Goal: Complete application form: Complete application form

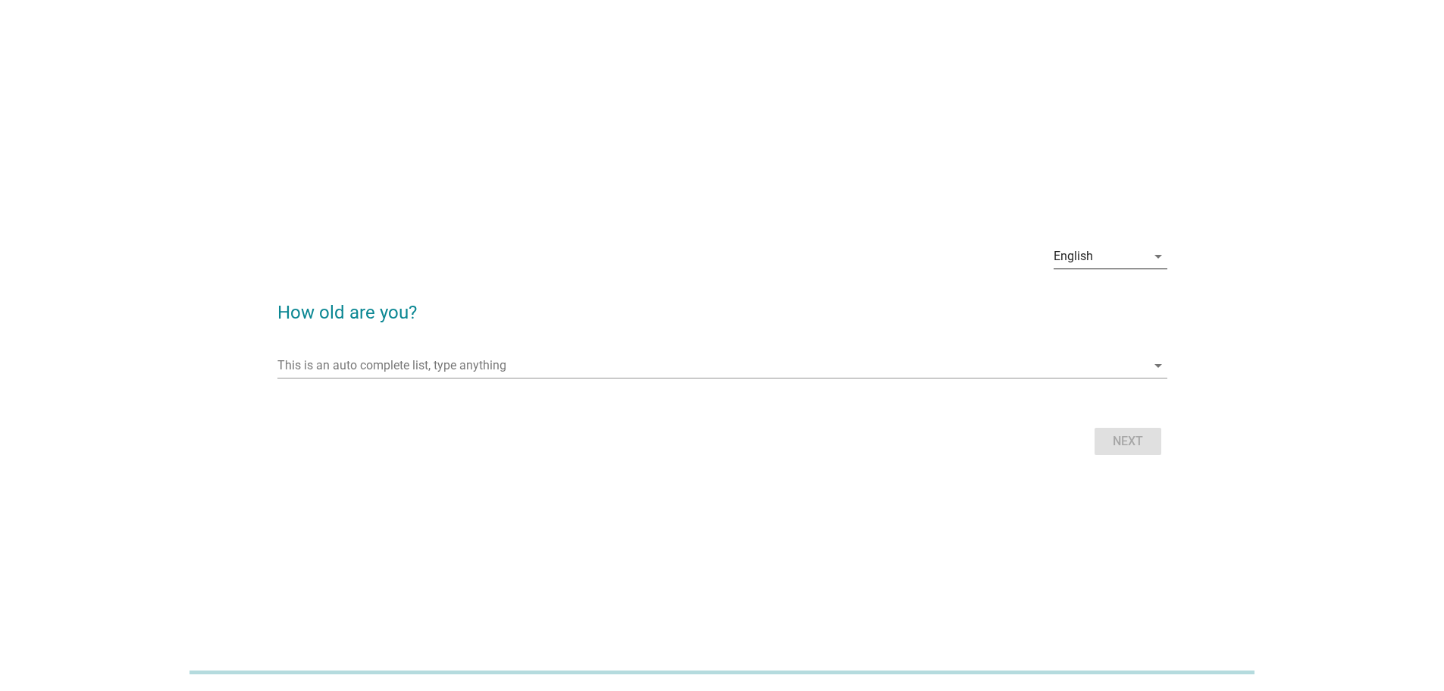
click at [1137, 256] on div "English" at bounding box center [1100, 256] width 93 height 24
drag, startPoint x: 1131, startPoint y: 271, endPoint x: 1128, endPoint y: 284, distance: 13.2
click at [1131, 271] on div "English" at bounding box center [1109, 268] width 89 height 18
click at [1108, 351] on div "This is an auto complete list, type anything arrow_drop_down" at bounding box center [723, 368] width 890 height 49
click at [1154, 362] on icon "arrow_drop_down" at bounding box center [1158, 365] width 18 height 18
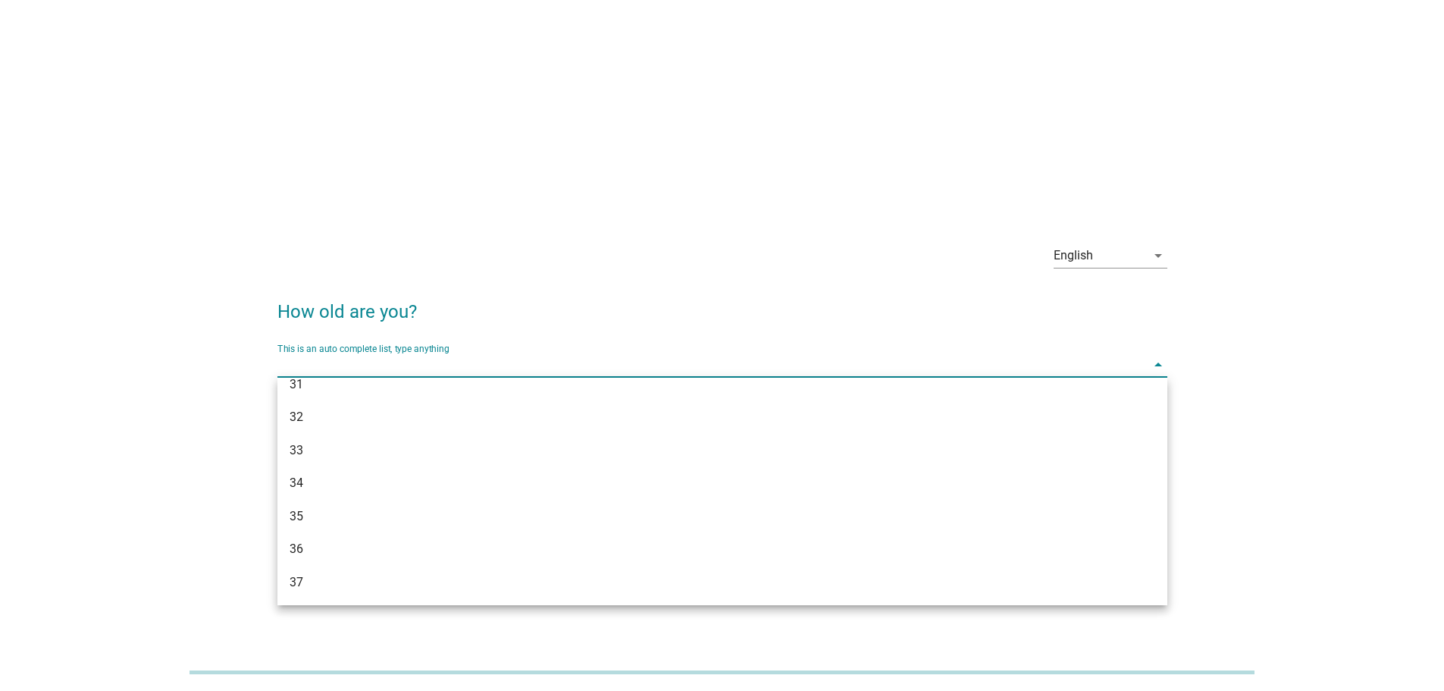
scroll to position [825, 0]
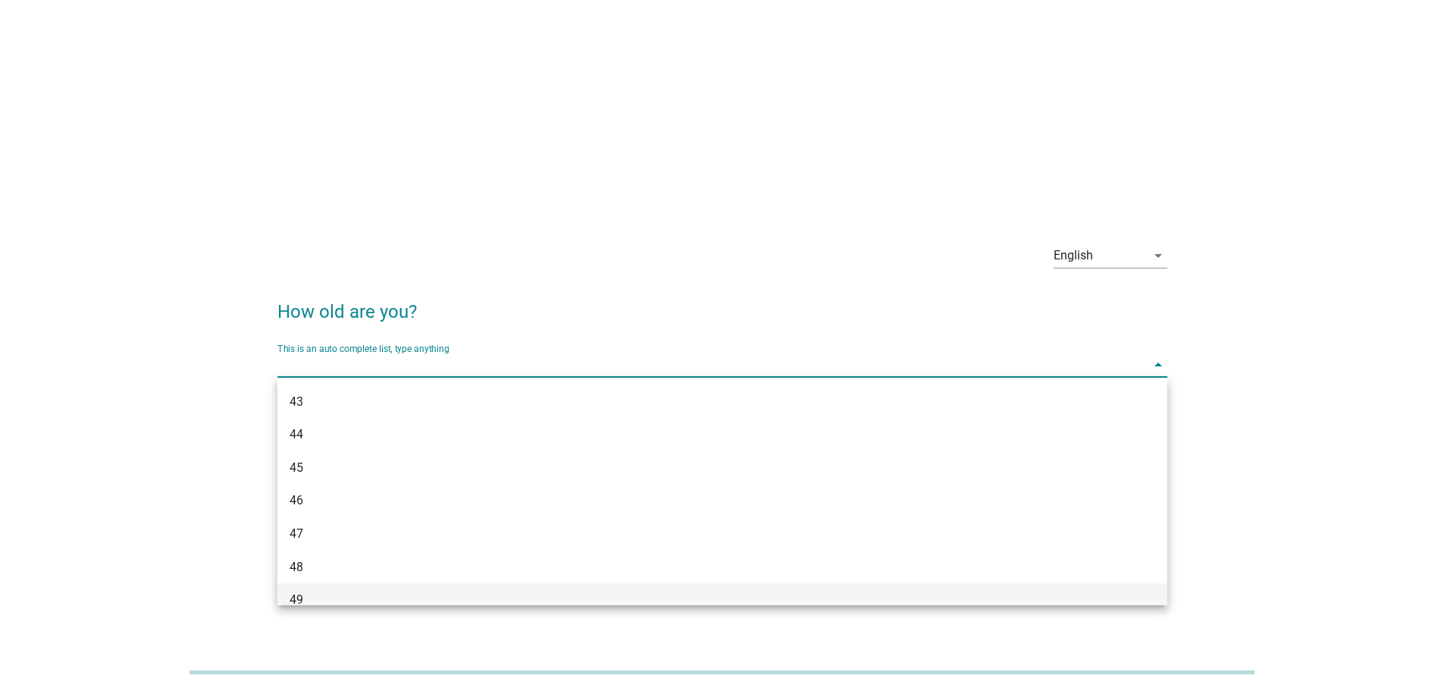
click at [485, 597] on div "49" at bounding box center [687, 600] width 794 height 18
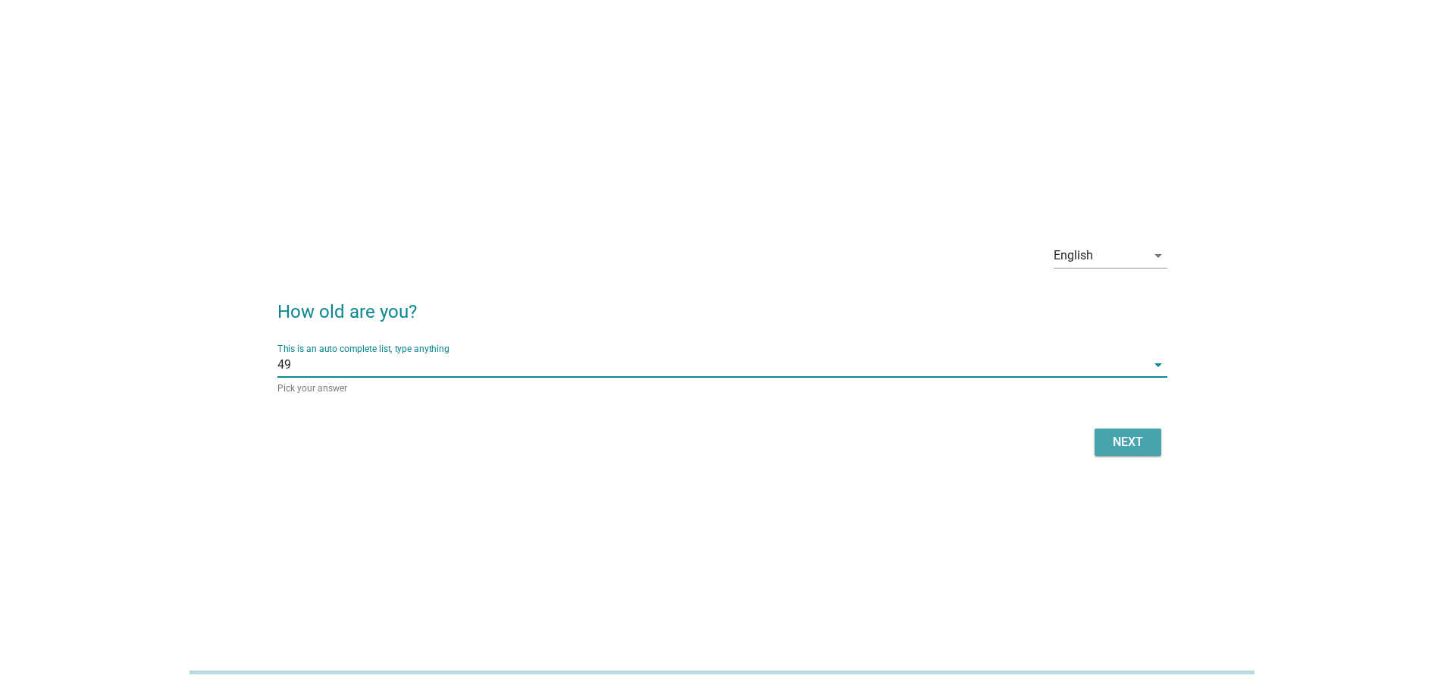
click at [1129, 449] on div "Next" at bounding box center [1128, 442] width 42 height 18
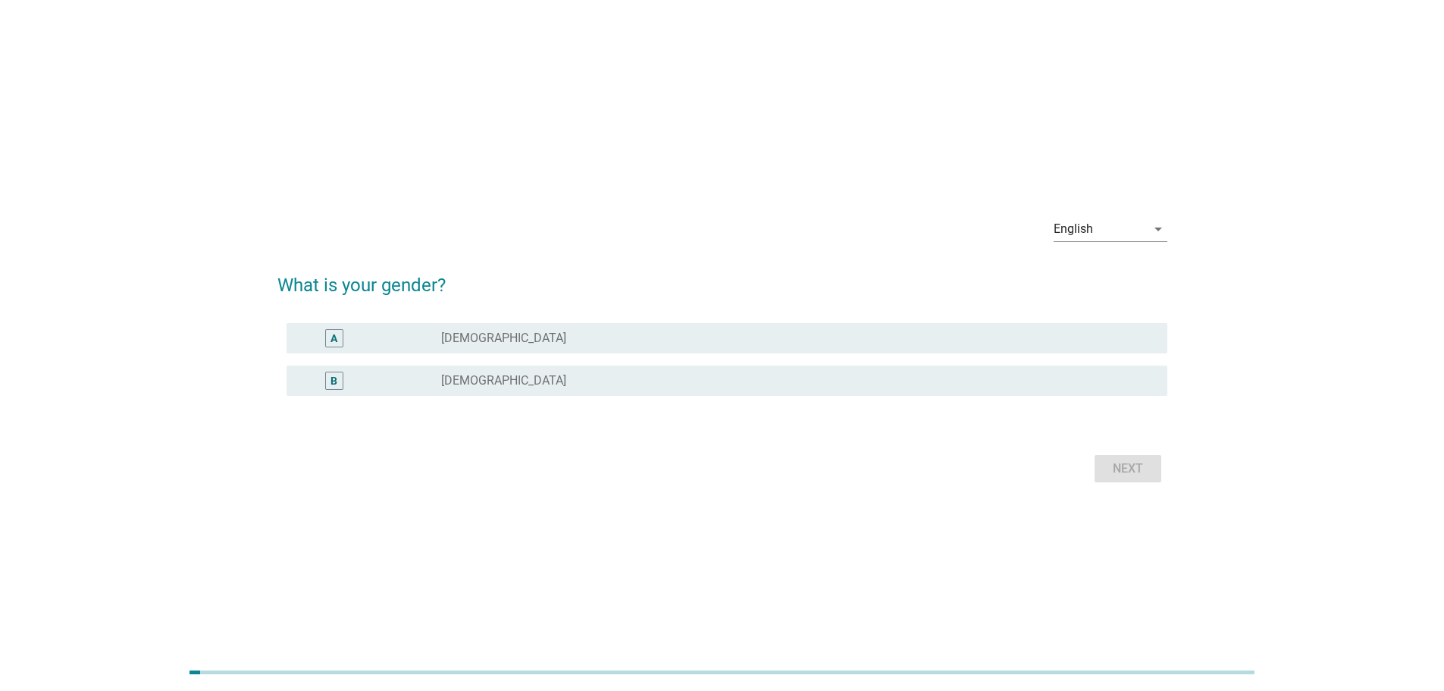
click at [470, 384] on label "[DEMOGRAPHIC_DATA]" at bounding box center [503, 380] width 125 height 15
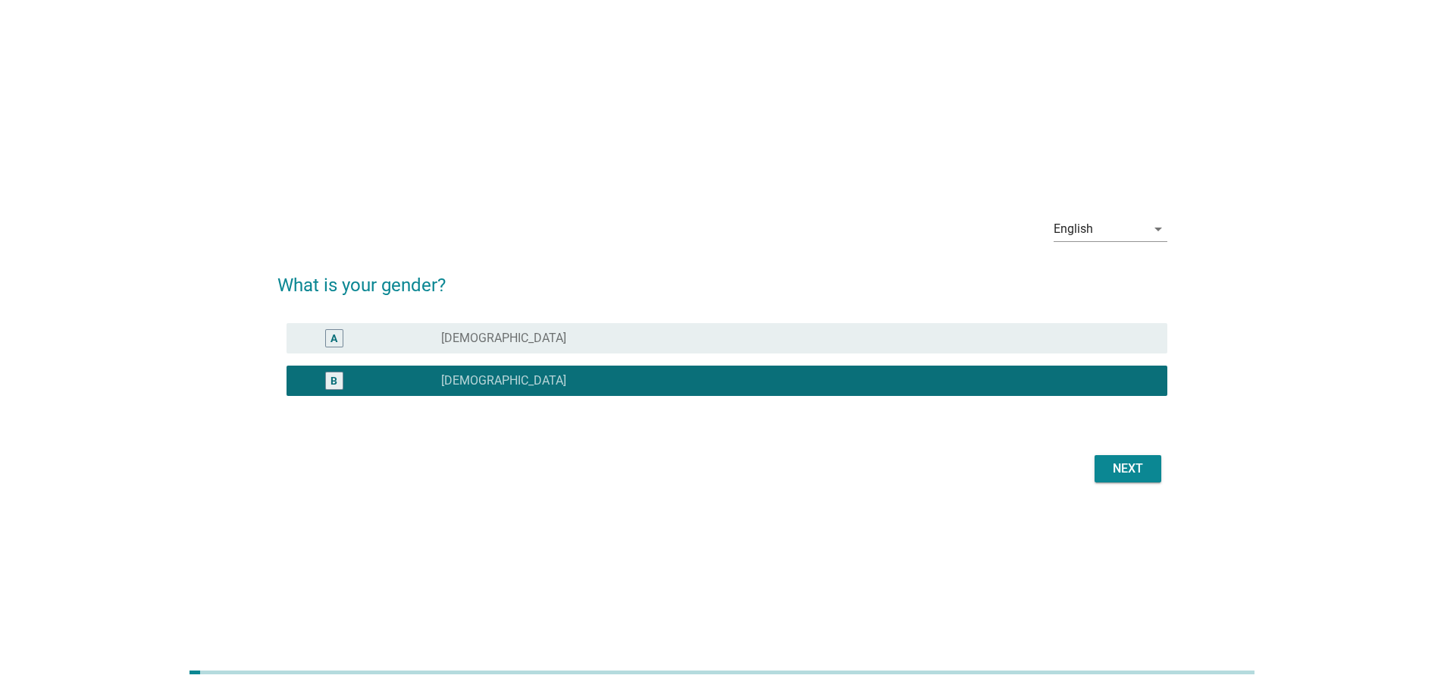
click at [1146, 471] on div "Next" at bounding box center [1128, 468] width 42 height 18
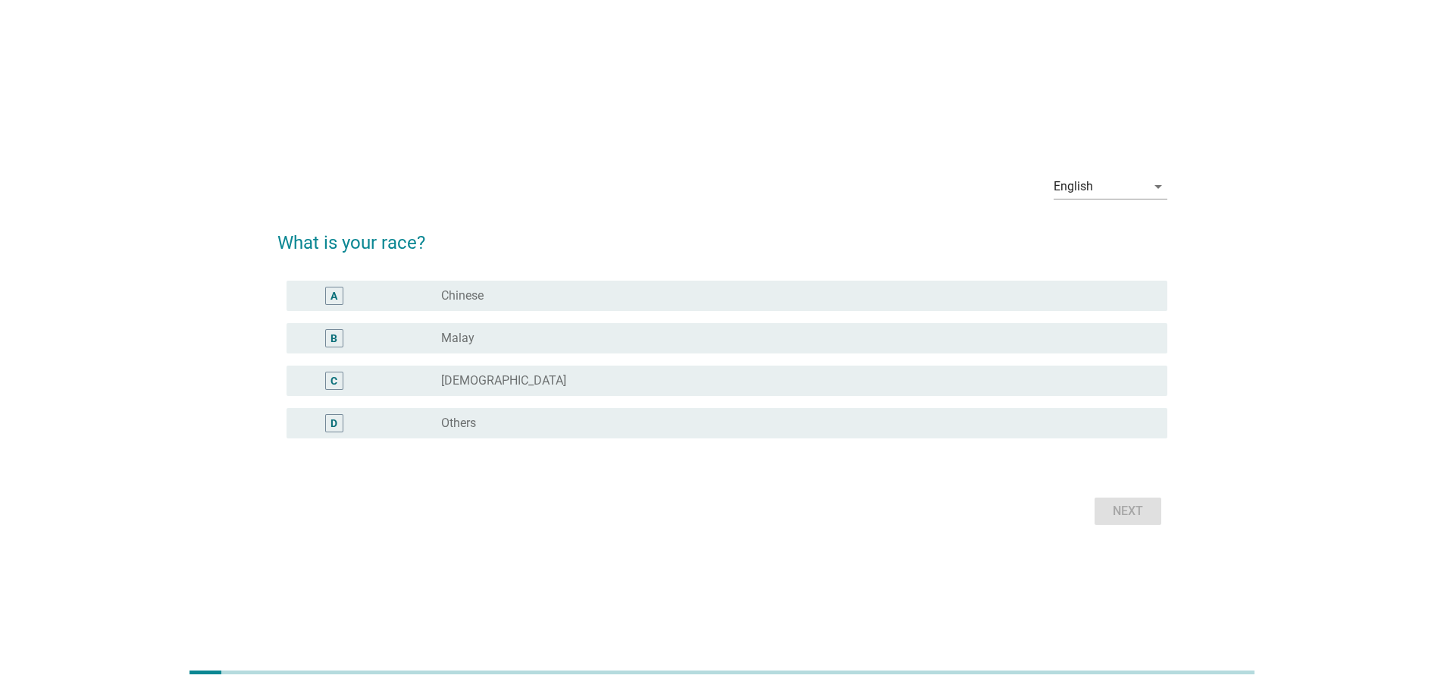
click at [470, 304] on div "radio_button_unchecked Chinese" at bounding box center [798, 296] width 714 height 18
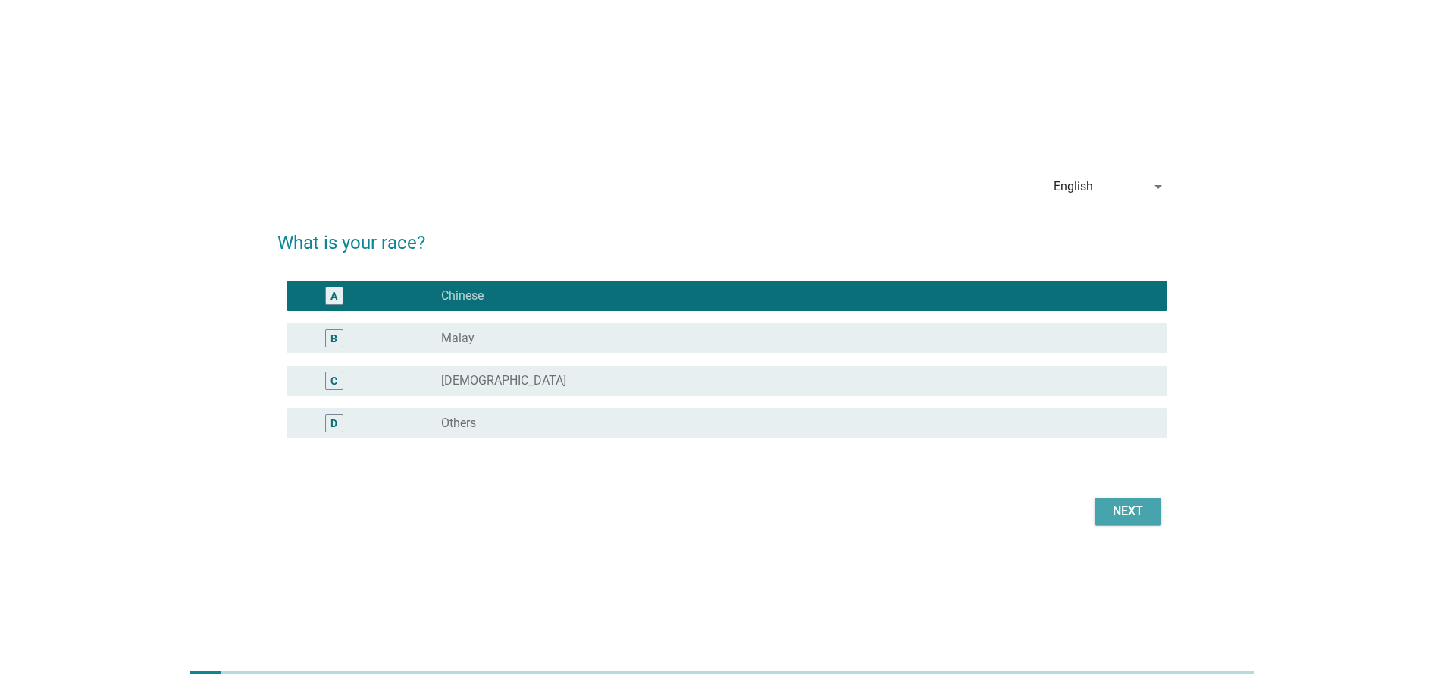
click at [1120, 510] on div "Next" at bounding box center [1128, 511] width 42 height 18
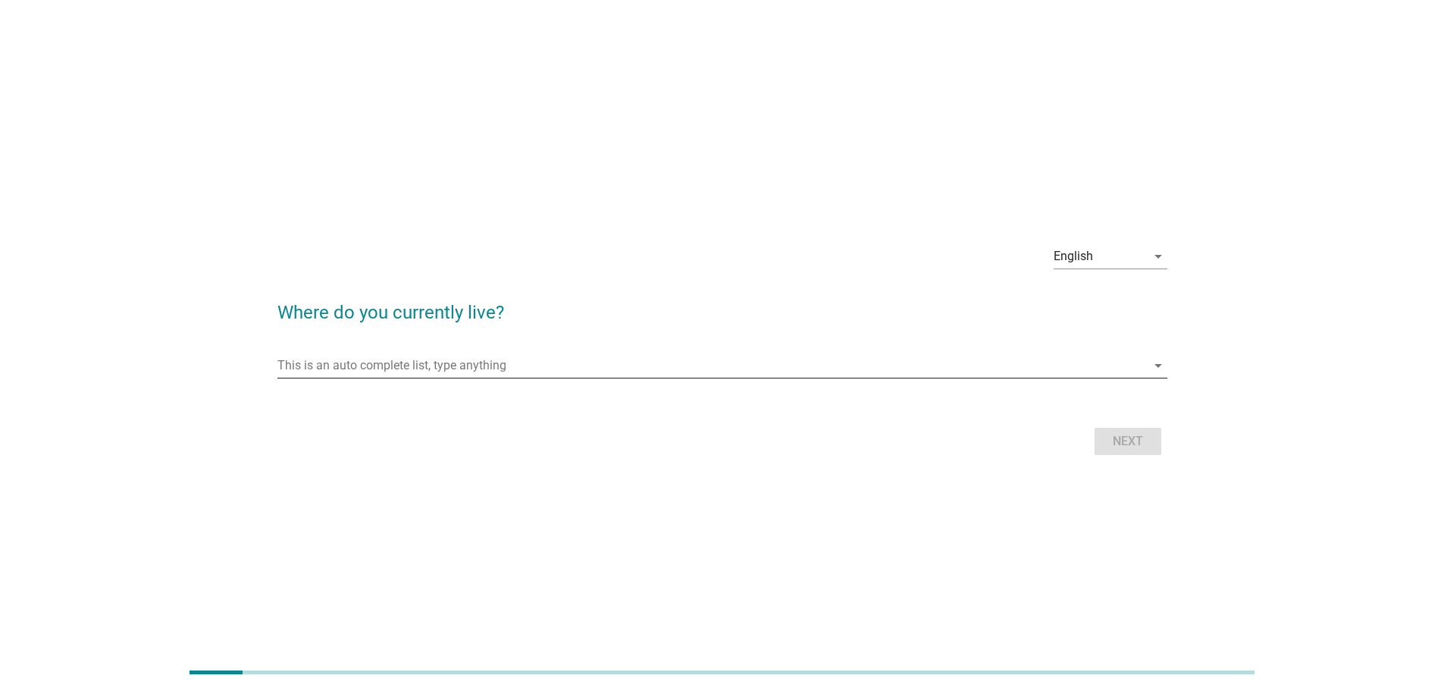
click at [1147, 364] on div "arrow_drop_down" at bounding box center [1156, 365] width 21 height 18
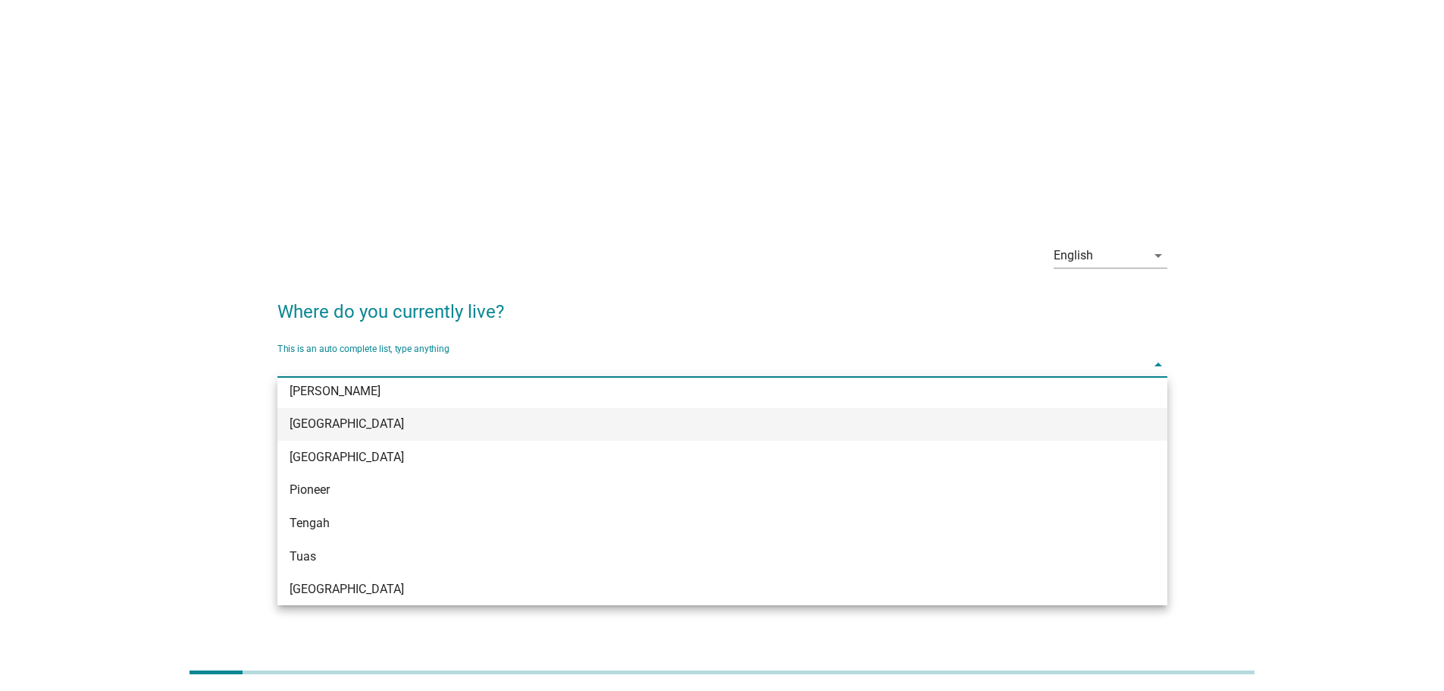
scroll to position [1603, 0]
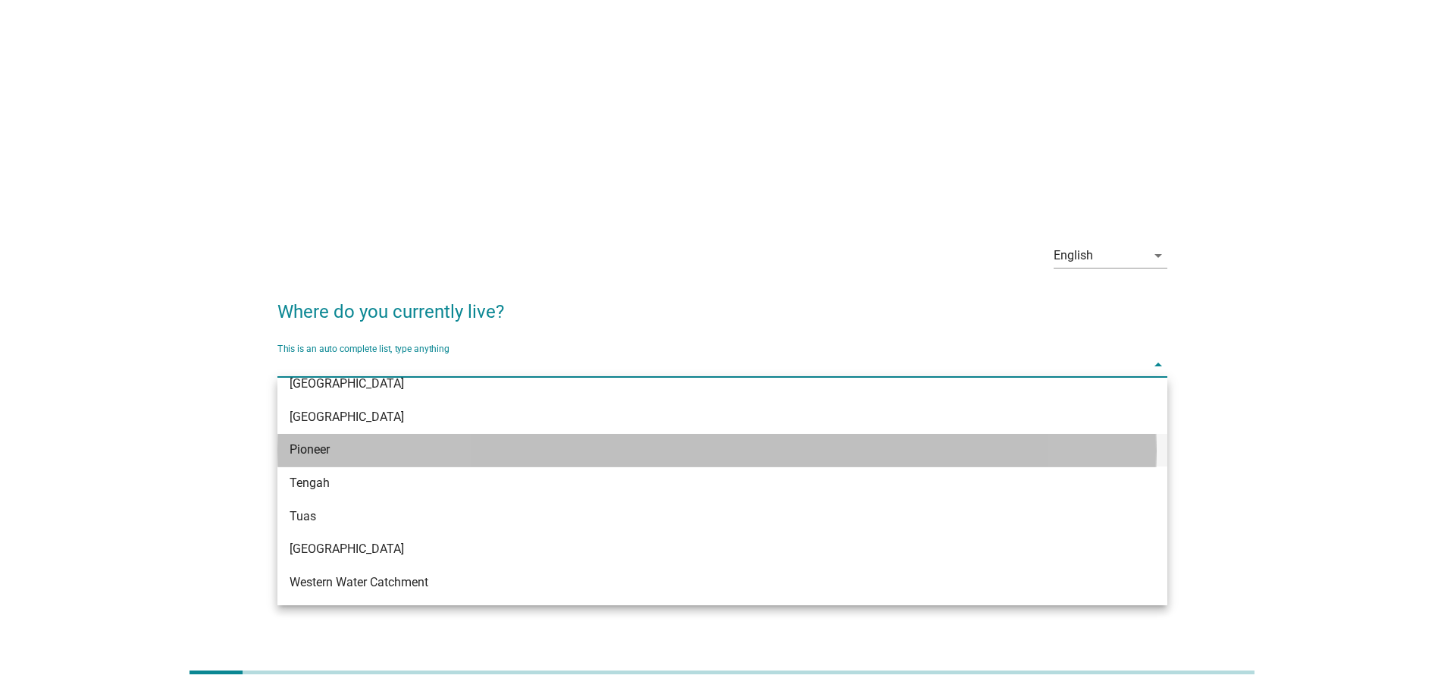
click at [673, 450] on div "Pioneer" at bounding box center [687, 450] width 794 height 18
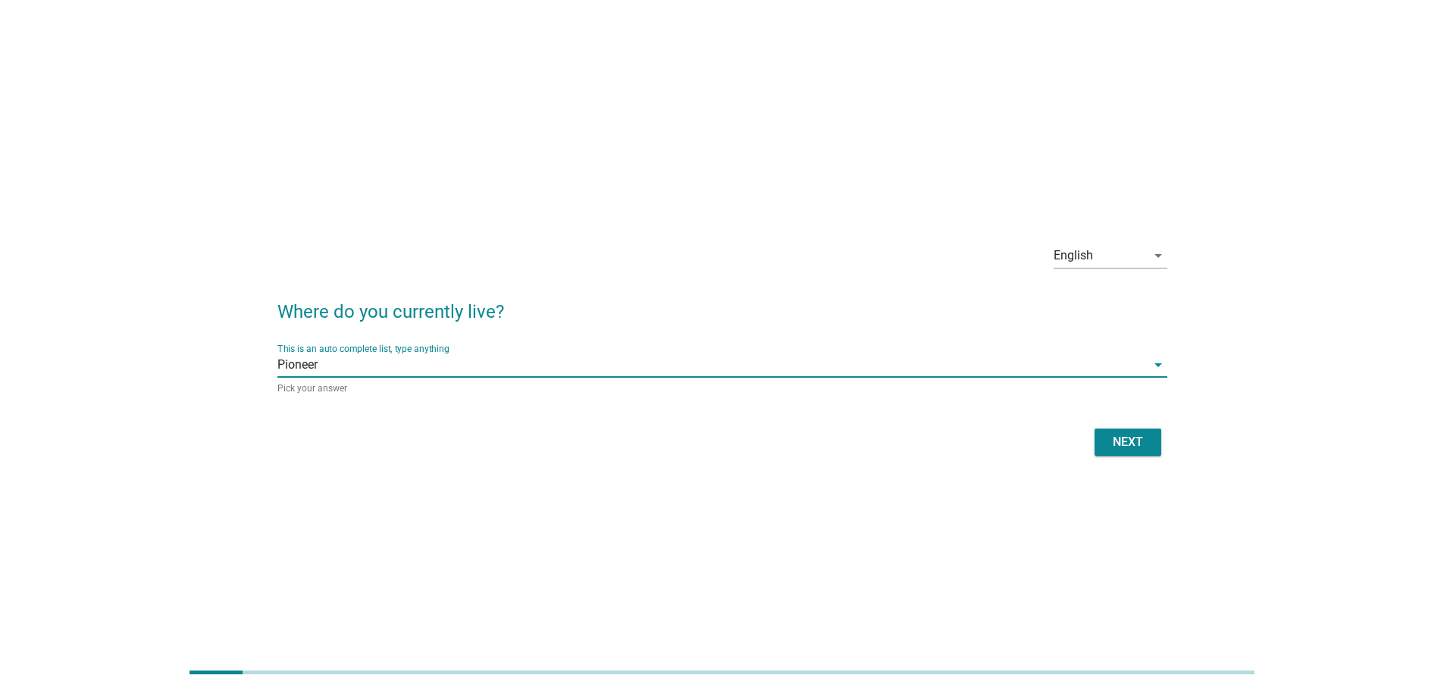
click at [1134, 436] on div "Next" at bounding box center [1128, 442] width 42 height 18
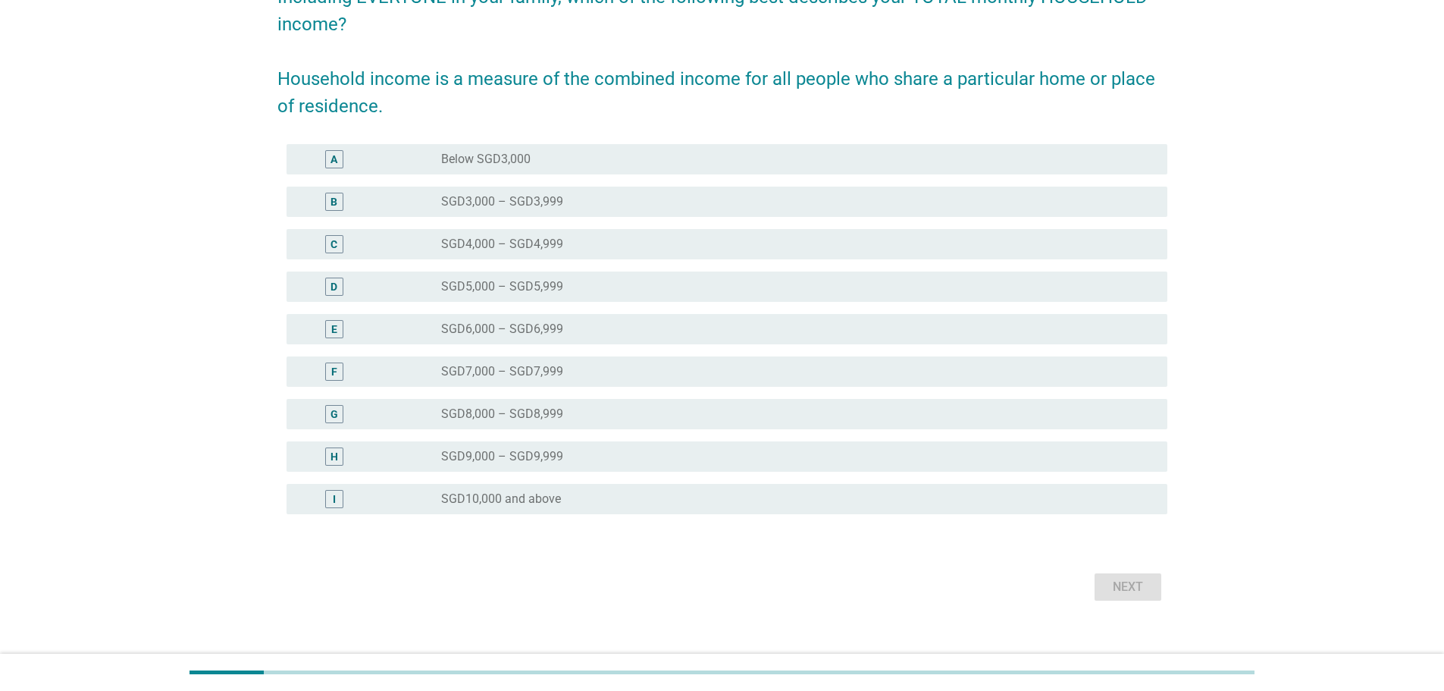
scroll to position [152, 0]
click at [503, 240] on label "SGD4,000 – SGD4,999" at bounding box center [502, 243] width 122 height 15
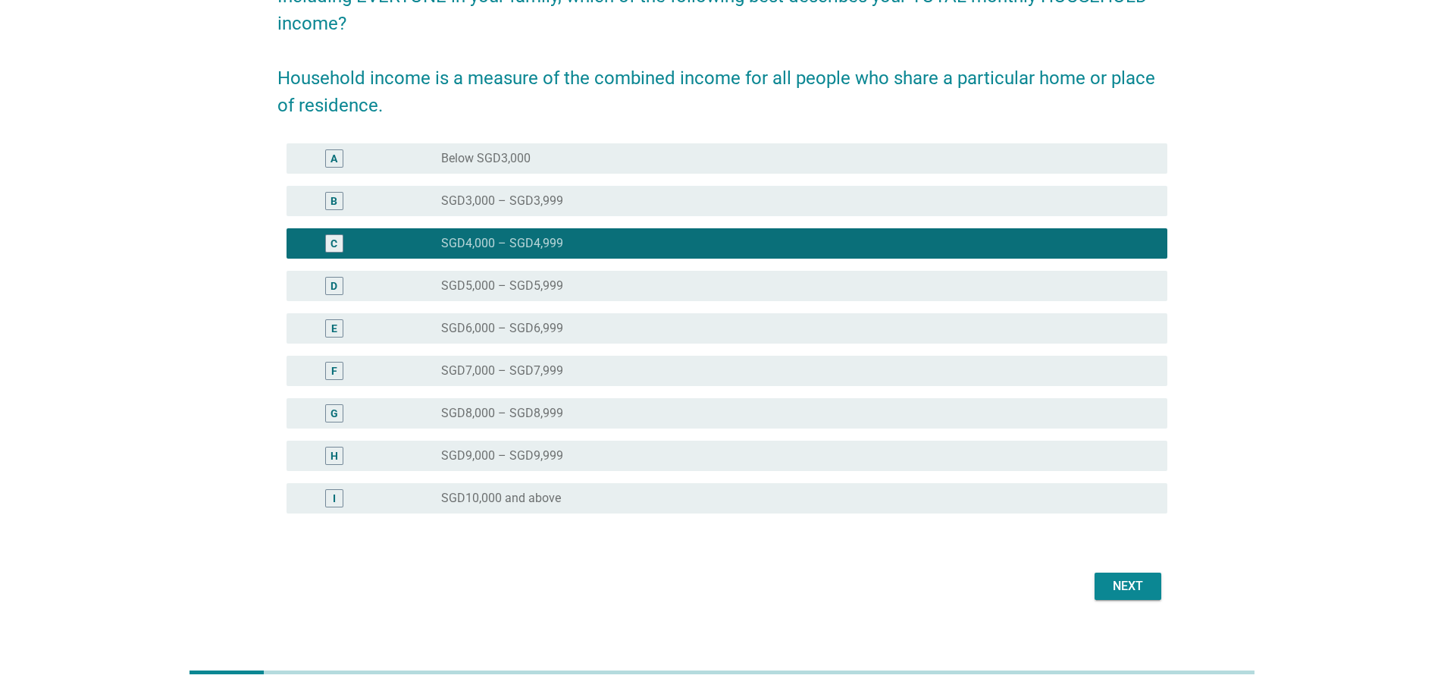
click at [552, 412] on label "SGD8,000 – SGD8,999" at bounding box center [502, 413] width 122 height 15
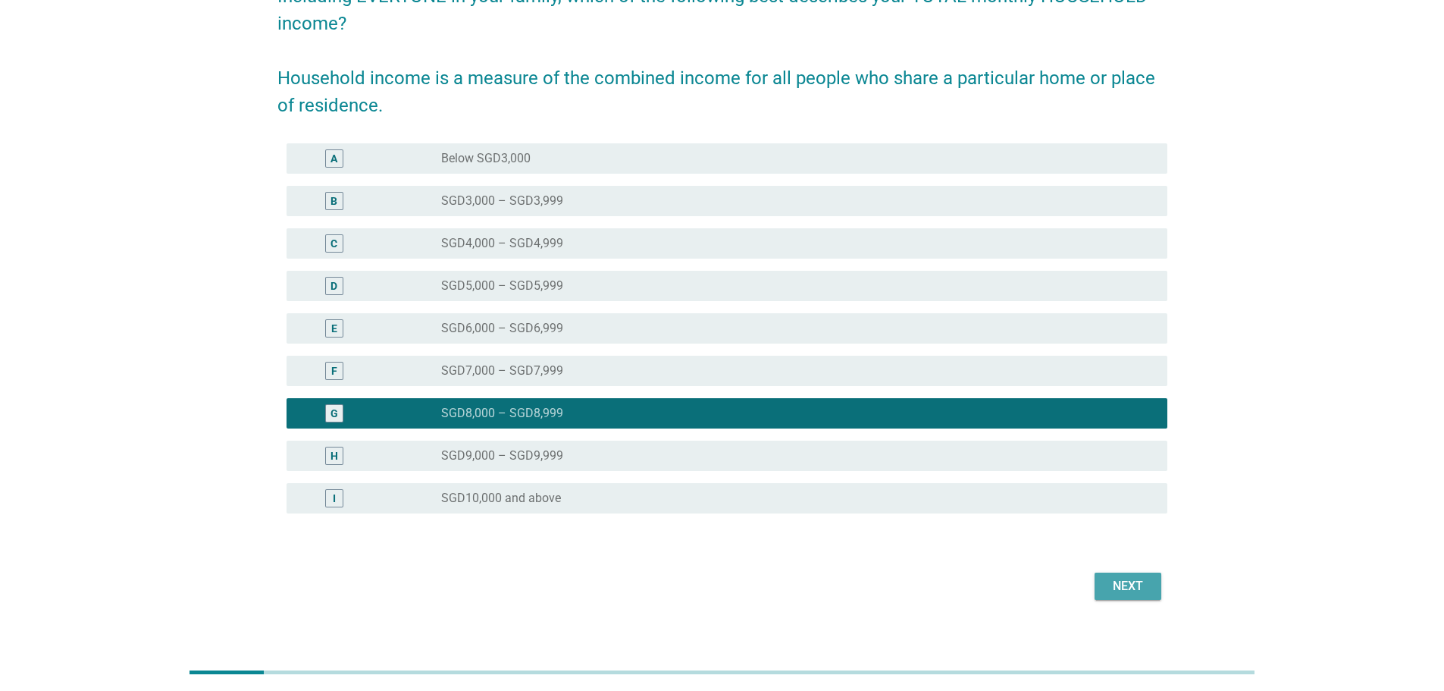
click at [1126, 588] on div "Next" at bounding box center [1128, 586] width 42 height 18
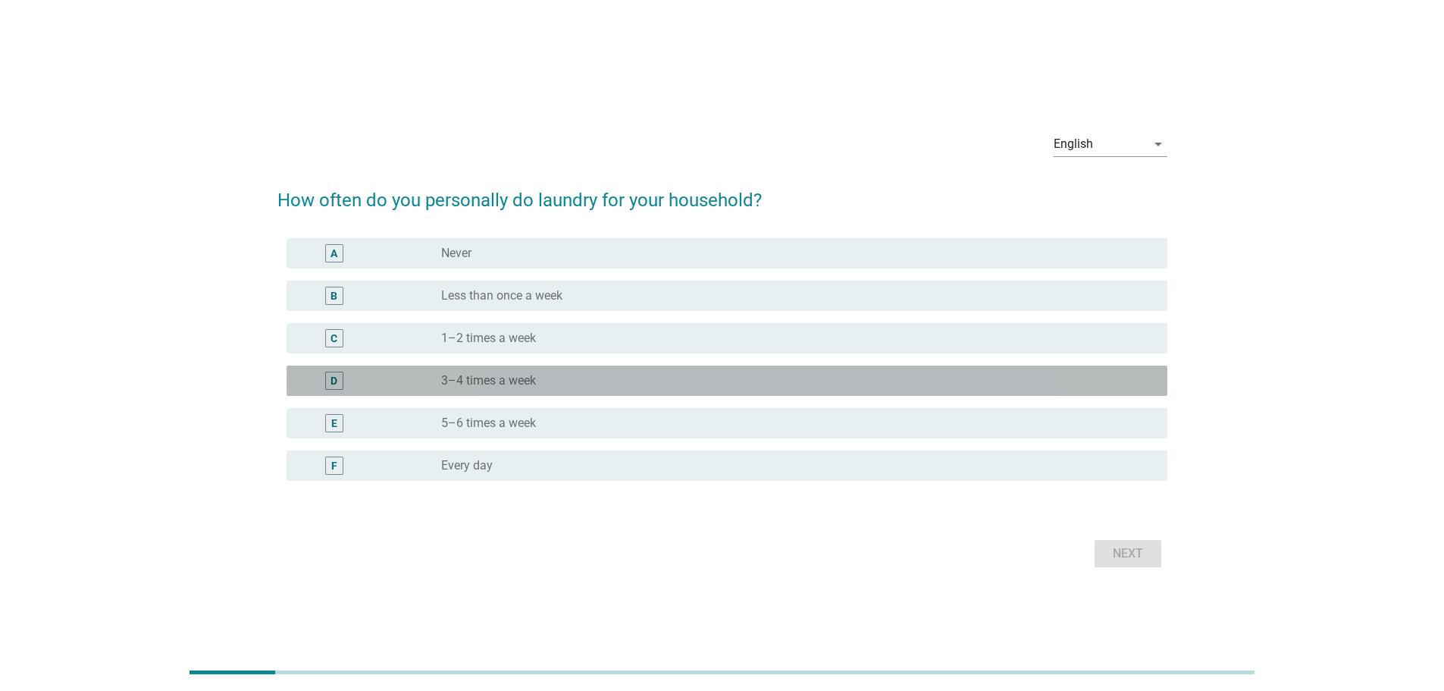
click at [613, 367] on div "D radio_button_unchecked 3–4 times a week" at bounding box center [727, 380] width 881 height 30
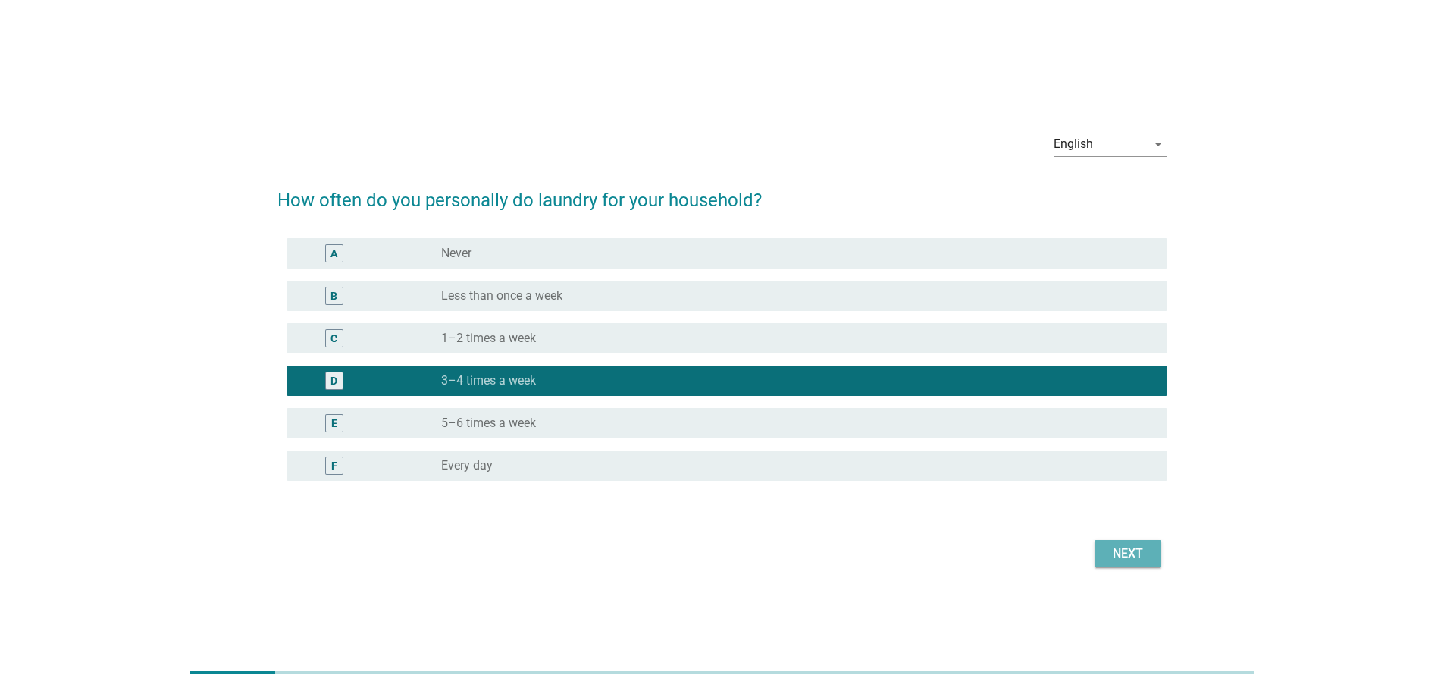
drag, startPoint x: 1131, startPoint y: 554, endPoint x: 1139, endPoint y: 550, distance: 8.8
click at [1133, 553] on div "Next" at bounding box center [1128, 553] width 42 height 18
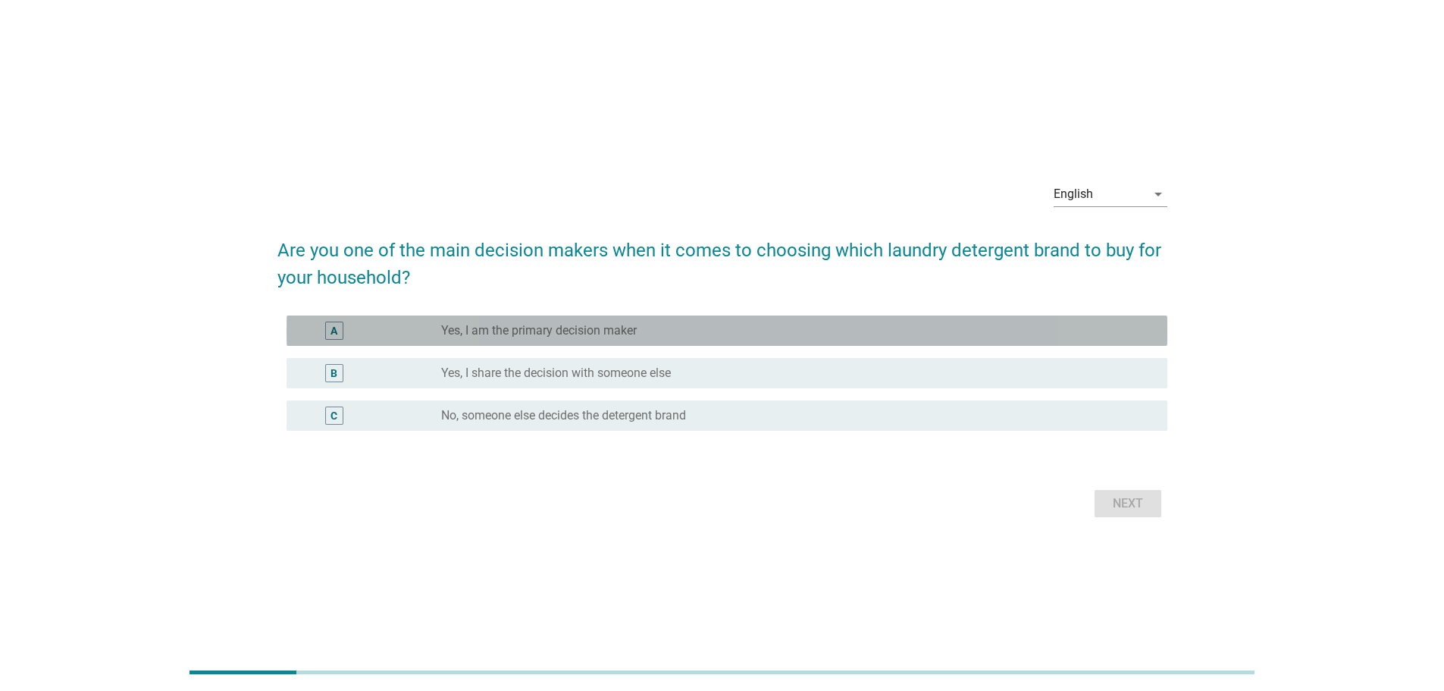
click at [701, 324] on div "radio_button_unchecked Yes, I am the primary decision maker" at bounding box center [792, 330] width 702 height 15
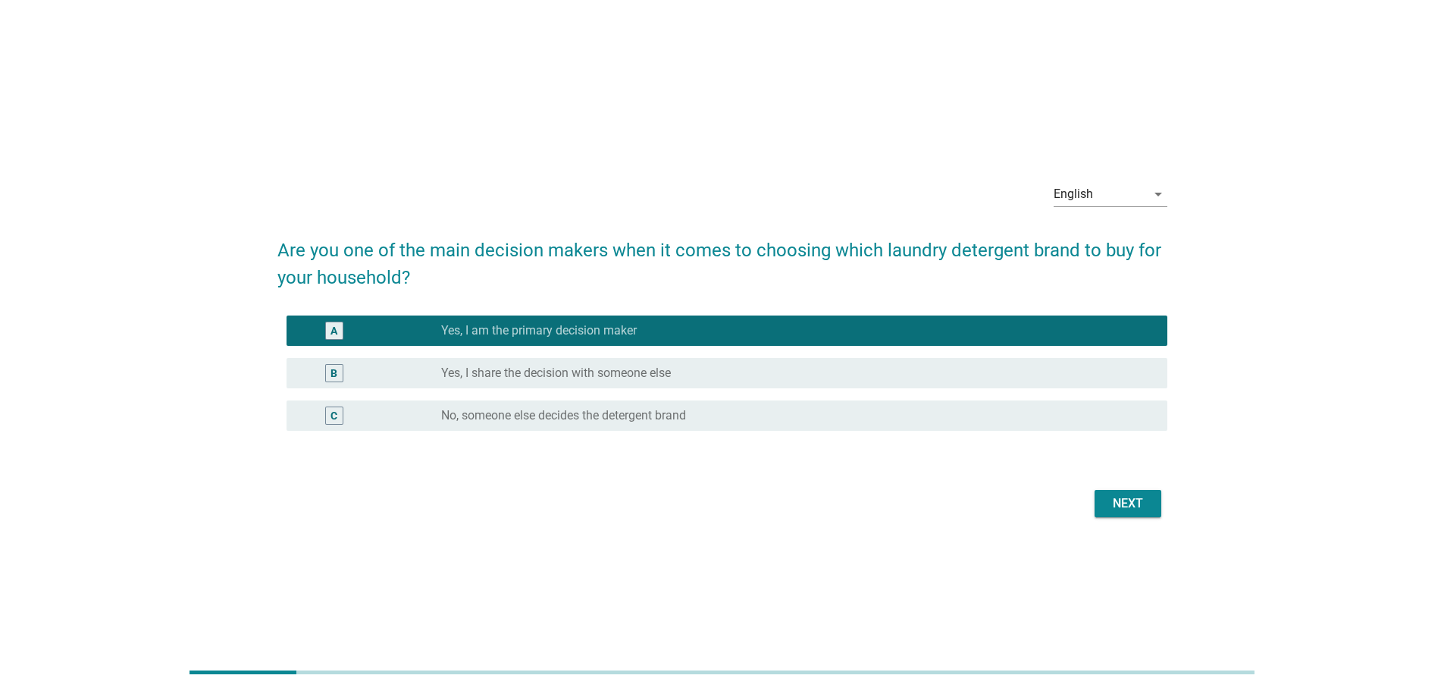
click at [1126, 513] on div "Next" at bounding box center [723, 503] width 890 height 36
click at [1127, 512] on div "Next" at bounding box center [1128, 503] width 42 height 18
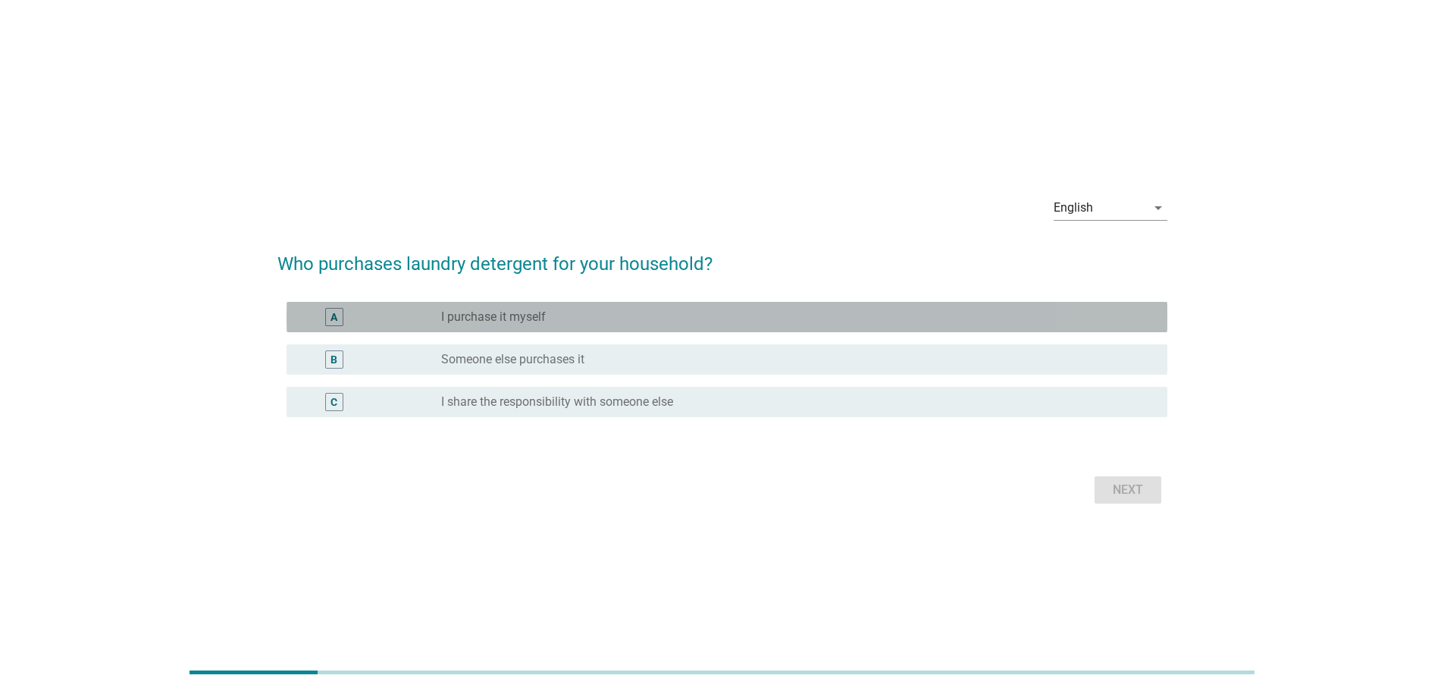
click at [707, 312] on div "radio_button_unchecked I purchase it myself" at bounding box center [792, 316] width 702 height 15
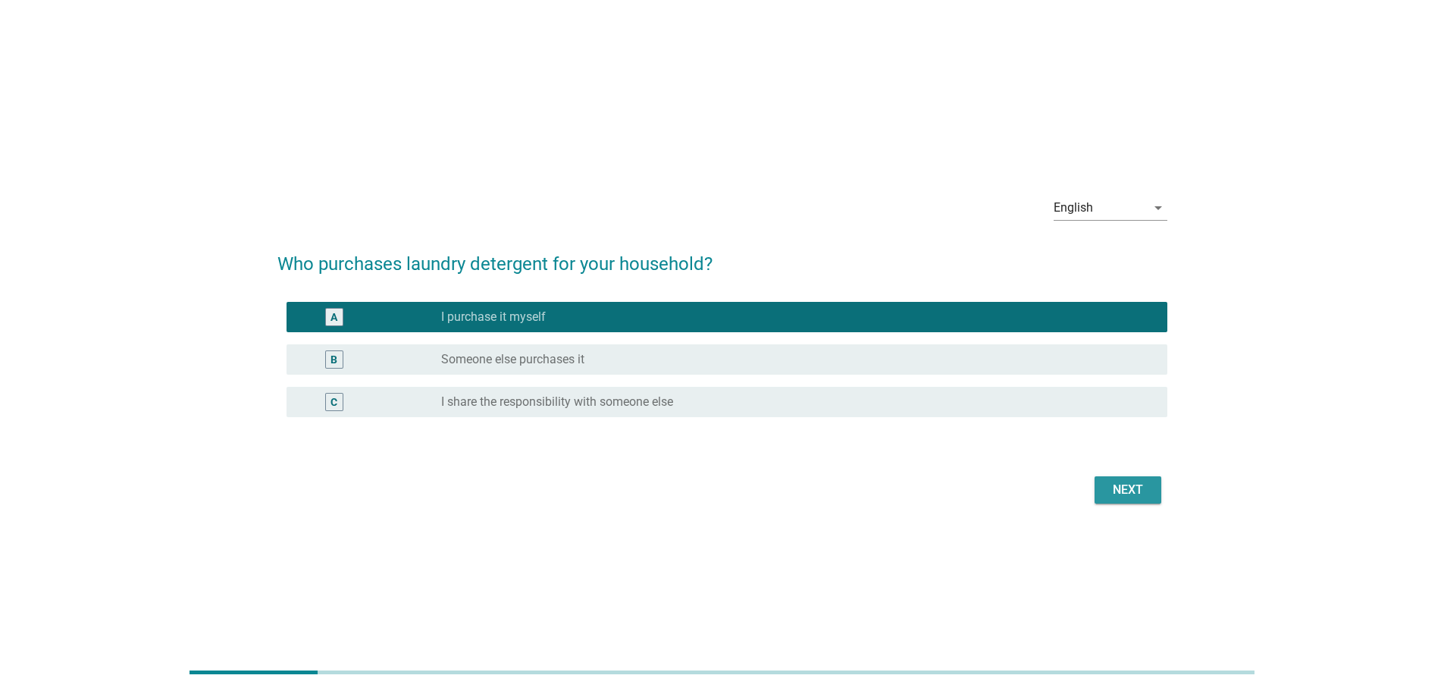
click at [1118, 482] on div "Next" at bounding box center [1128, 490] width 42 height 18
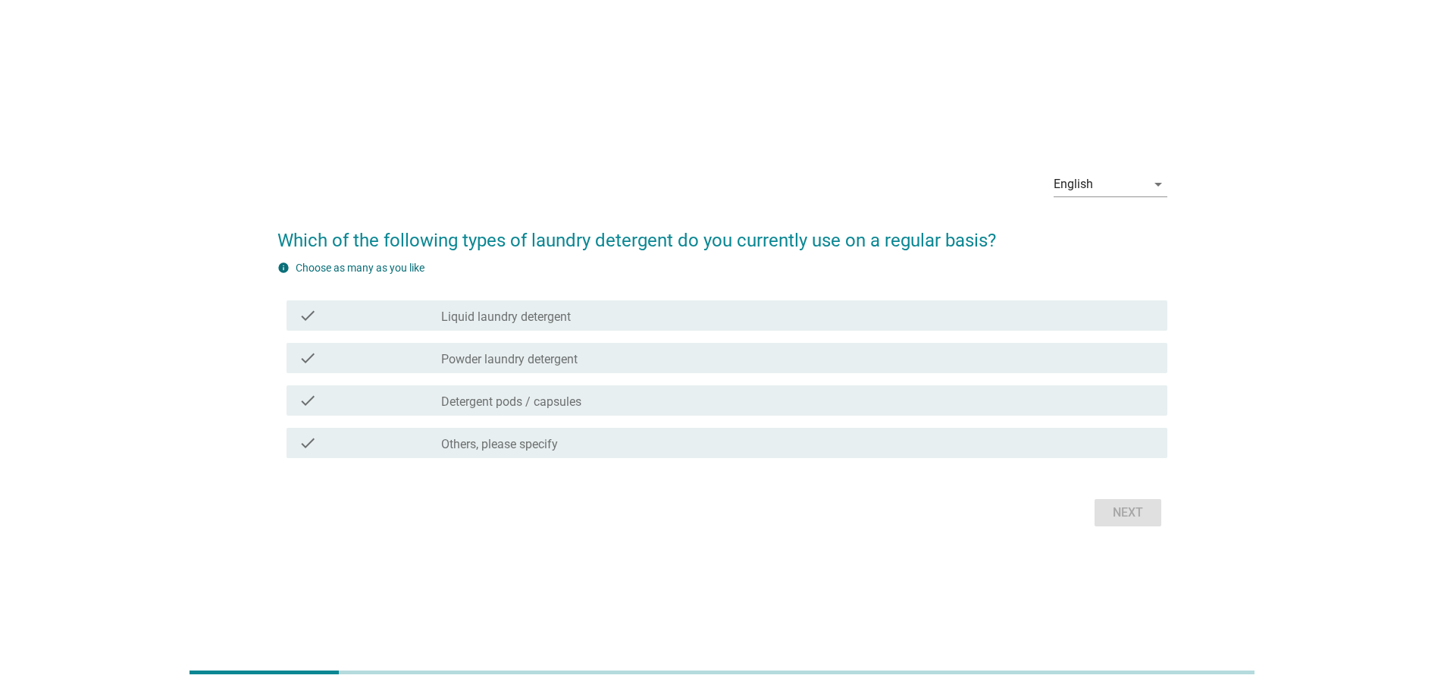
click at [670, 320] on div "check_box_outline_blank Liquid laundry detergent" at bounding box center [798, 315] width 714 height 18
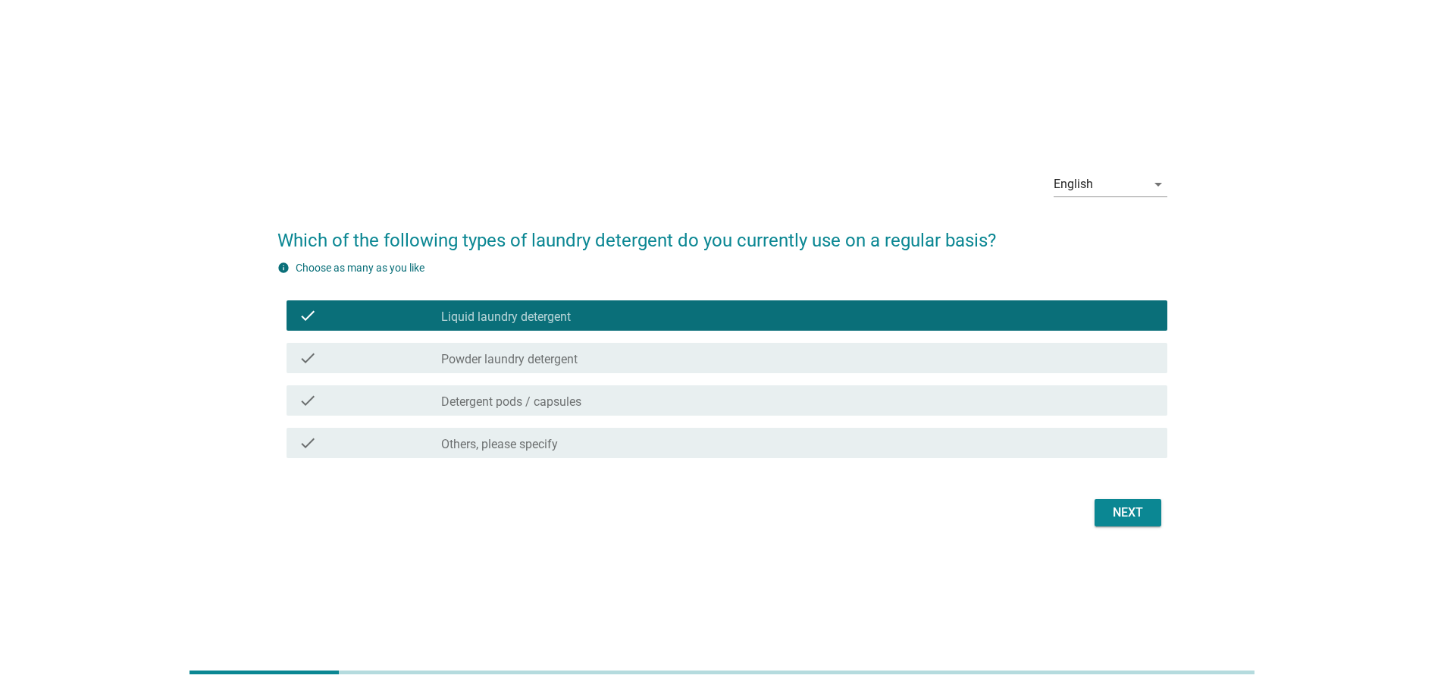
click at [658, 406] on div "check_box_outline_blank Detergent pods / capsules" at bounding box center [798, 400] width 714 height 18
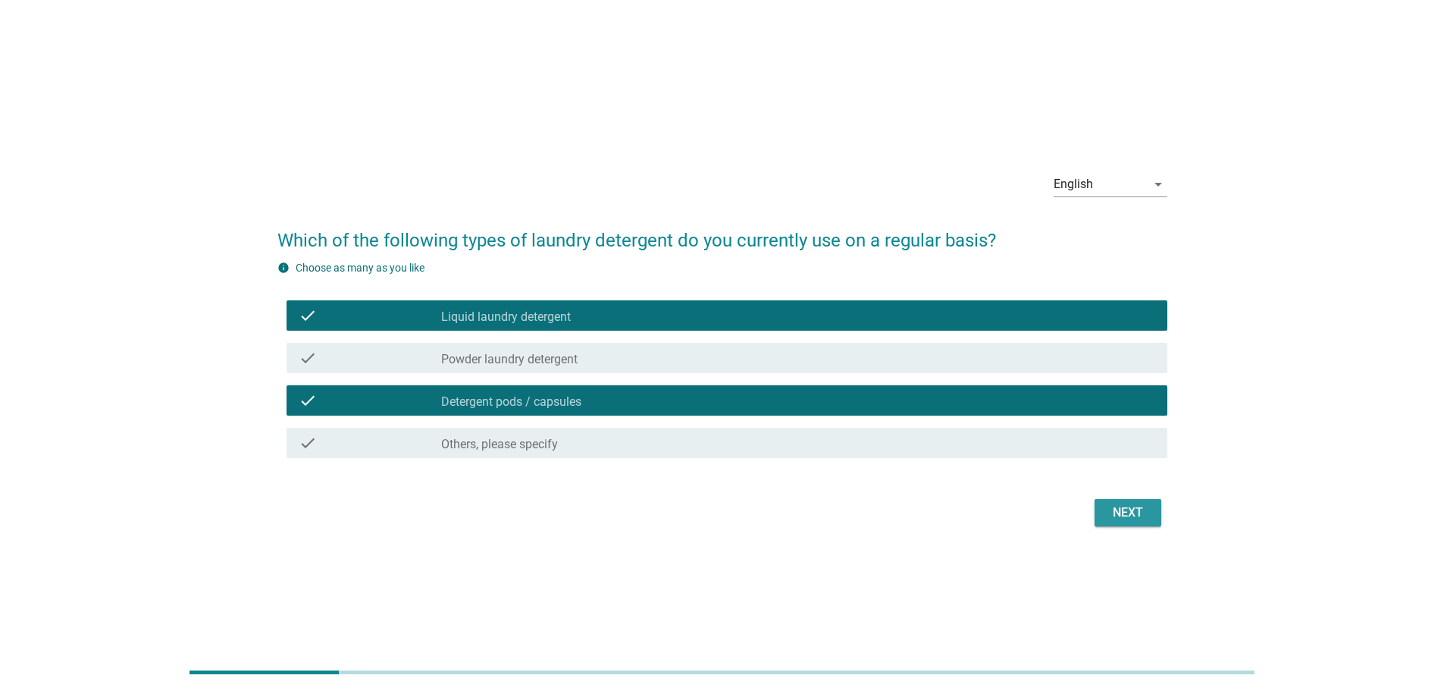
click at [1114, 506] on button "Next" at bounding box center [1128, 512] width 67 height 27
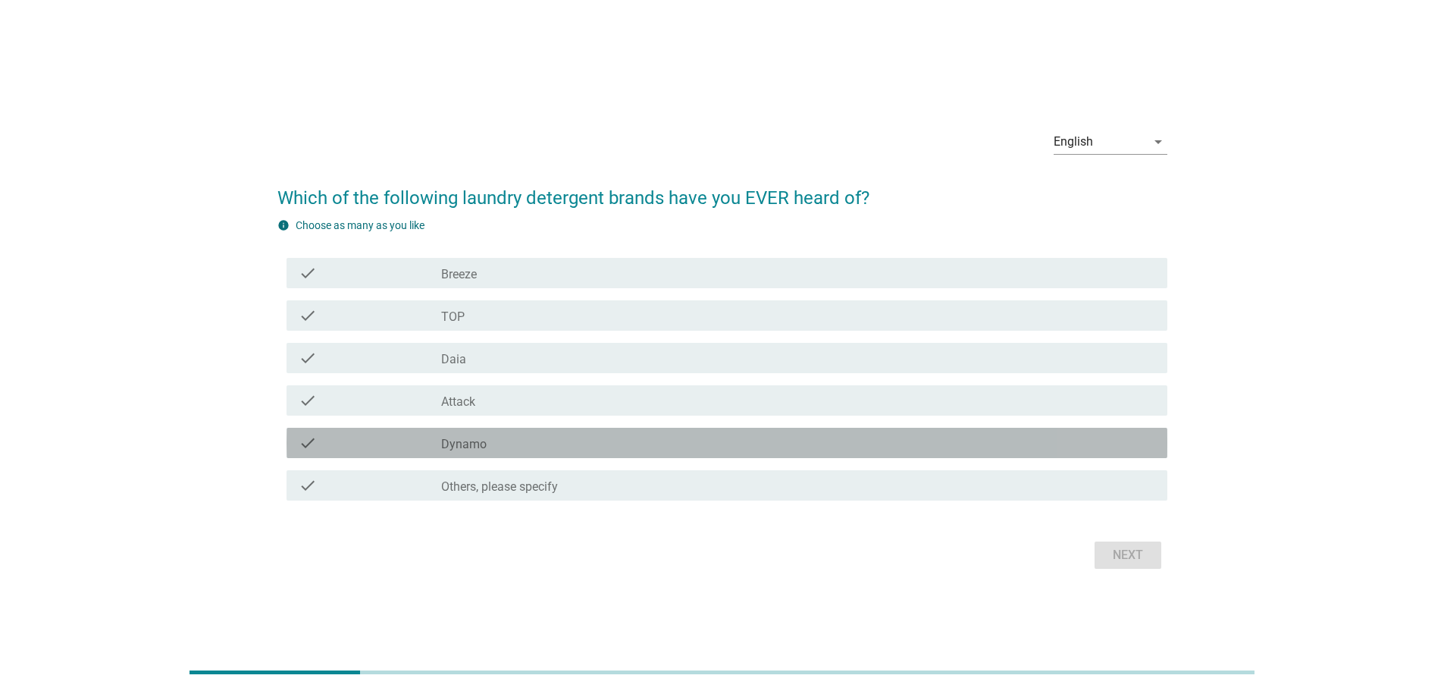
click at [575, 448] on div "check_box_outline_blank Dynamo" at bounding box center [798, 443] width 714 height 18
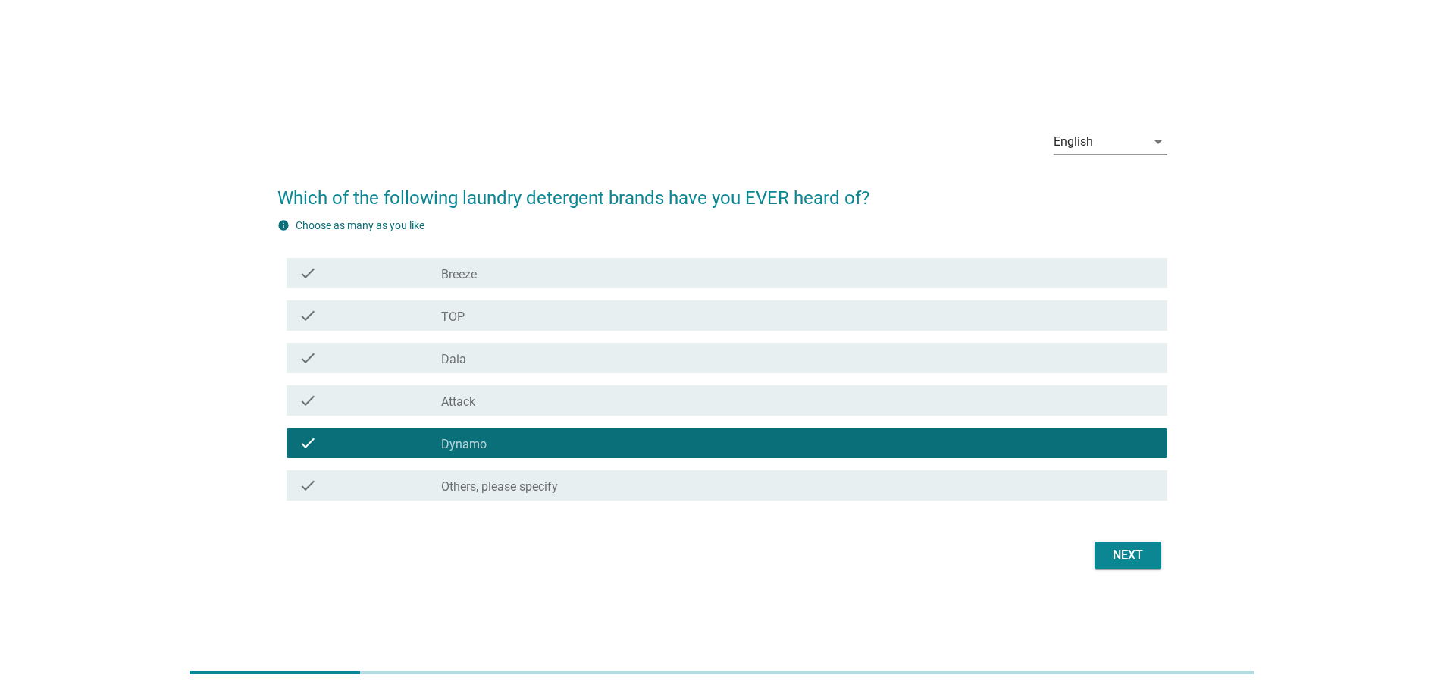
click at [1132, 555] on div "Next" at bounding box center [1128, 555] width 42 height 18
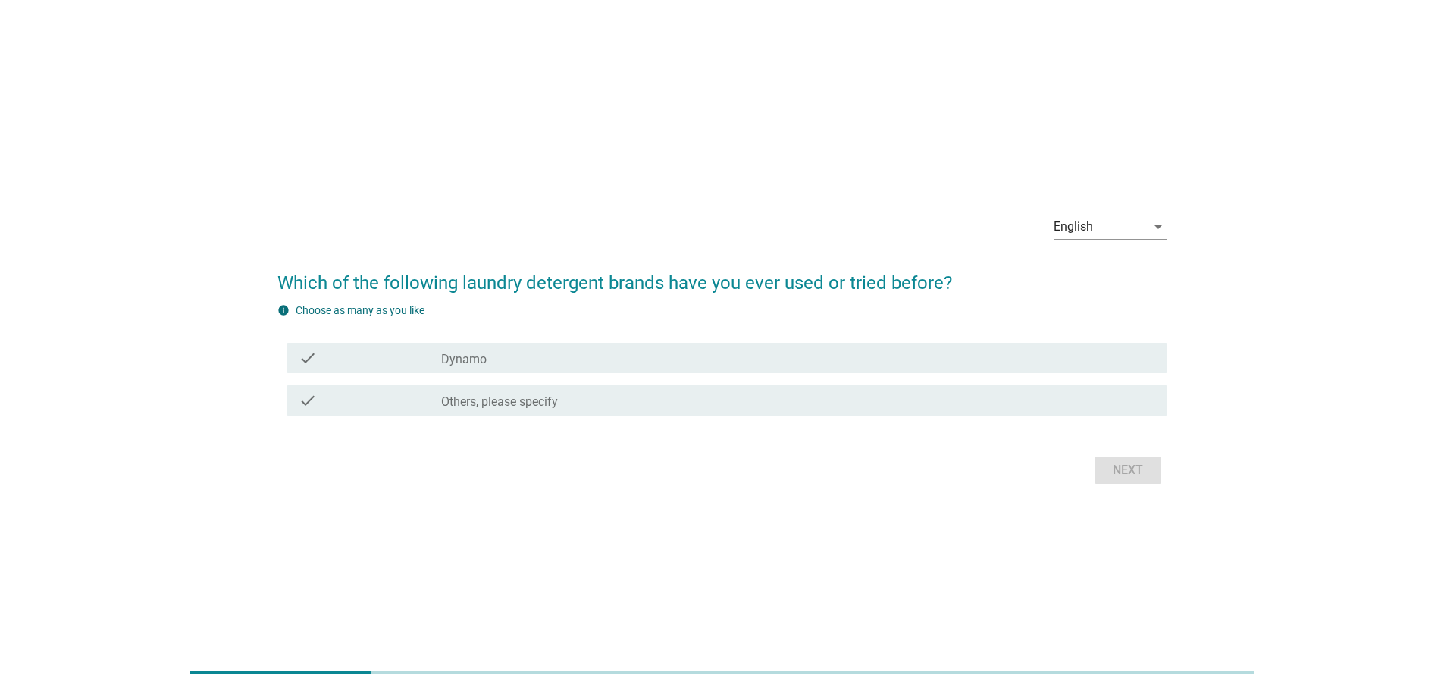
click at [529, 367] on div "check check_box_outline_blank Dynamo" at bounding box center [727, 358] width 881 height 30
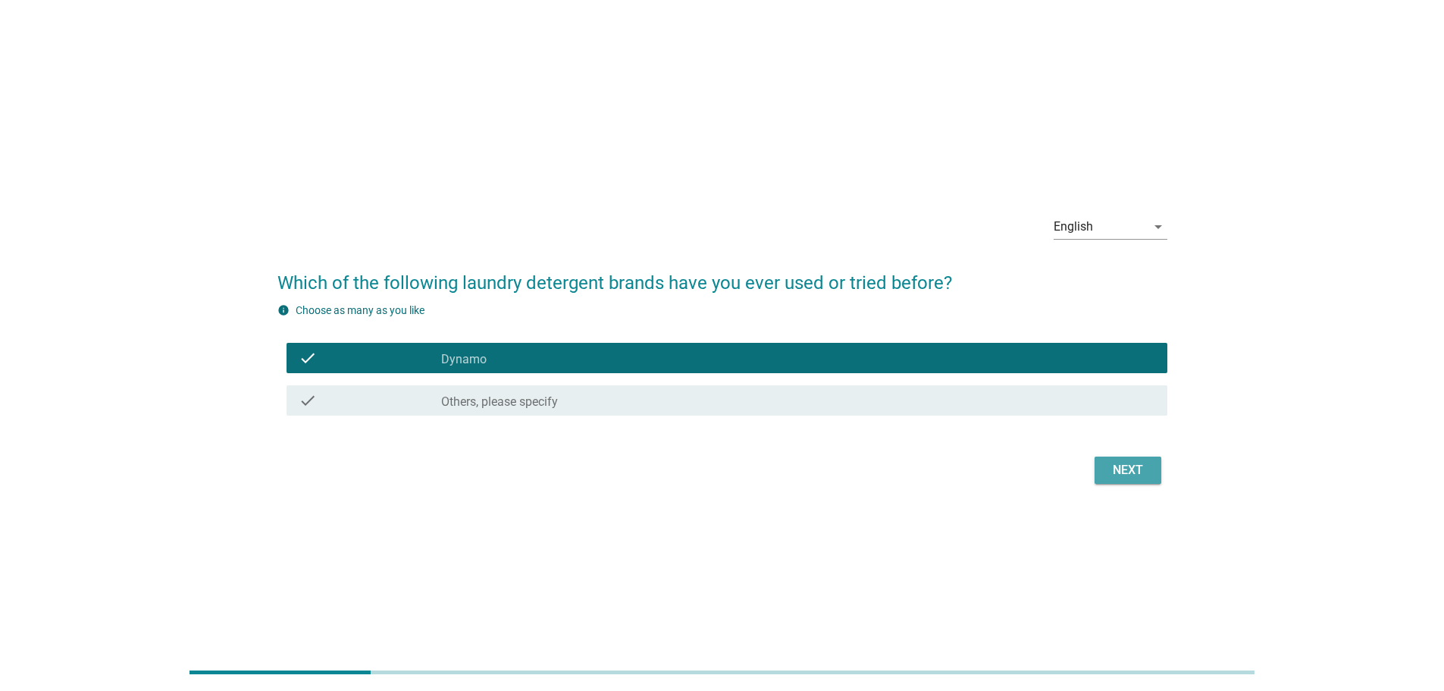
click at [1134, 472] on div "Next" at bounding box center [1128, 470] width 42 height 18
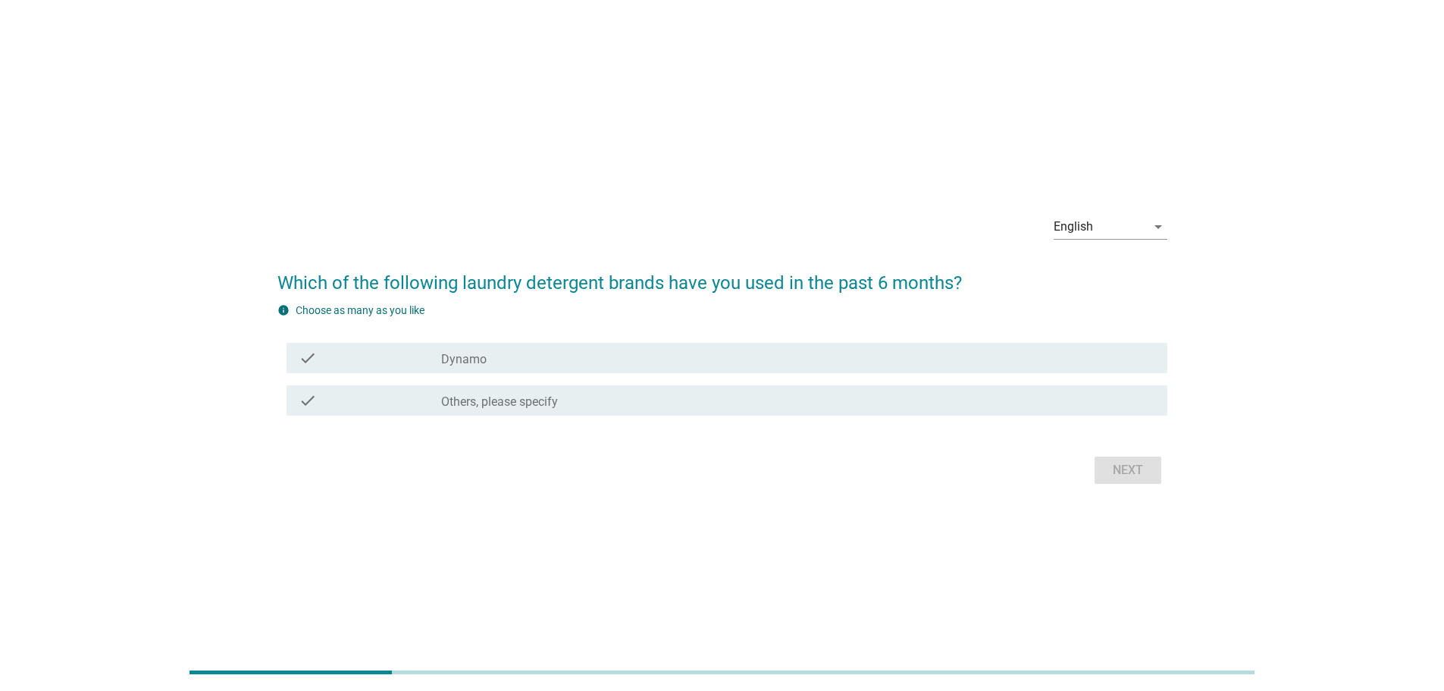
click at [1014, 350] on div "check_box_outline_blank Dynamo" at bounding box center [798, 358] width 714 height 18
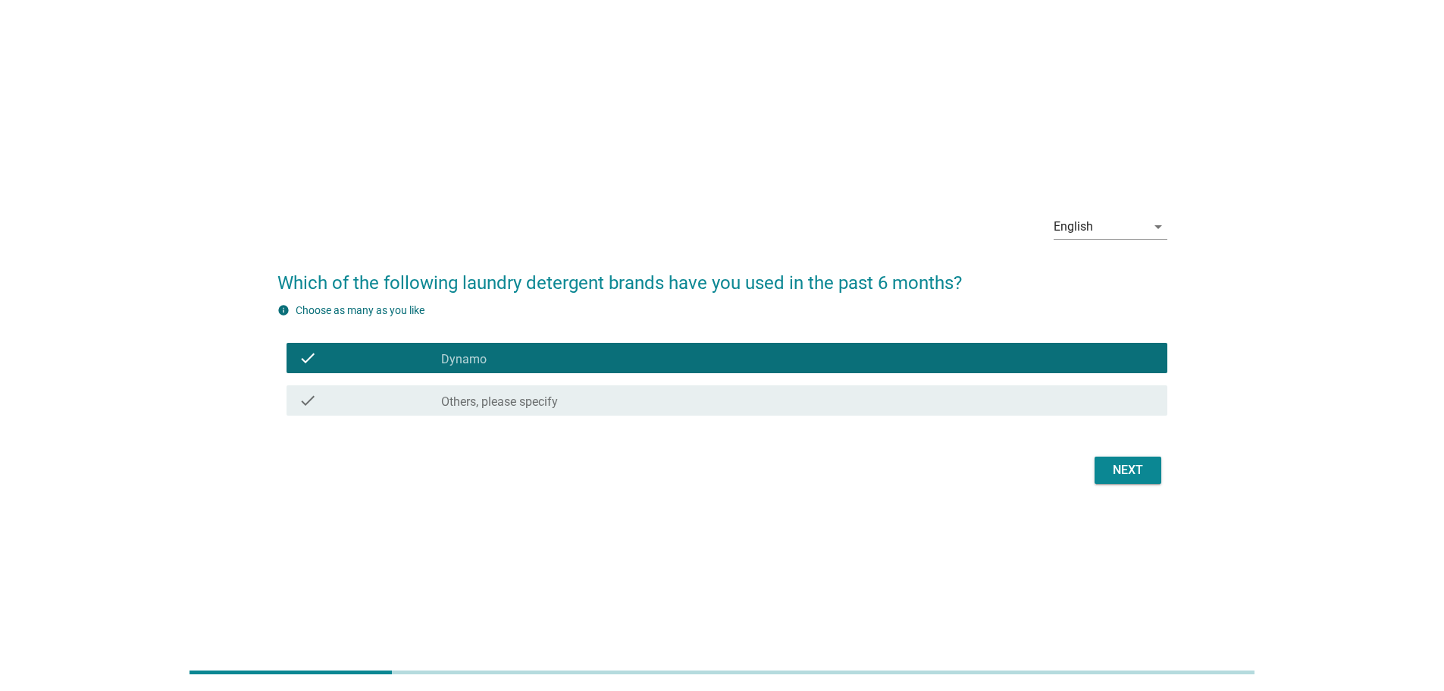
click at [1136, 466] on div "Next" at bounding box center [1128, 470] width 42 height 18
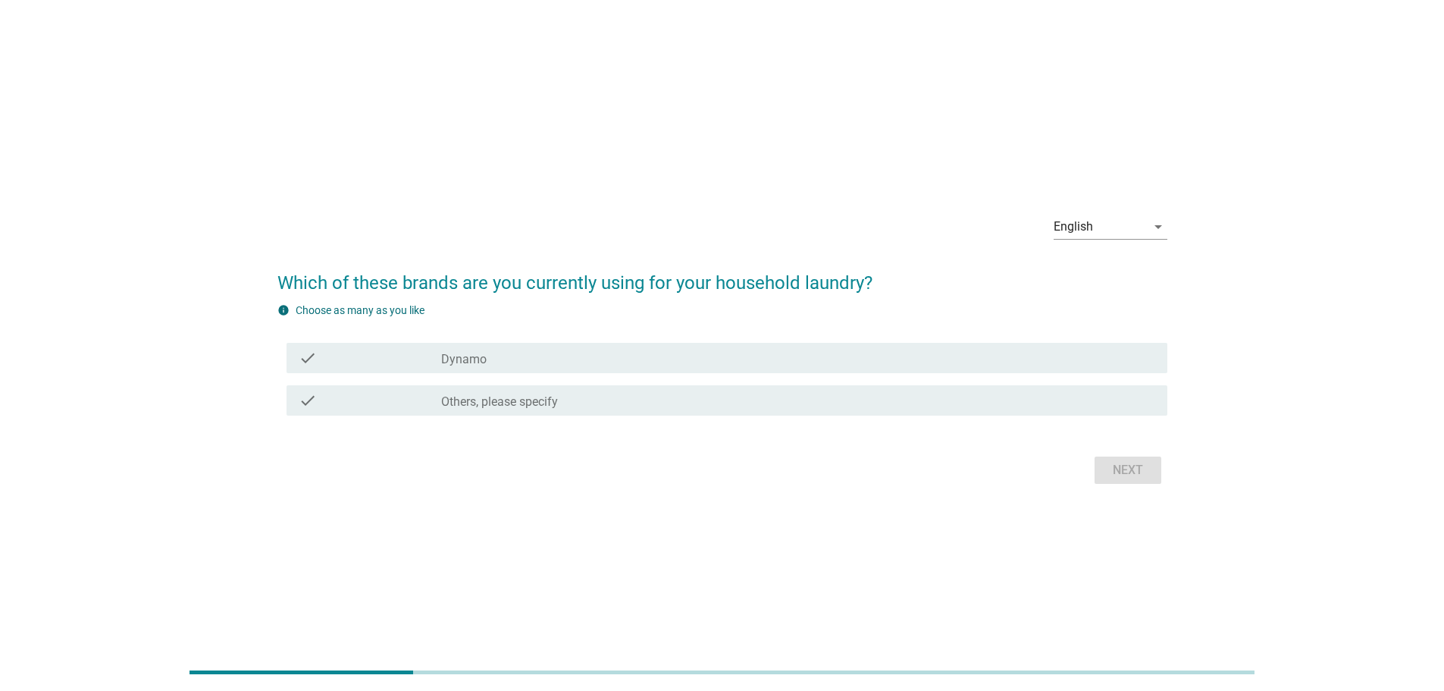
click at [716, 359] on div "check_box_outline_blank Dynamo" at bounding box center [798, 358] width 714 height 18
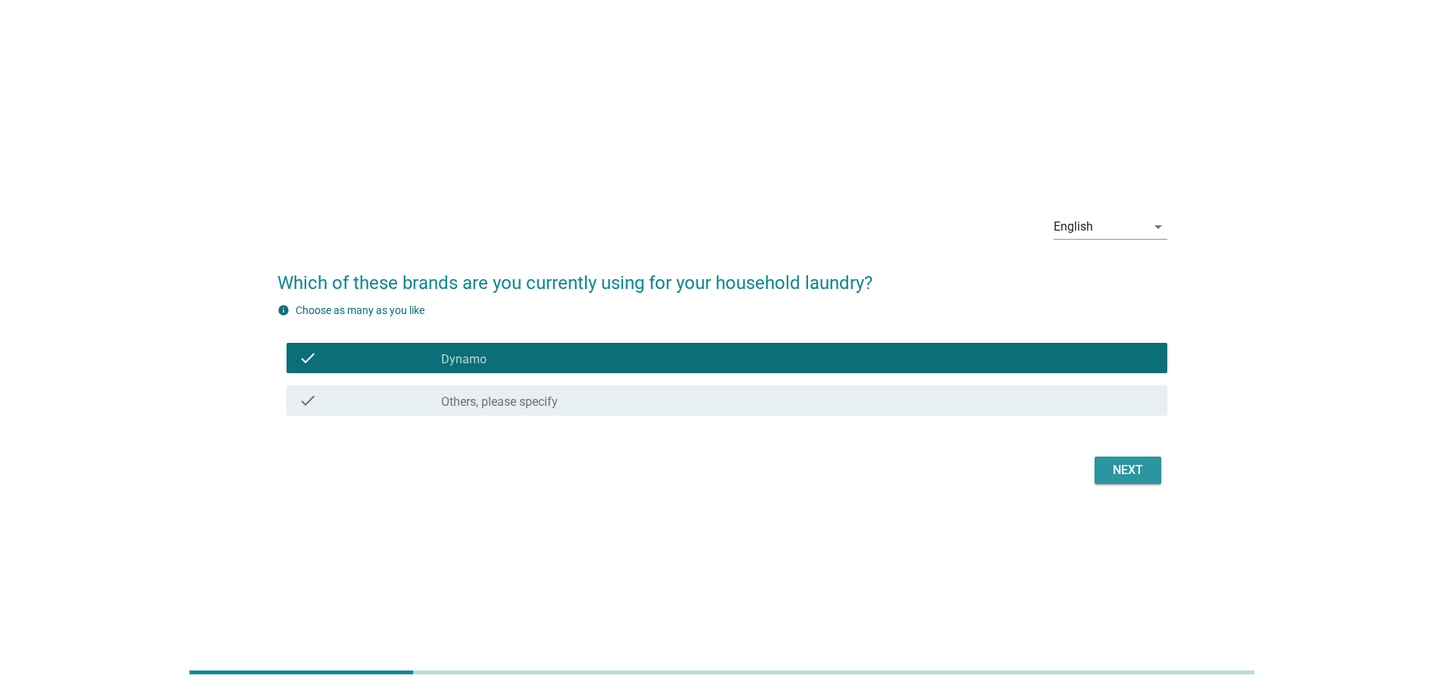
click at [1127, 475] on div "Next" at bounding box center [1128, 470] width 42 height 18
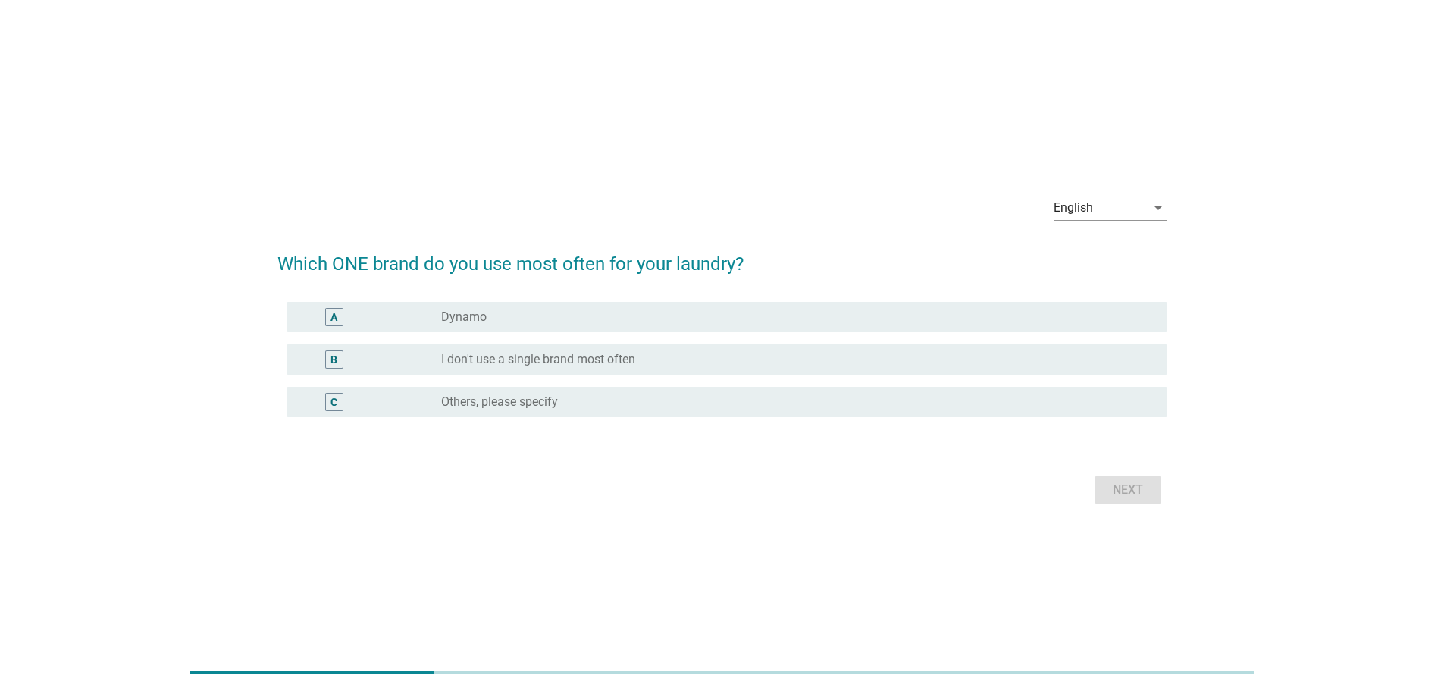
click at [816, 320] on div "radio_button_unchecked Dynamo" at bounding box center [792, 316] width 702 height 15
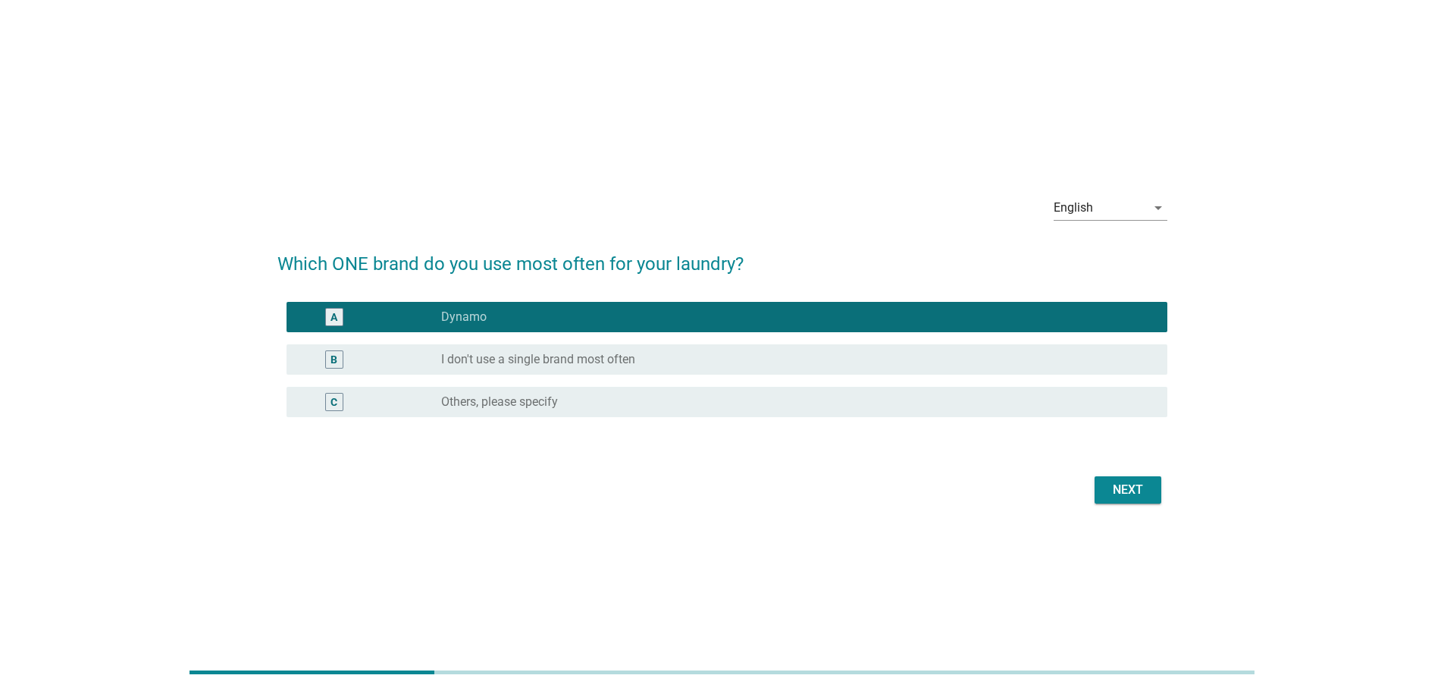
click at [1162, 499] on div "Next" at bounding box center [723, 490] width 890 height 36
click at [1138, 490] on div "Next" at bounding box center [1128, 490] width 42 height 18
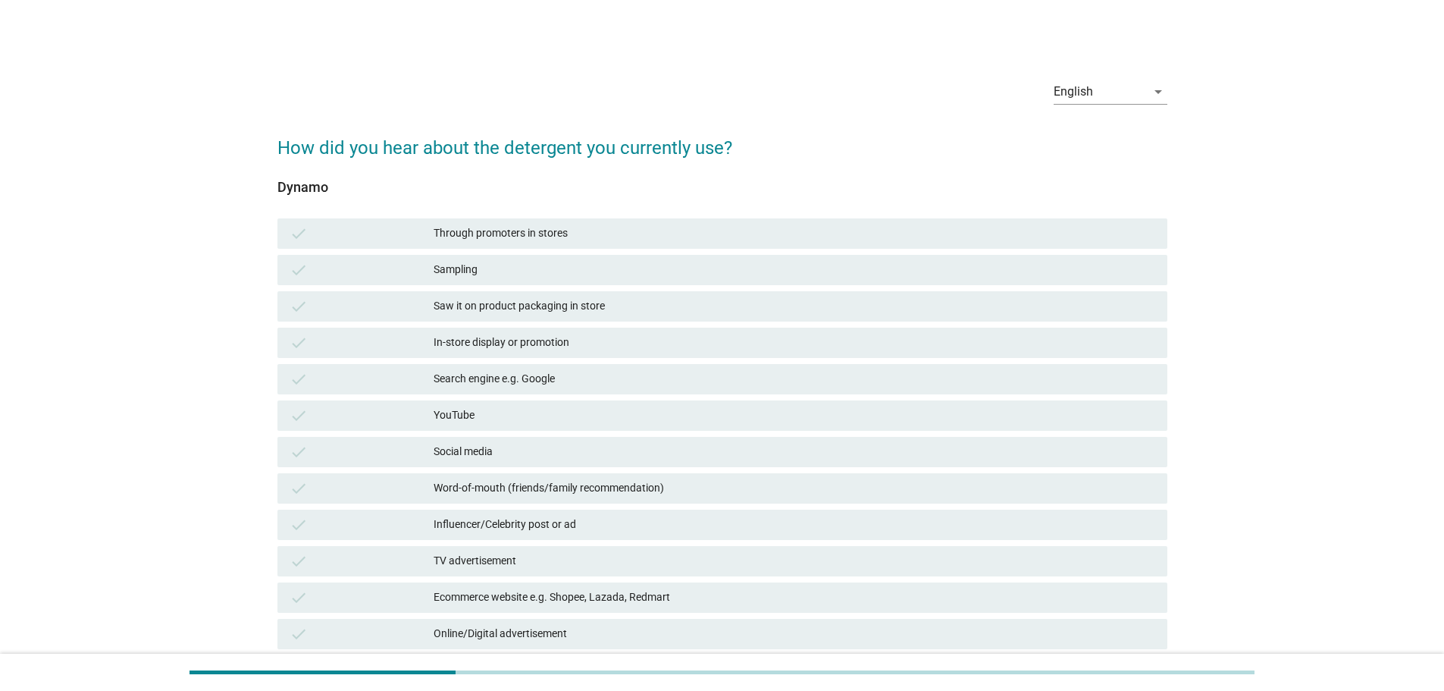
click at [774, 275] on div "Sampling" at bounding box center [795, 270] width 722 height 18
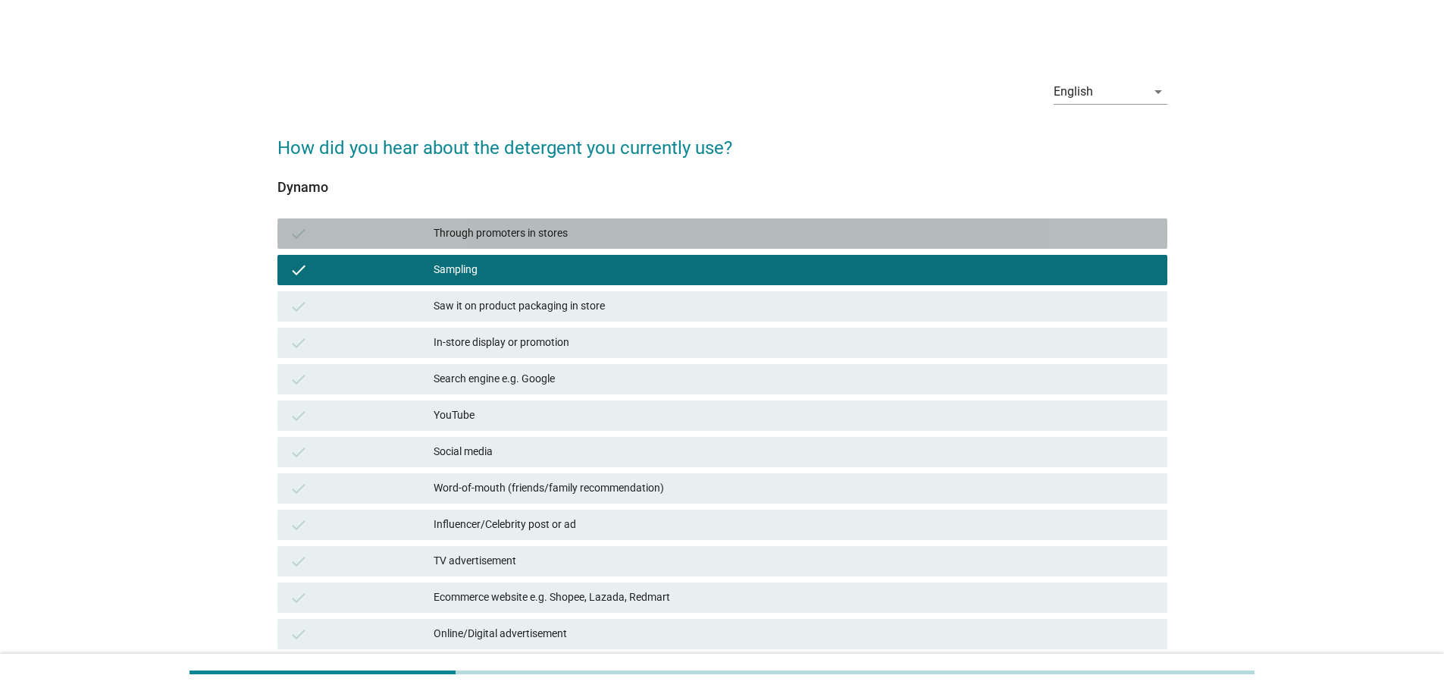
click at [796, 236] on div "Through promoters in stores" at bounding box center [795, 233] width 722 height 18
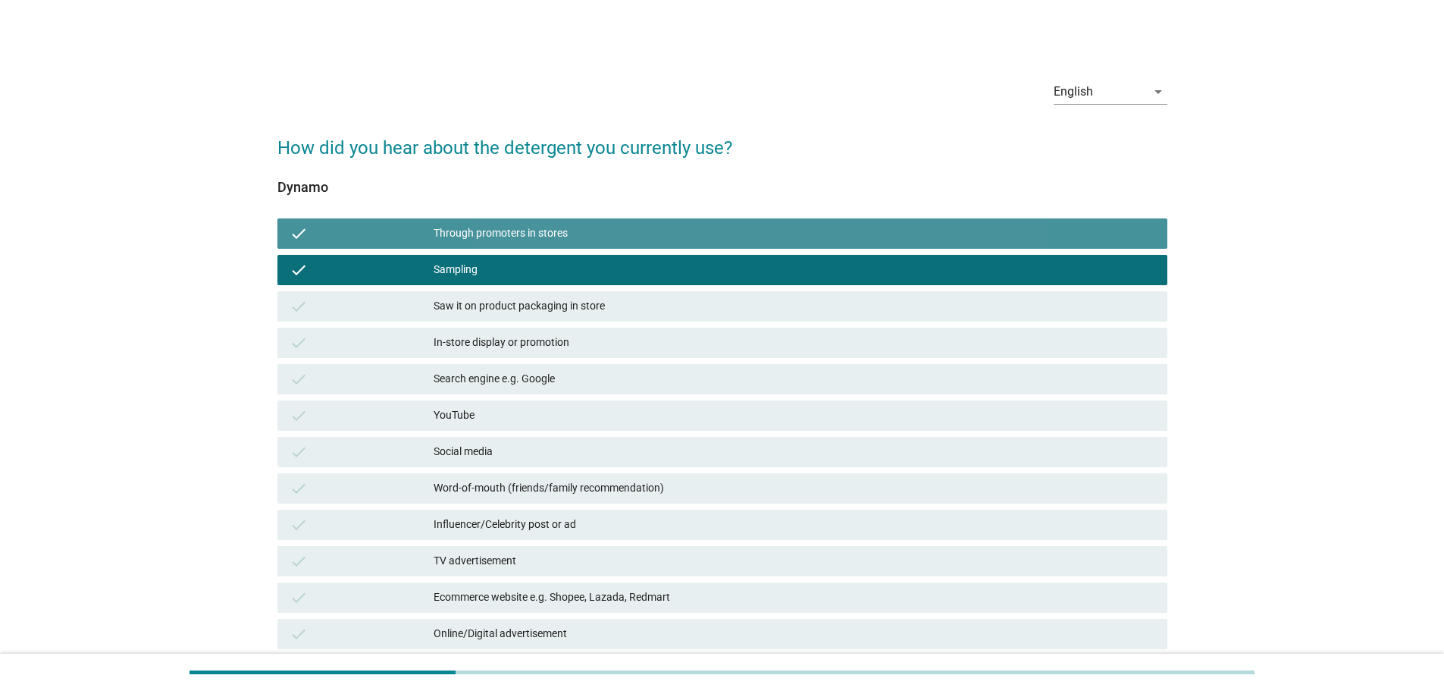
click at [797, 236] on div "Through promoters in stores" at bounding box center [795, 233] width 722 height 18
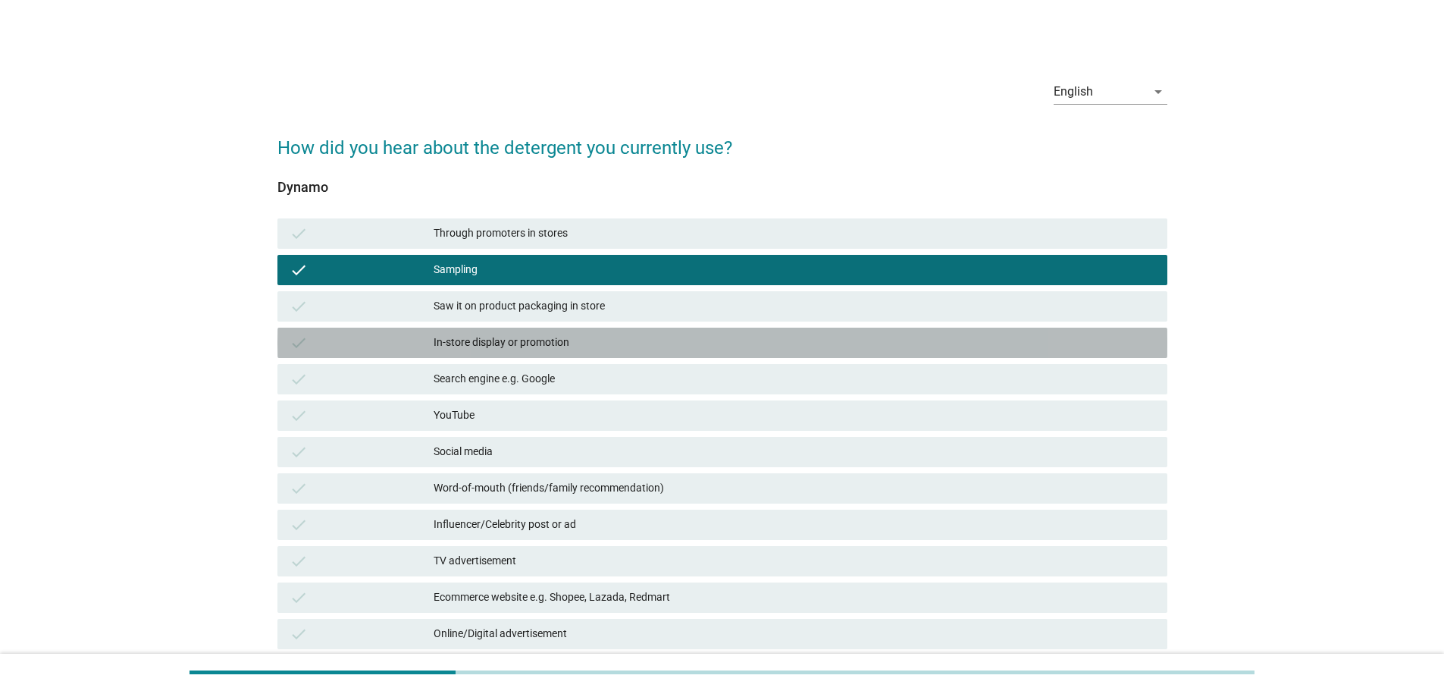
click at [729, 343] on div "In-store display or promotion" at bounding box center [795, 343] width 722 height 18
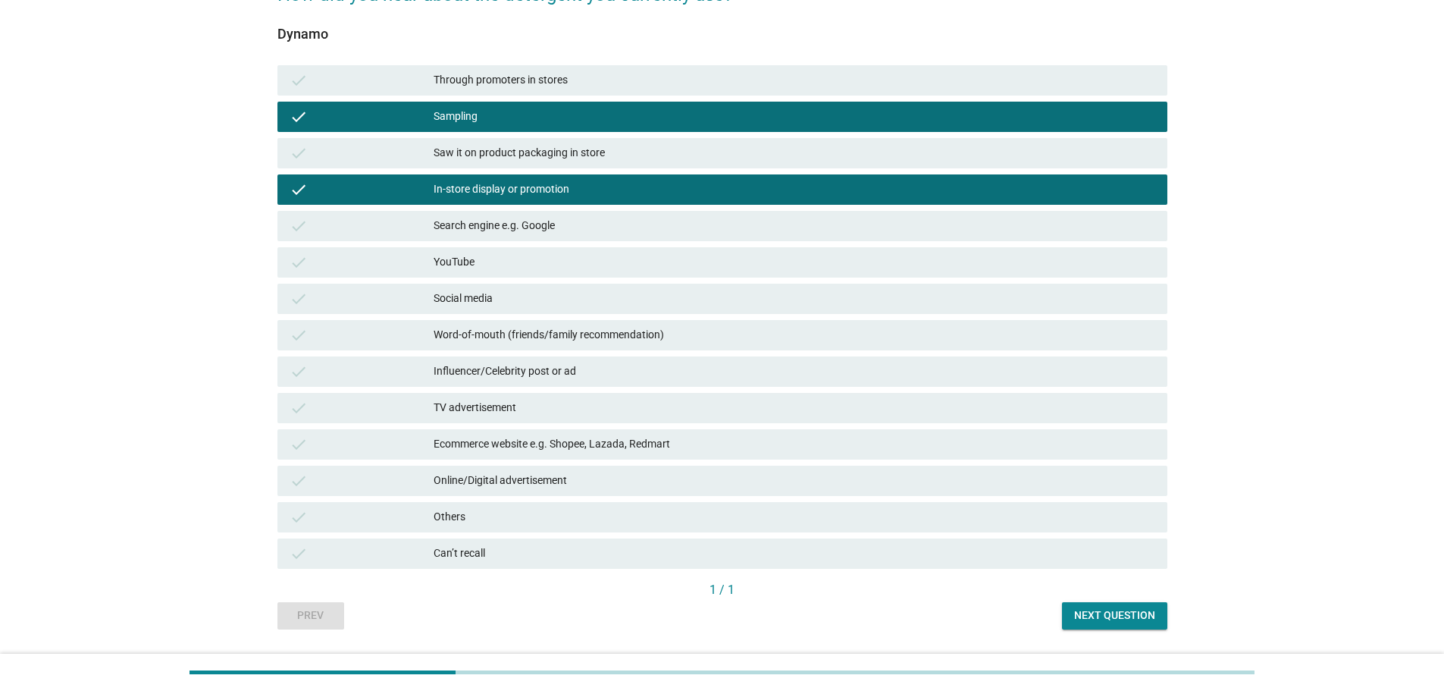
scroll to position [196, 0]
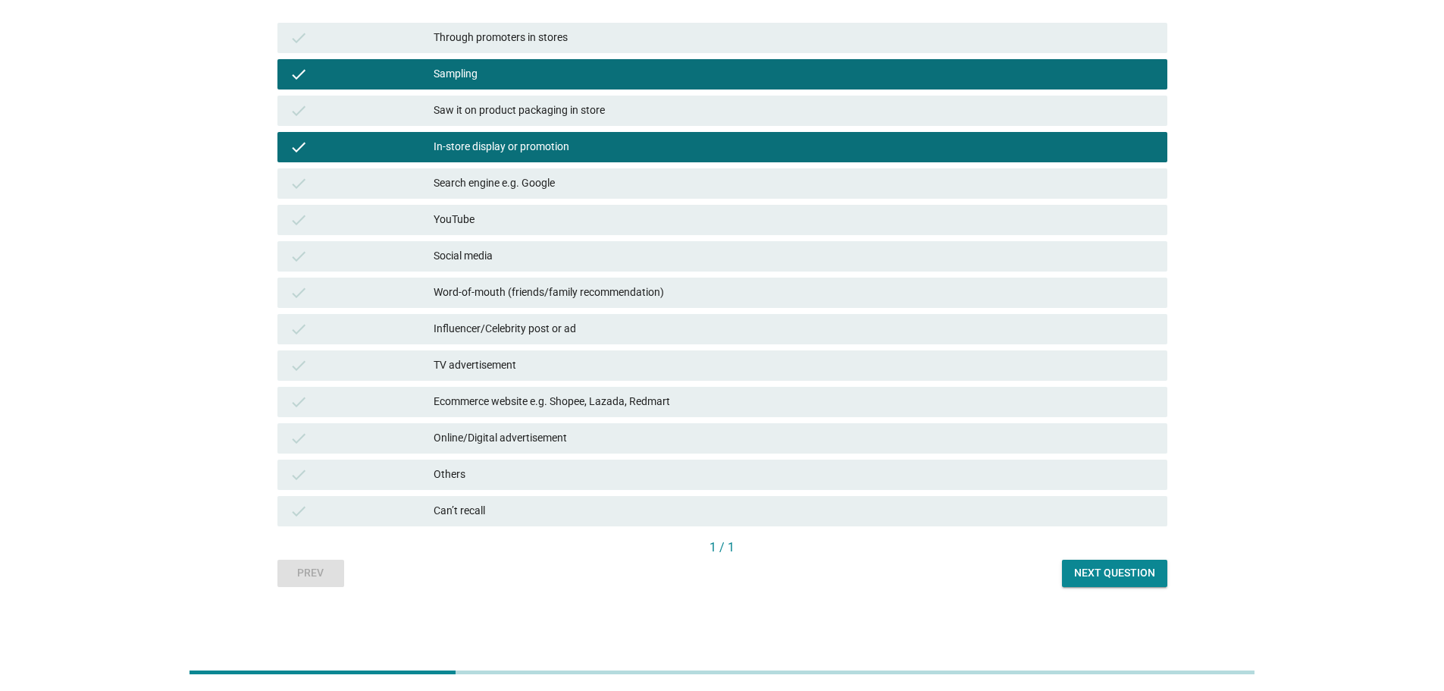
click at [1121, 586] on button "Next question" at bounding box center [1114, 573] width 105 height 27
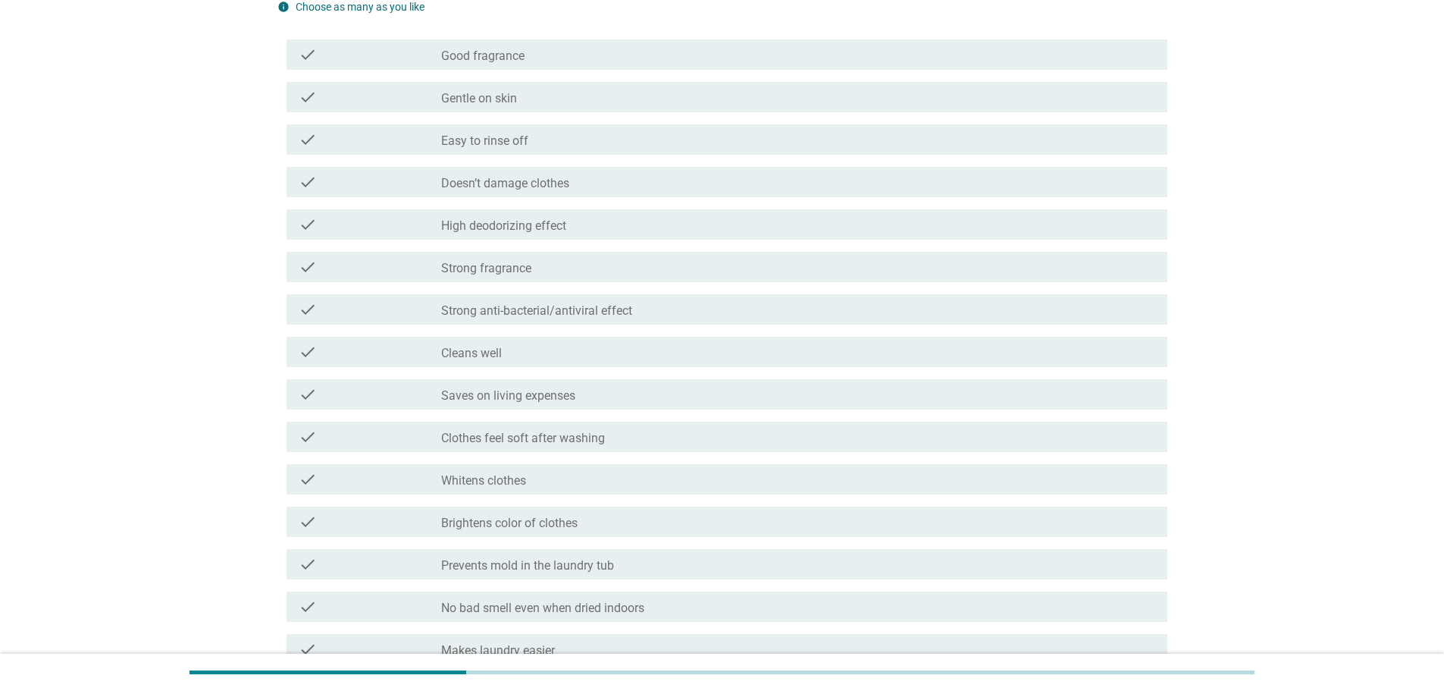
scroll to position [0, 0]
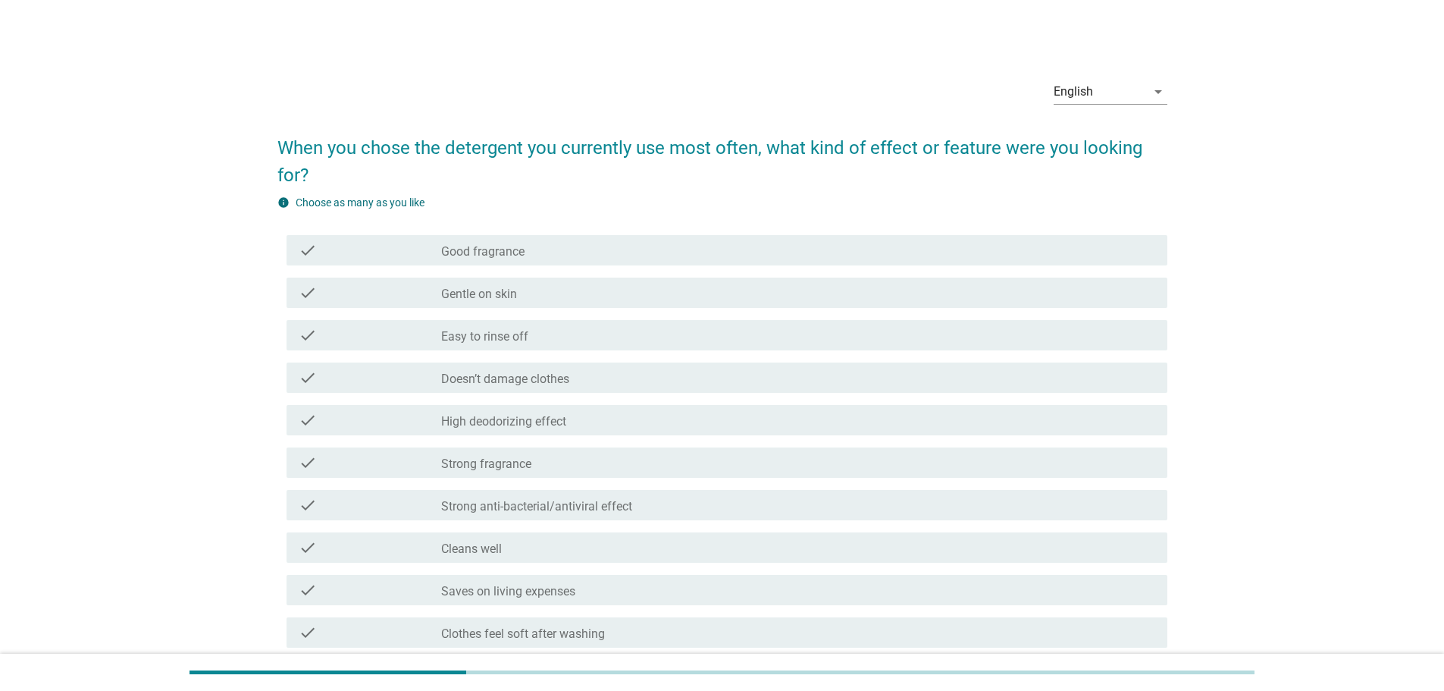
click at [645, 251] on div "check_box_outline_blank Good fragrance" at bounding box center [798, 250] width 714 height 18
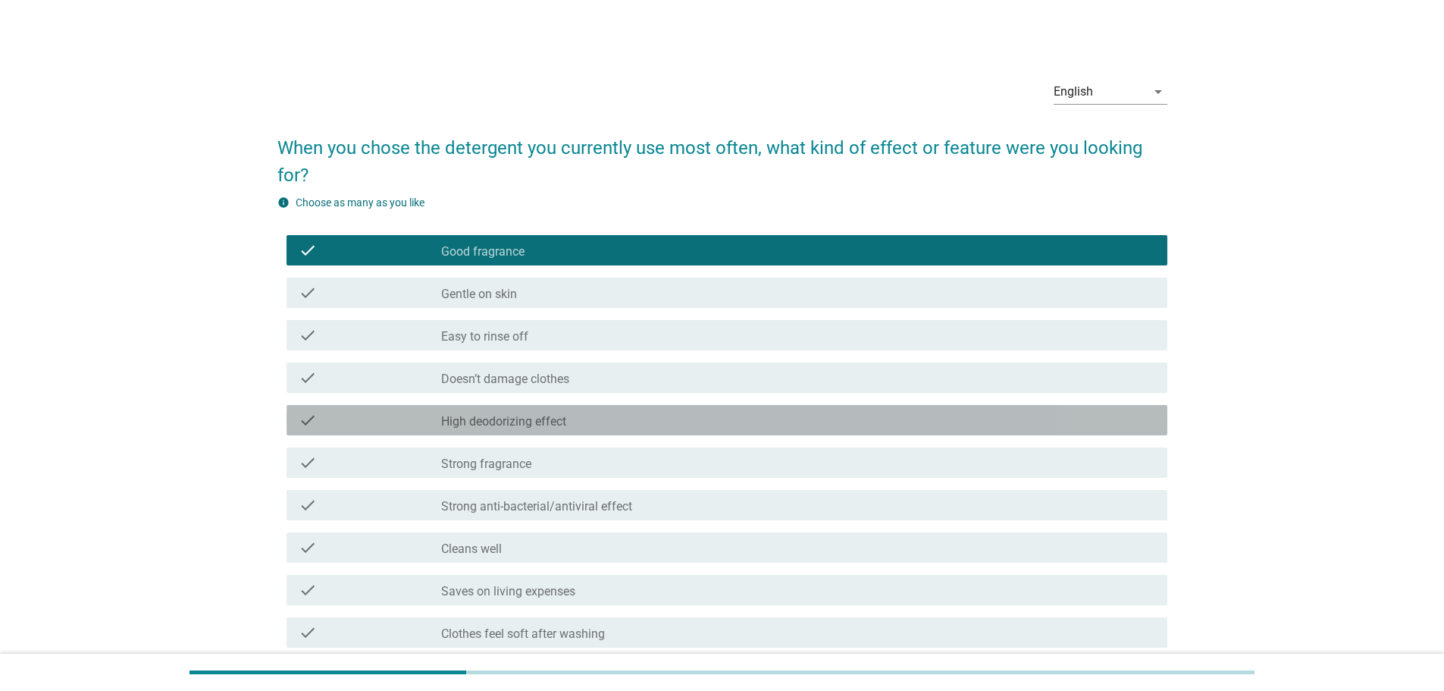
click at [594, 427] on div "check_box_outline_blank High deodorizing effect" at bounding box center [798, 420] width 714 height 18
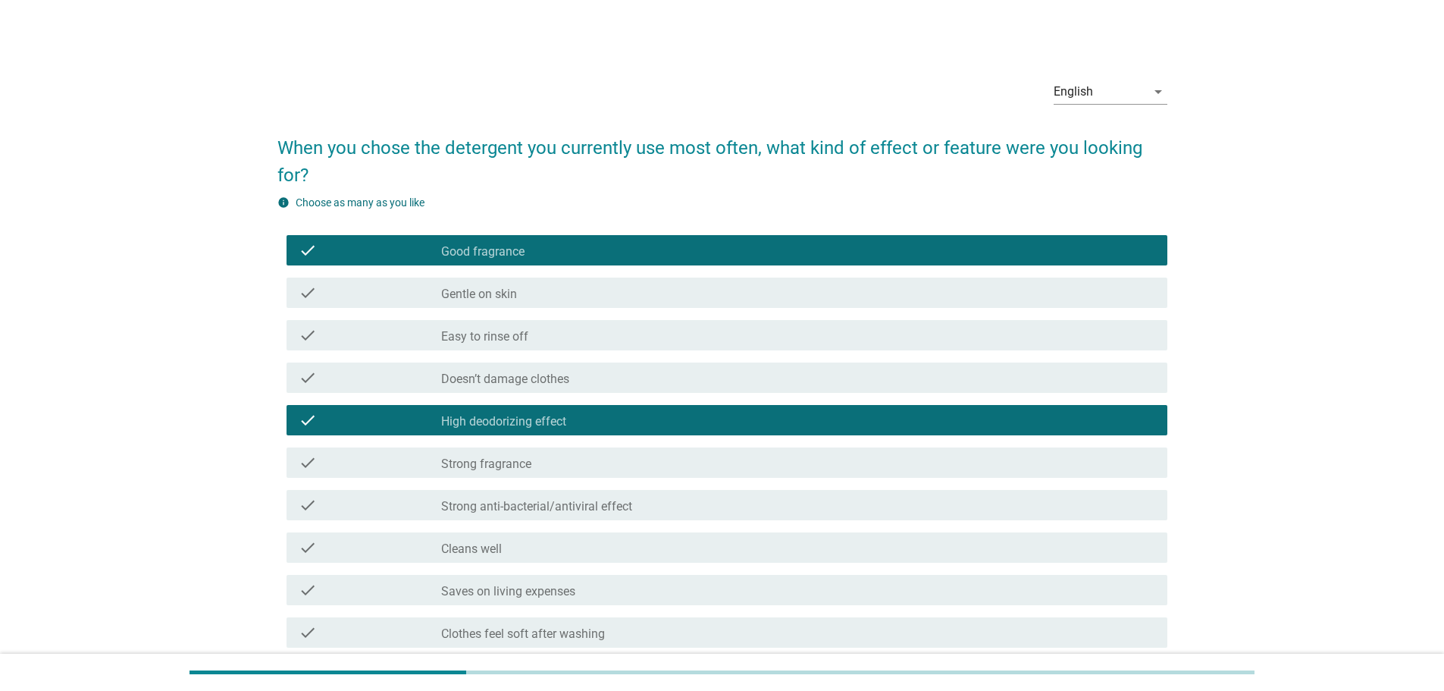
click at [629, 422] on div "check_box_outline_blank High deodorizing effect" at bounding box center [798, 420] width 714 height 18
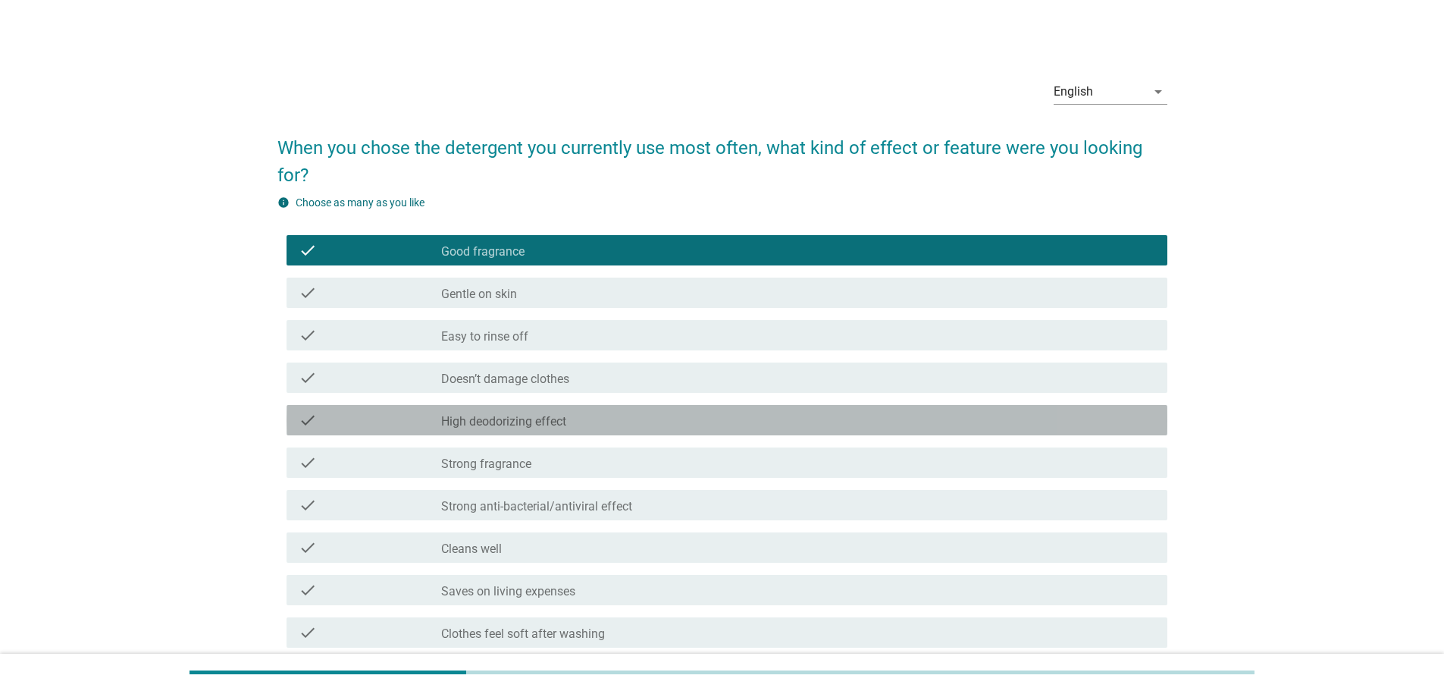
click at [629, 422] on div "check_box_outline_blank High deodorizing effect" at bounding box center [798, 420] width 714 height 18
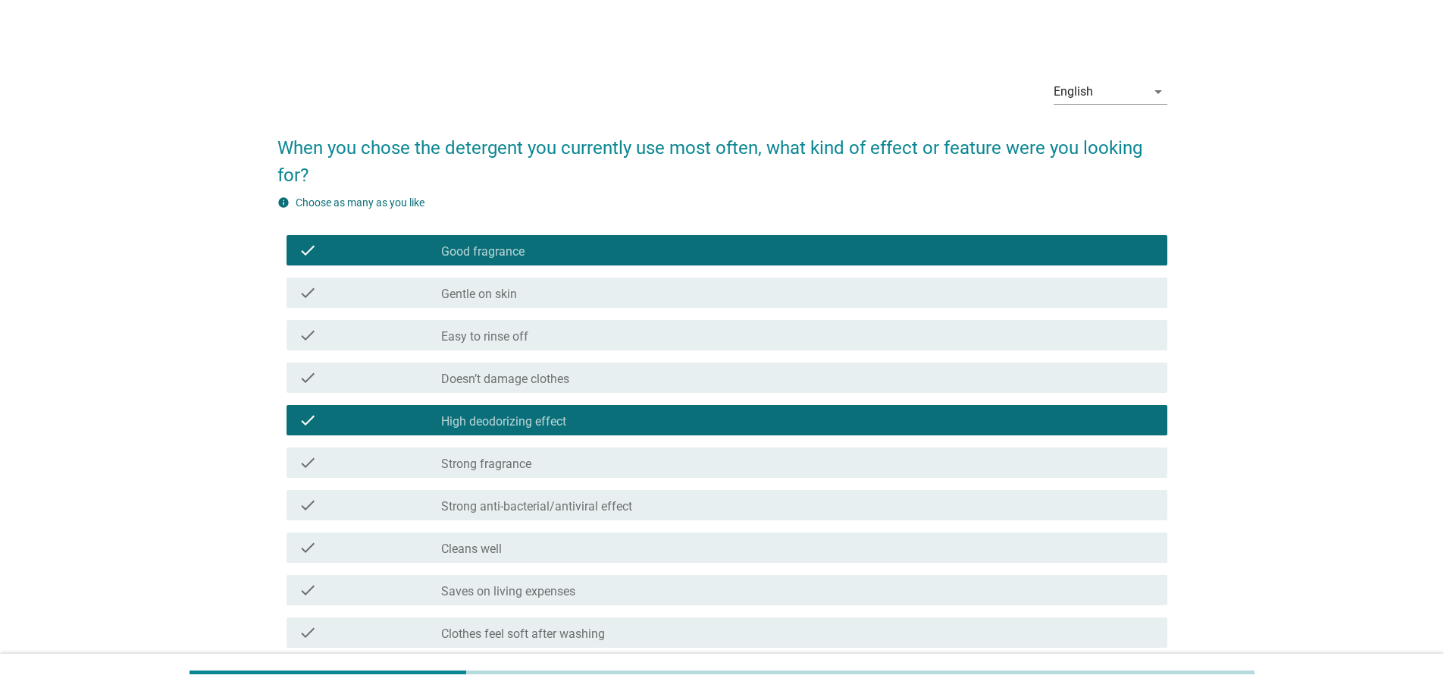
click at [618, 500] on label "Strong anti-bacterial/antiviral effect" at bounding box center [536, 506] width 191 height 15
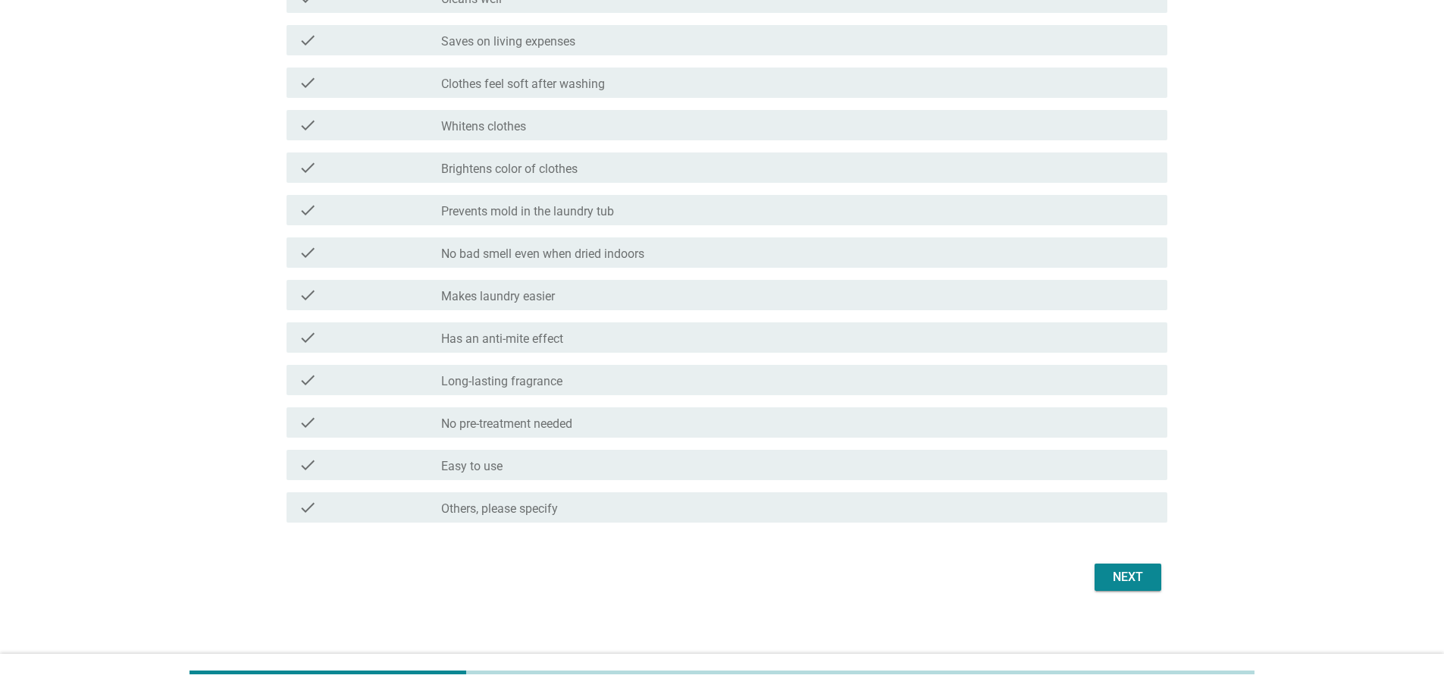
scroll to position [558, 0]
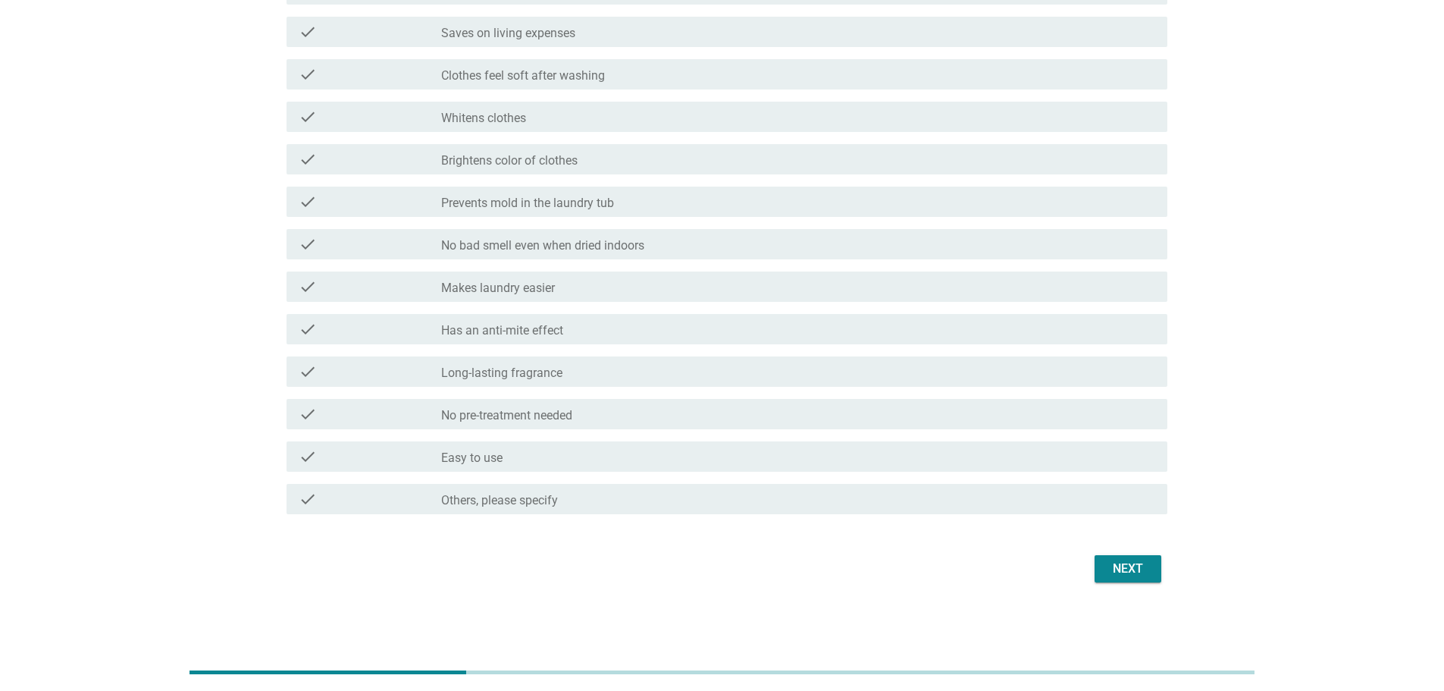
click at [1122, 576] on div "Next" at bounding box center [1128, 569] width 42 height 18
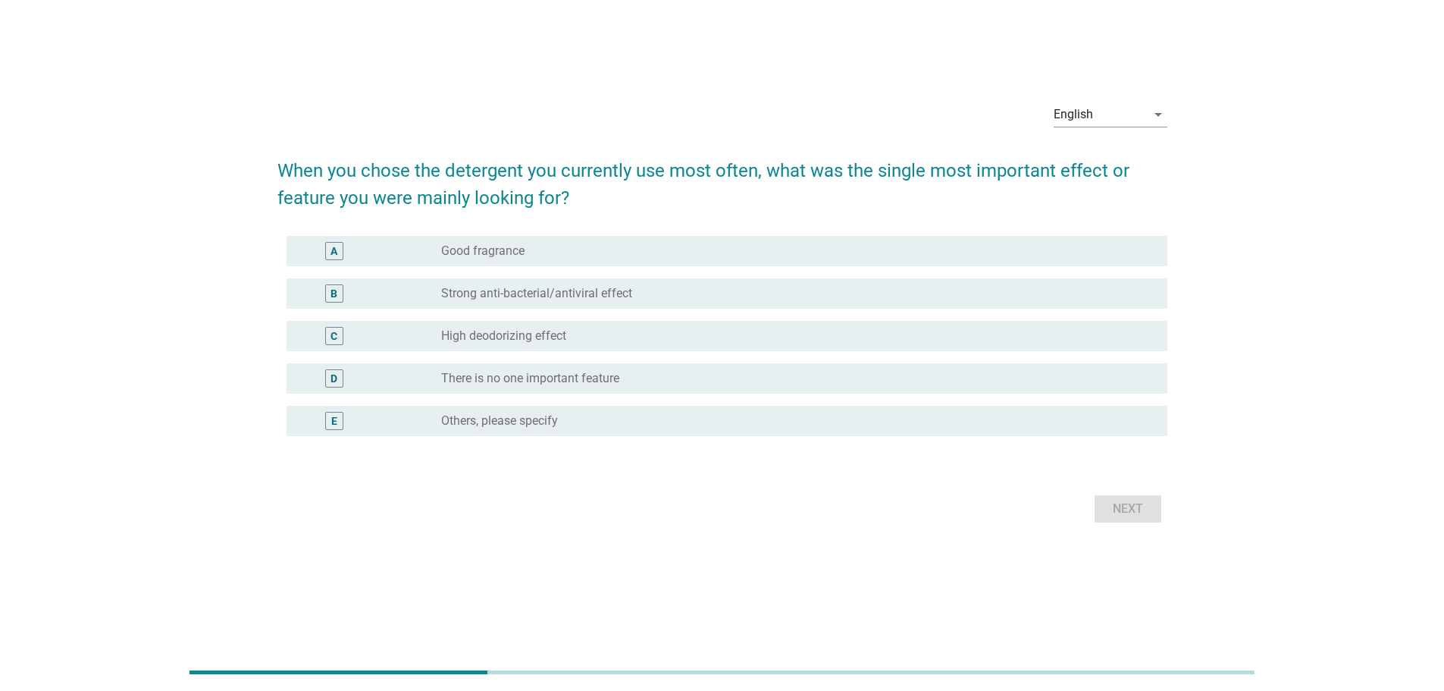
scroll to position [0, 0]
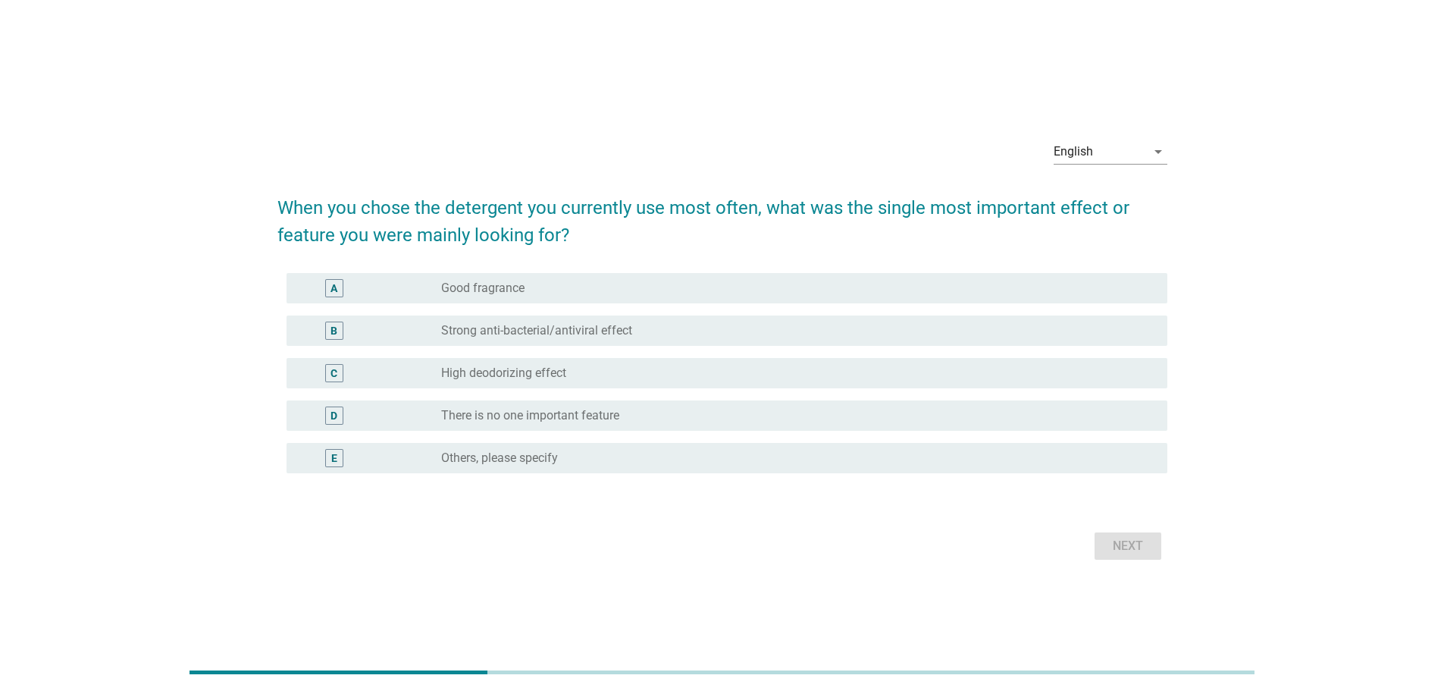
click at [701, 291] on div "radio_button_unchecked Good fragrance" at bounding box center [792, 288] width 702 height 15
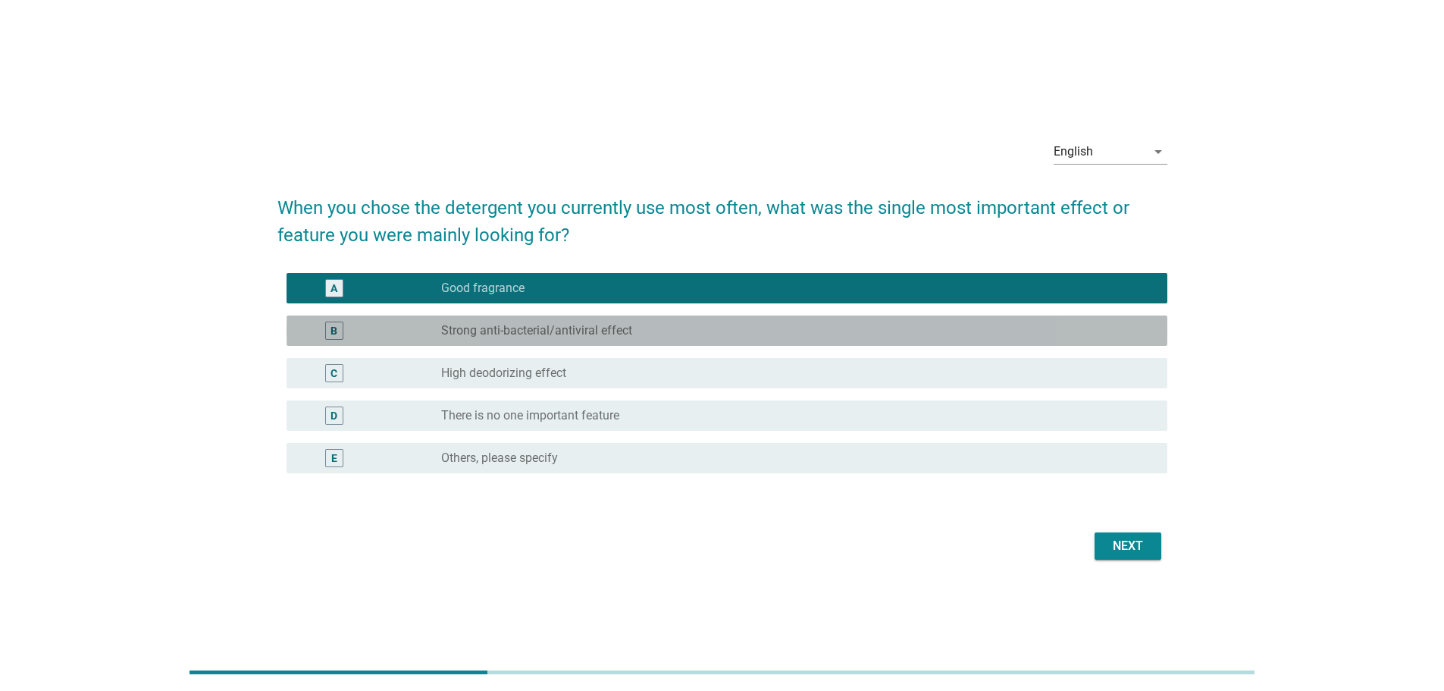
drag, startPoint x: 745, startPoint y: 317, endPoint x: 743, endPoint y: 325, distance: 7.9
click at [745, 319] on div "B radio_button_unchecked Strong anti-bacterial/antiviral effect" at bounding box center [727, 330] width 881 height 30
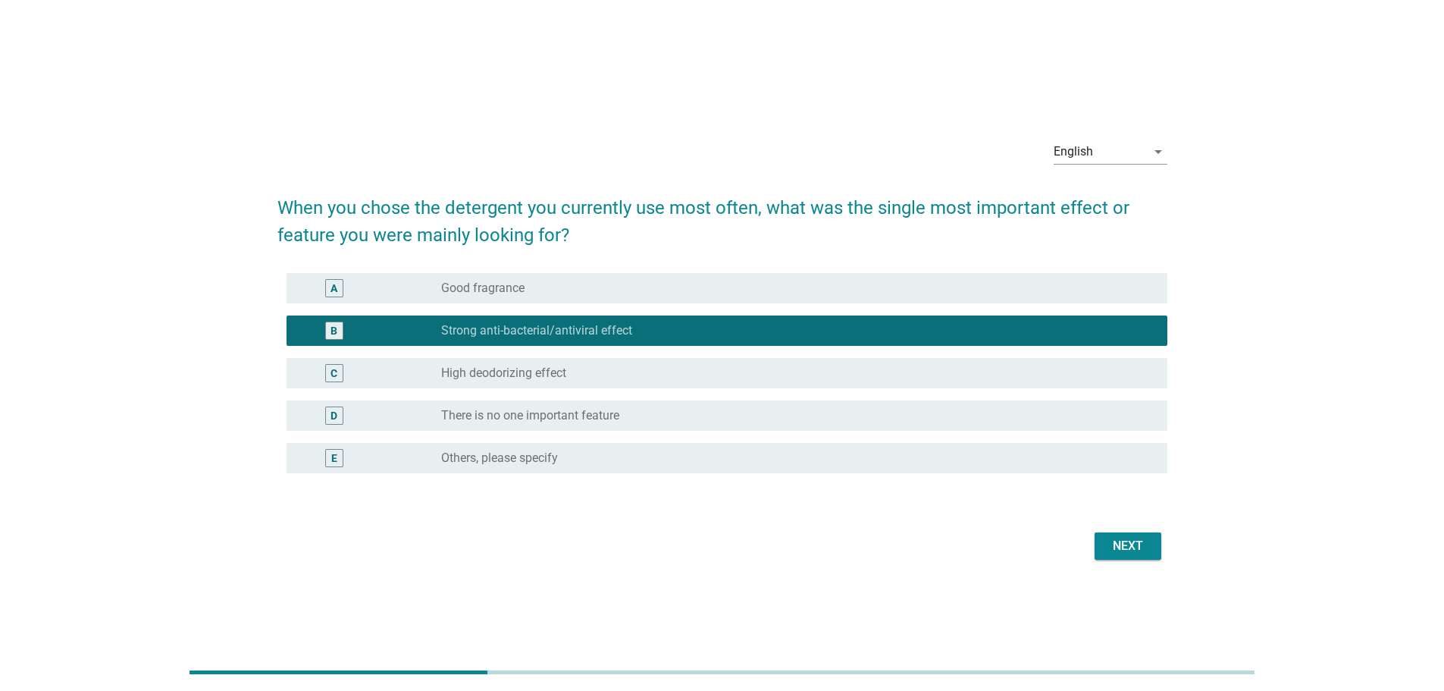
click at [774, 295] on div "radio_button_unchecked Good fragrance" at bounding box center [792, 288] width 702 height 15
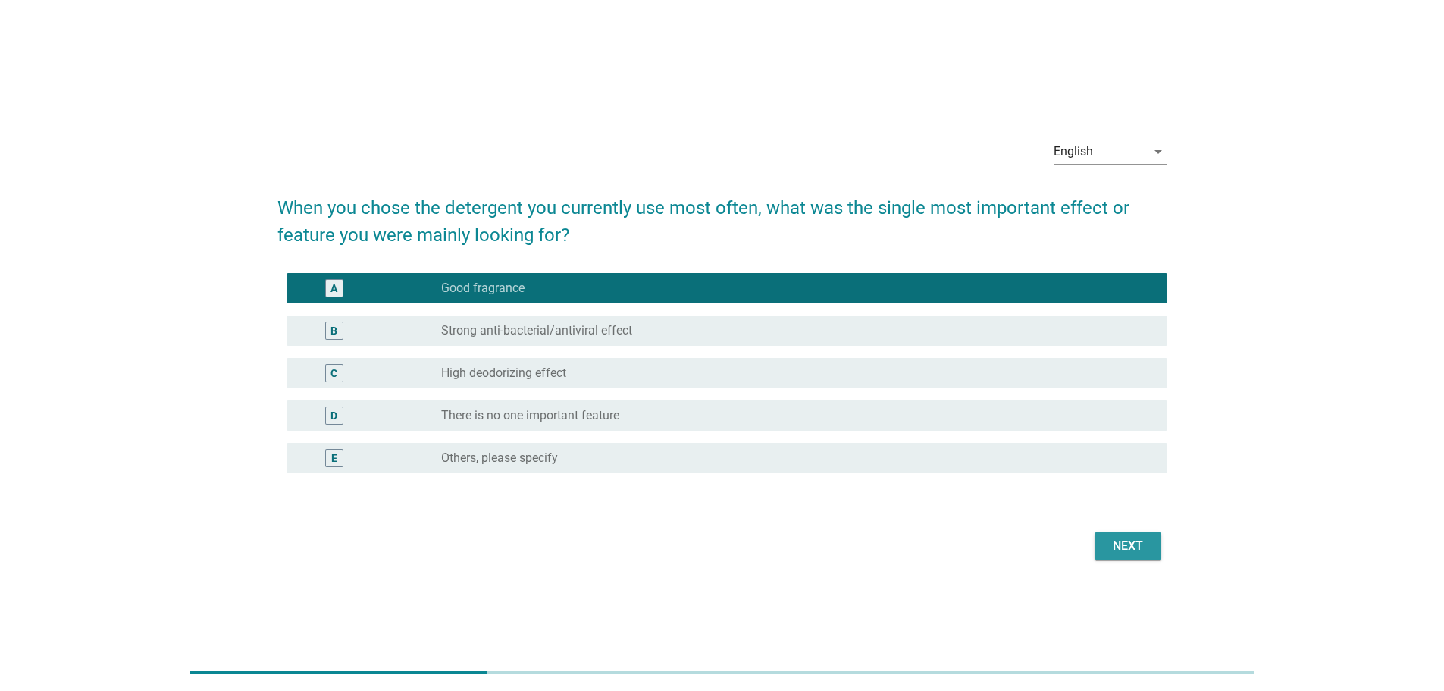
click at [1130, 544] on div "Next" at bounding box center [1128, 546] width 42 height 18
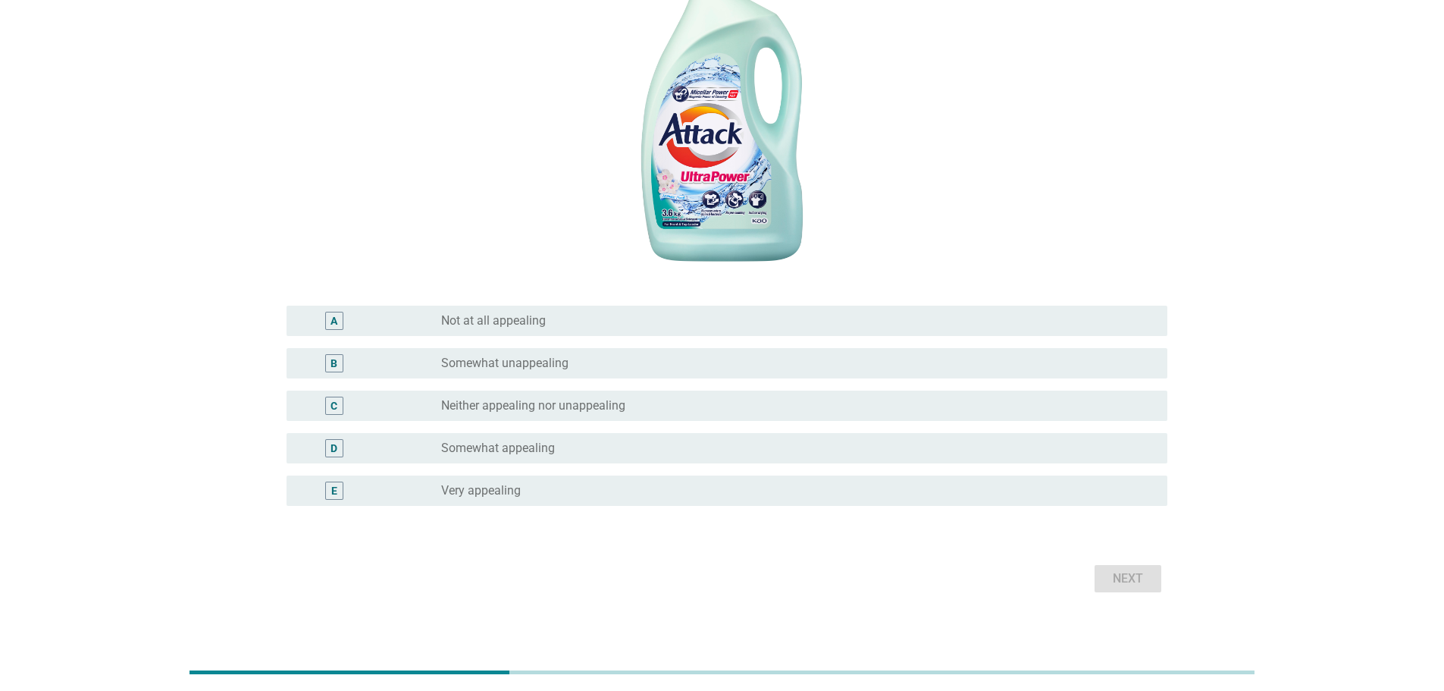
scroll to position [303, 0]
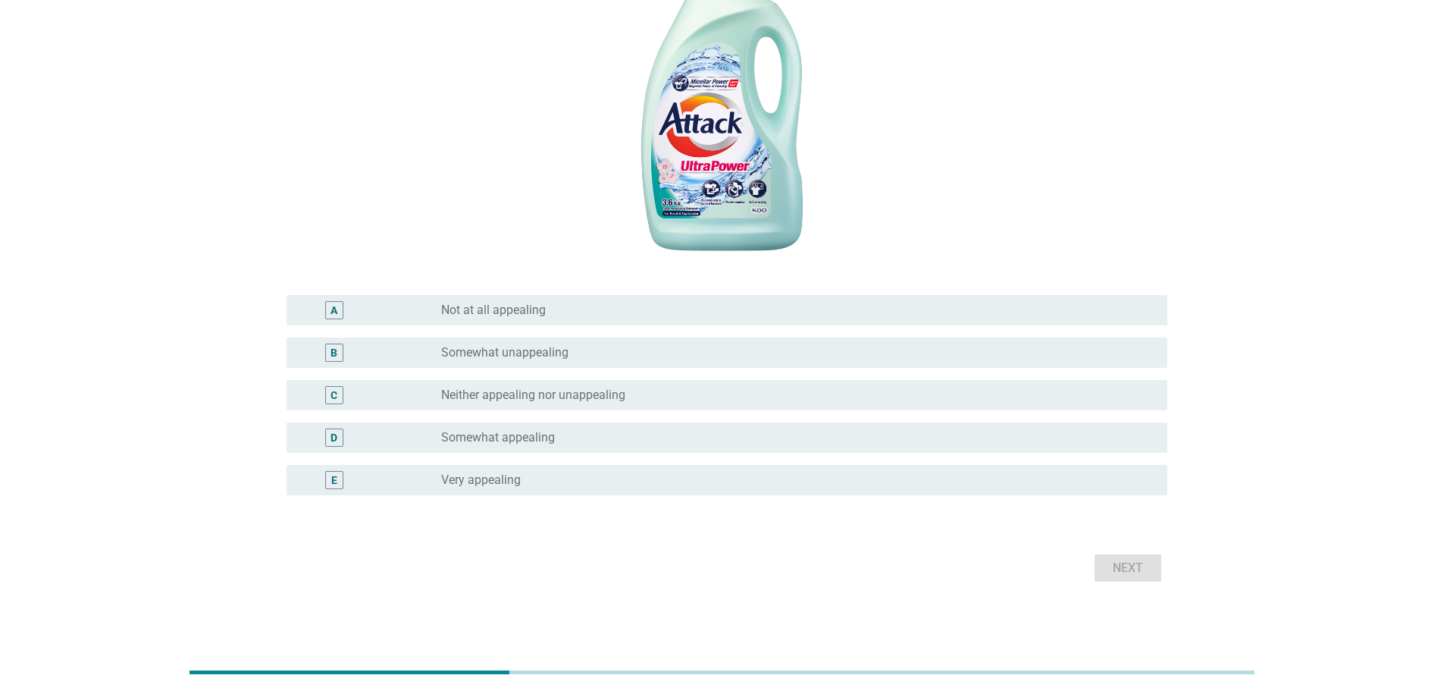
click at [763, 394] on div "radio_button_unchecked Neither appealing nor unappealing" at bounding box center [792, 394] width 702 height 15
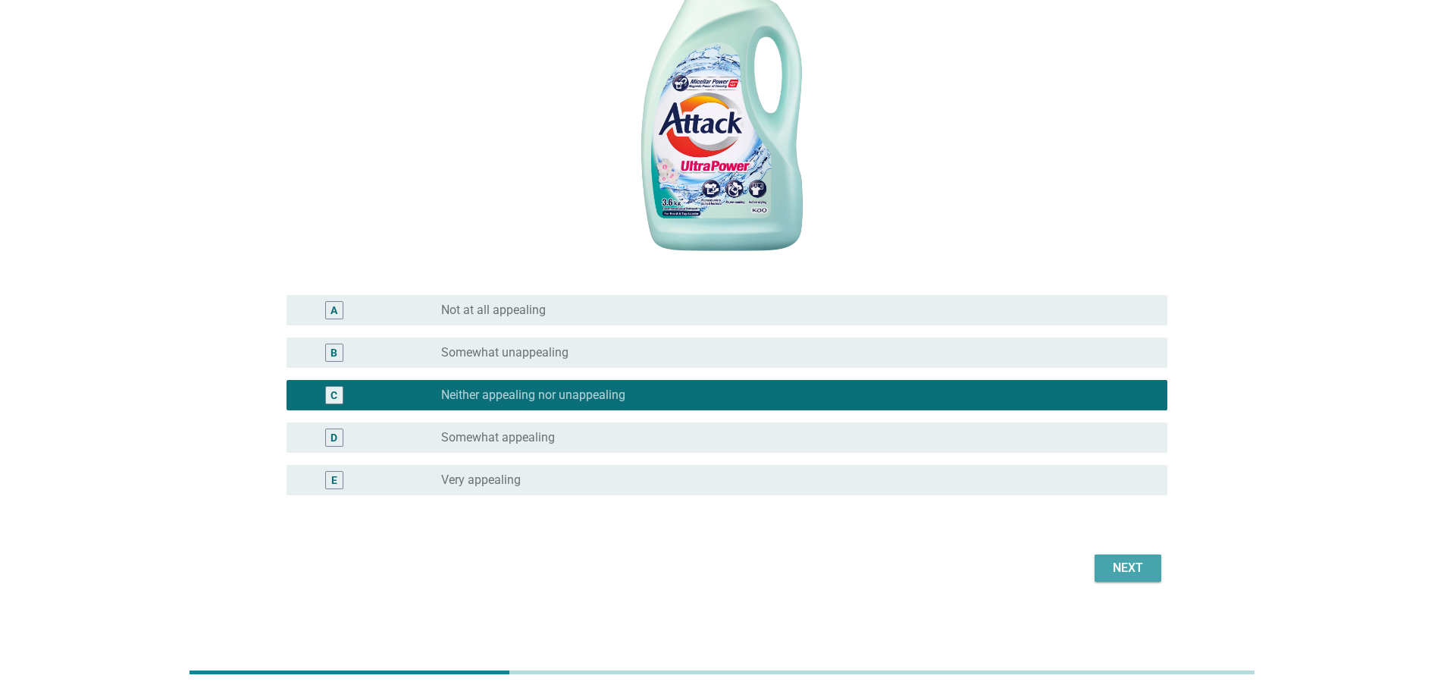
click at [1116, 558] on button "Next" at bounding box center [1128, 567] width 67 height 27
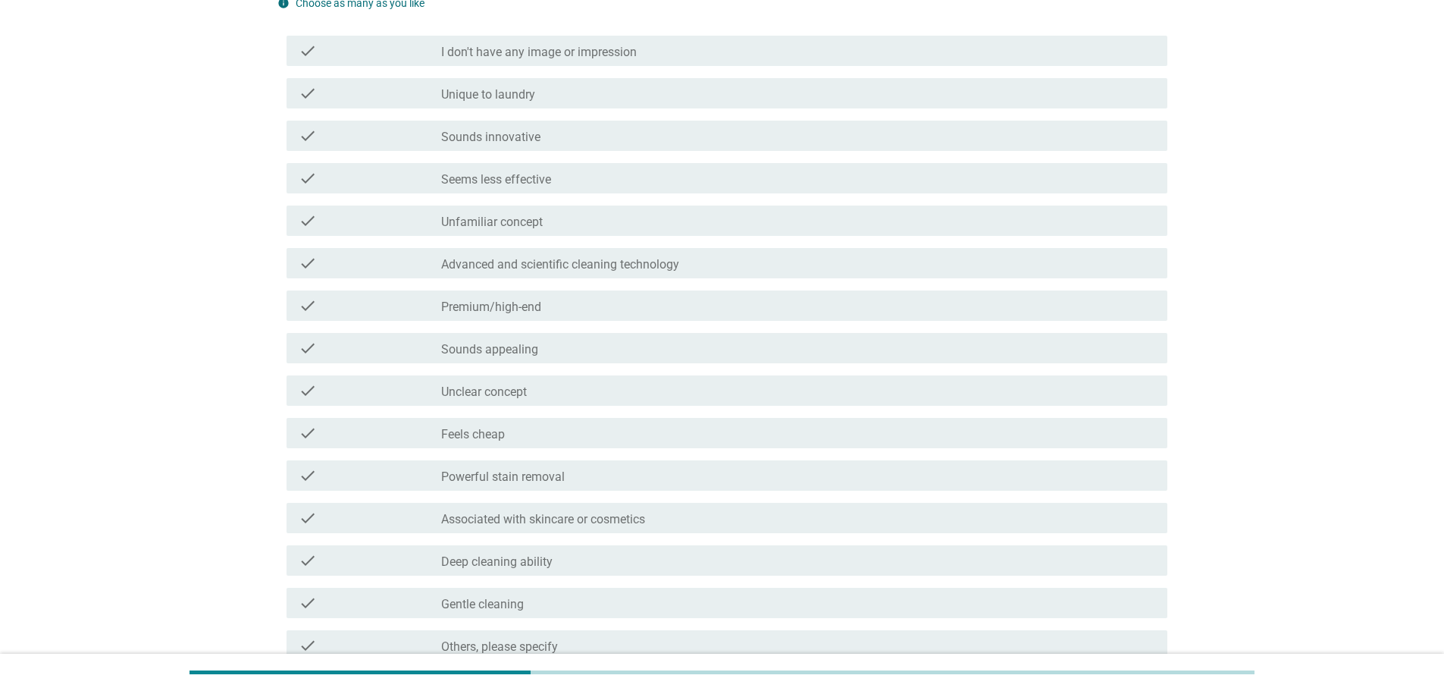
scroll to position [227, 0]
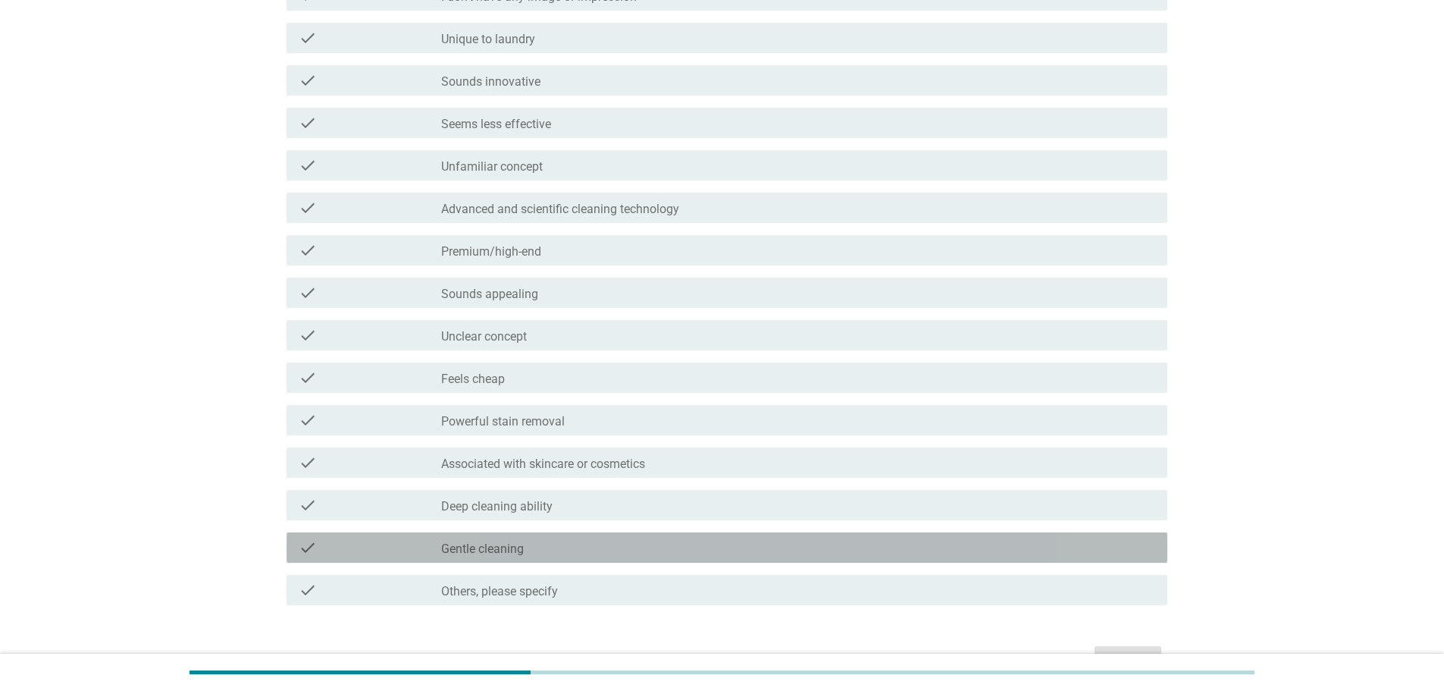
click at [642, 552] on div "check_box_outline_blank Gentle cleaning" at bounding box center [798, 547] width 714 height 18
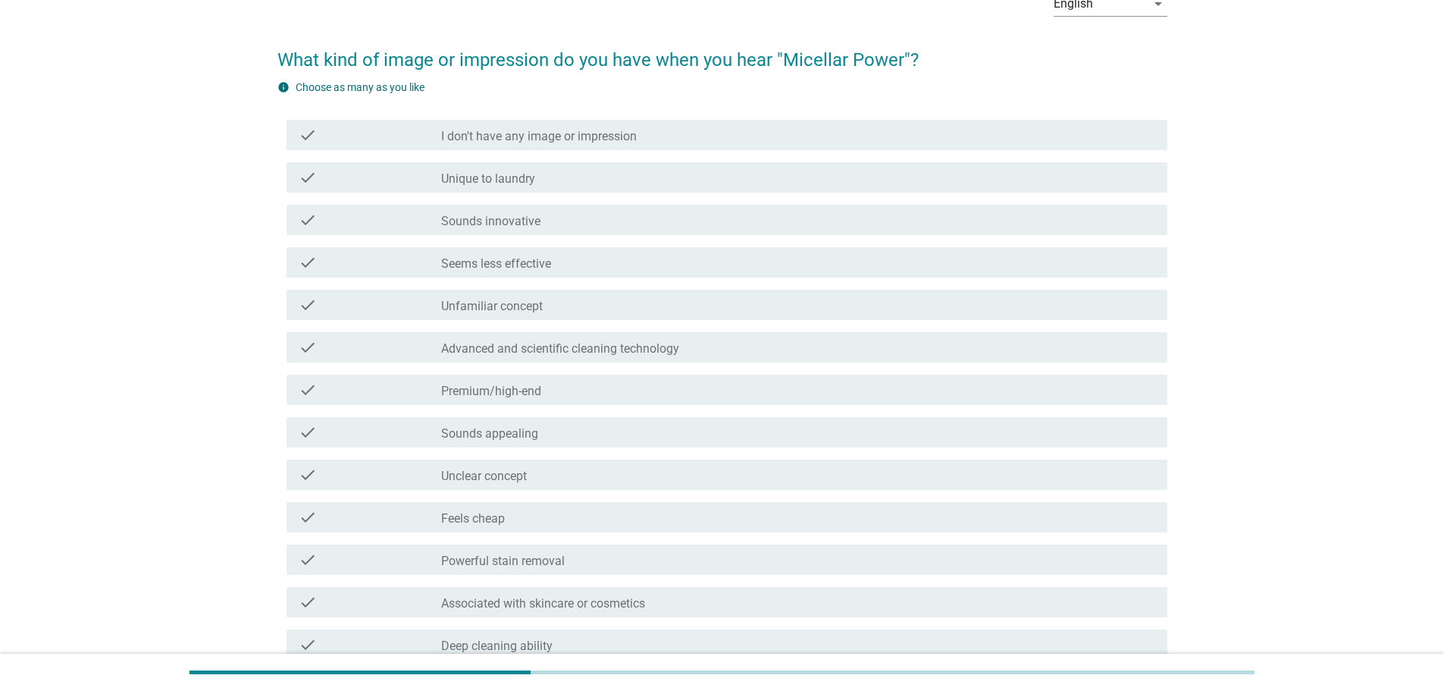
scroll to position [303, 0]
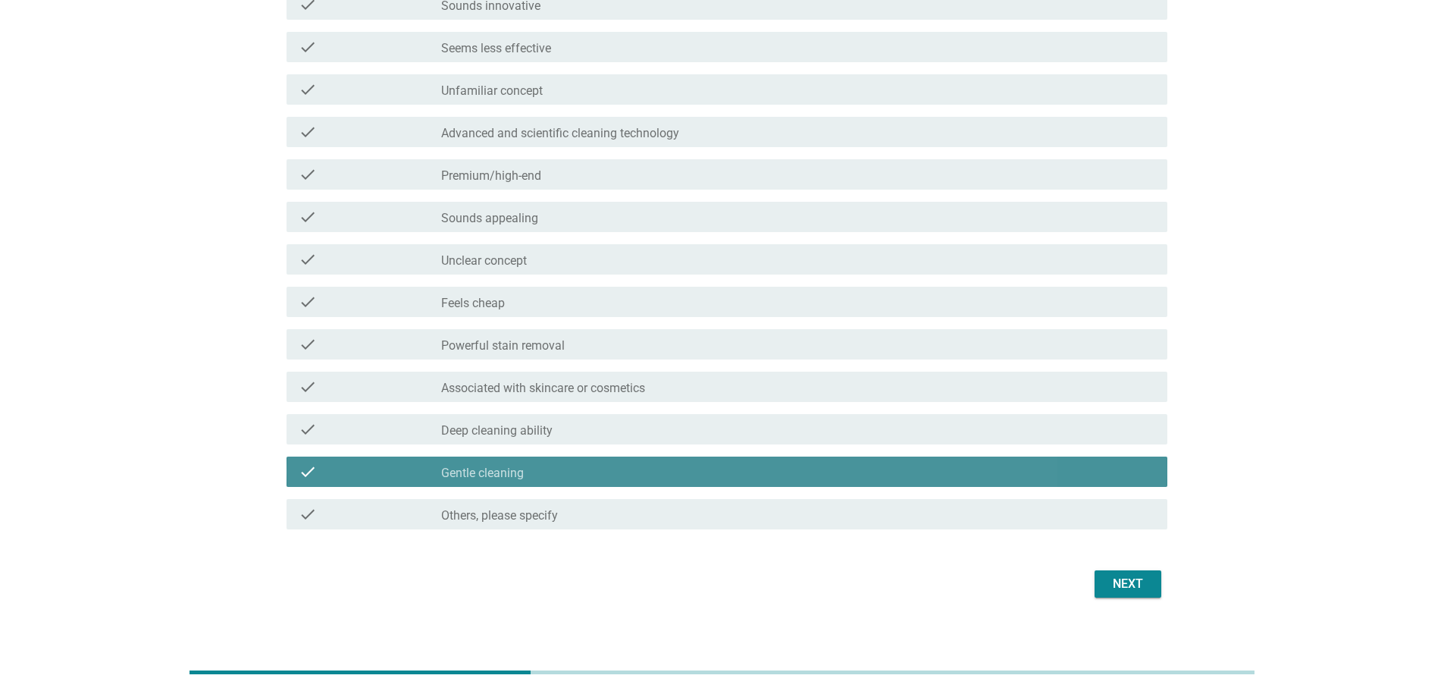
click at [623, 463] on div "check_box_outline_blank Gentle cleaning" at bounding box center [798, 472] width 714 height 18
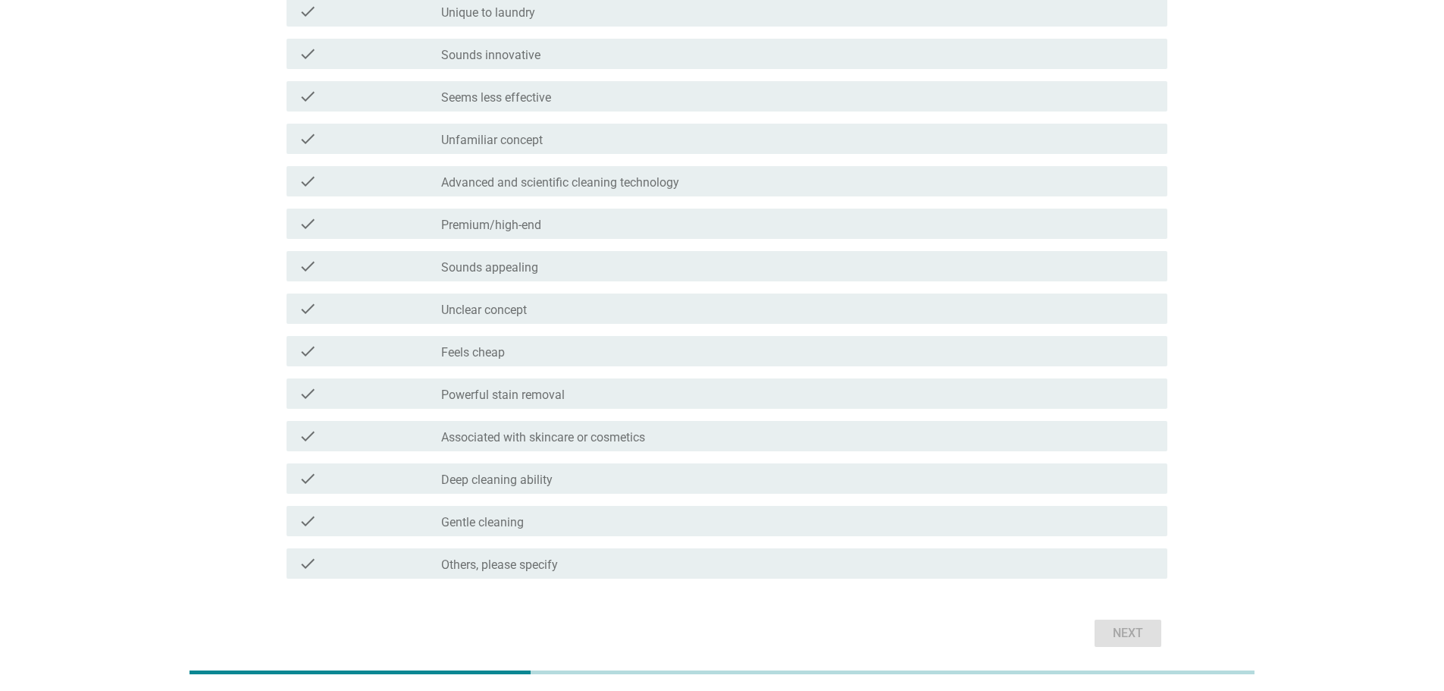
scroll to position [227, 0]
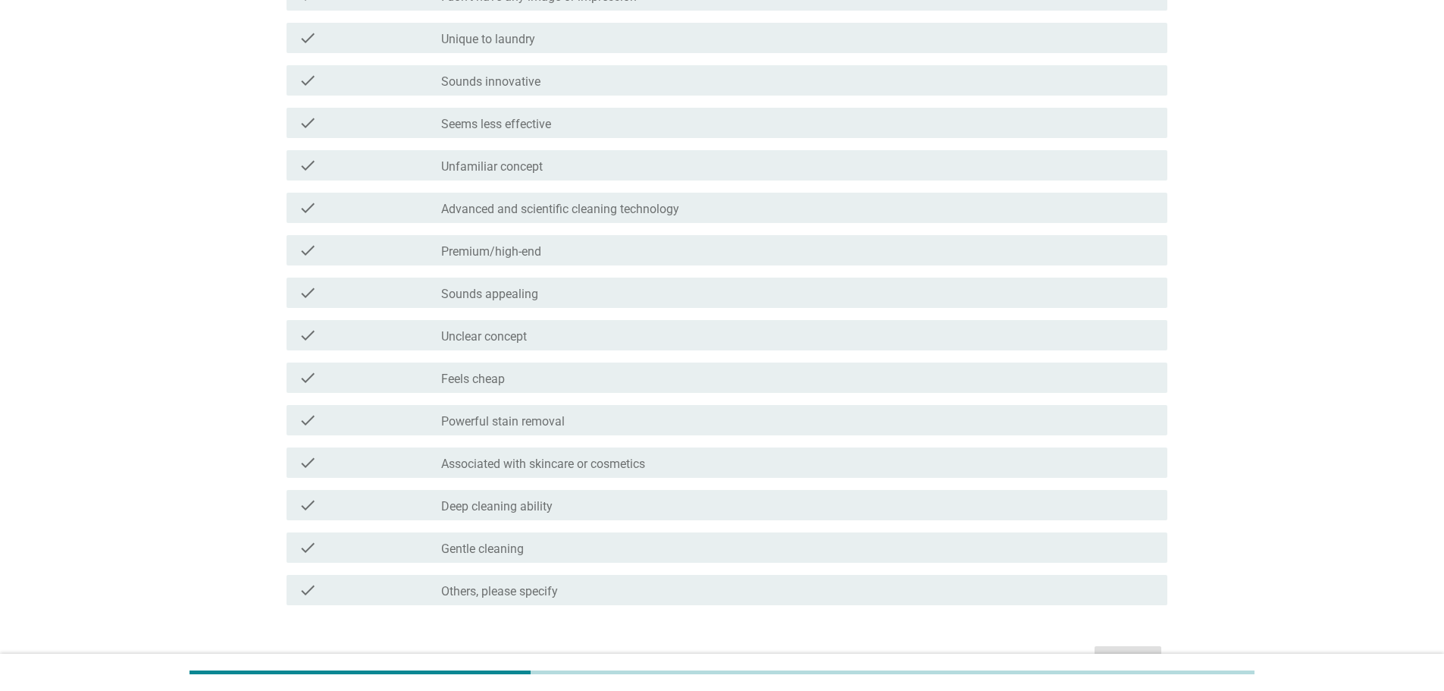
click at [642, 240] on div "check check_box_outline_blank Premium/high-end" at bounding box center [727, 250] width 881 height 30
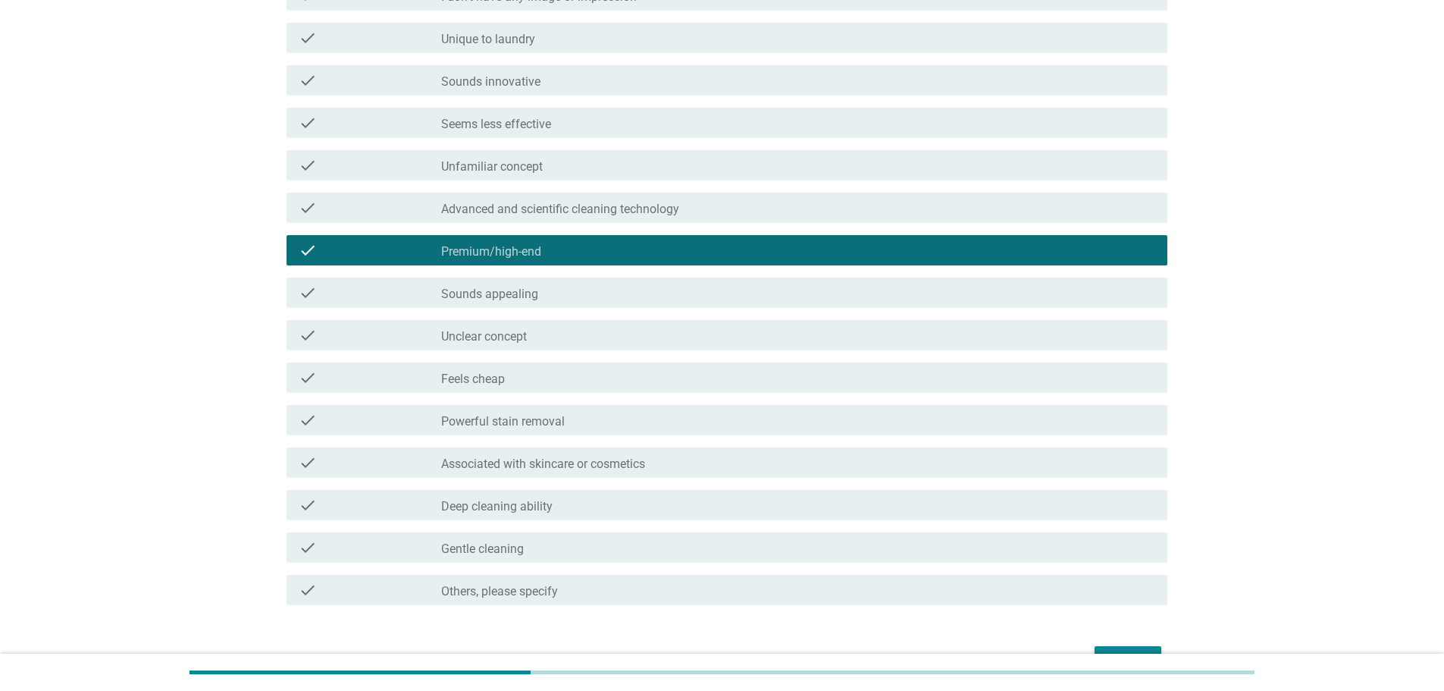
scroll to position [318, 0]
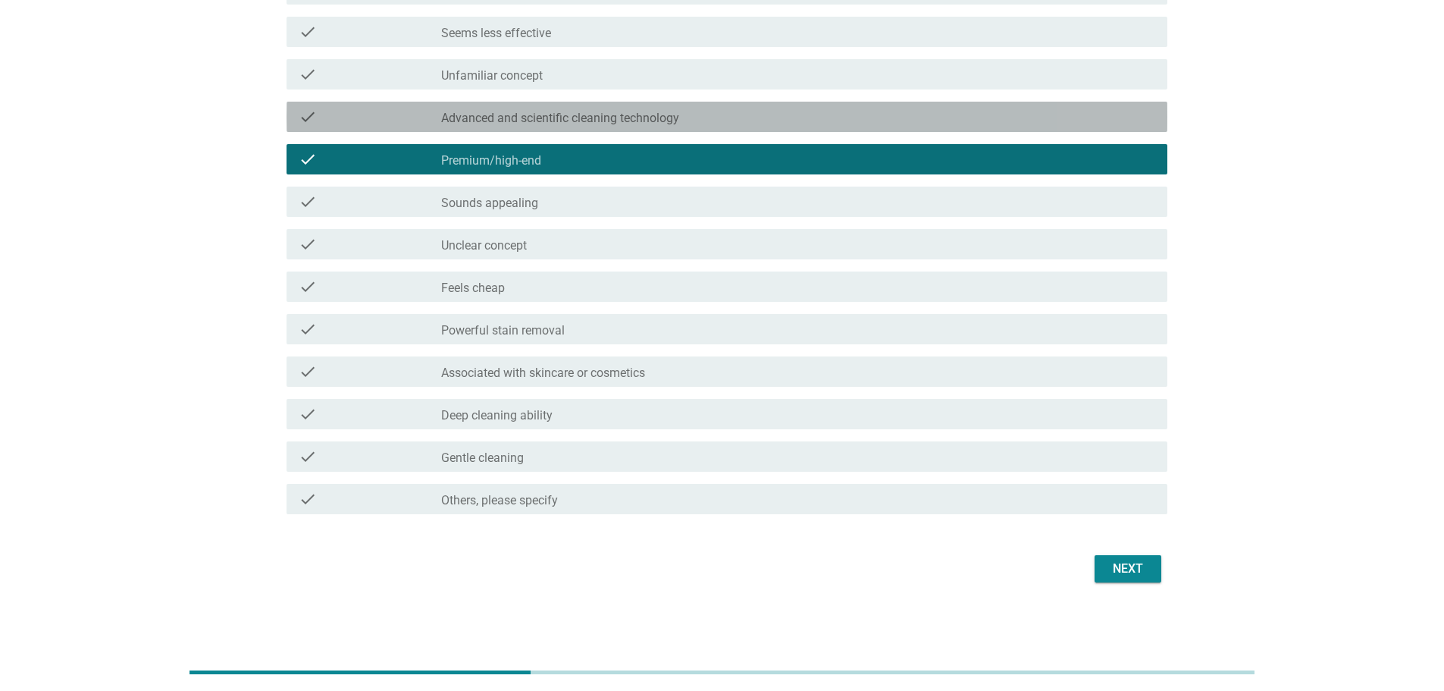
click at [719, 114] on div "check_box_outline_blank Advanced and scientific cleaning technology" at bounding box center [798, 117] width 714 height 18
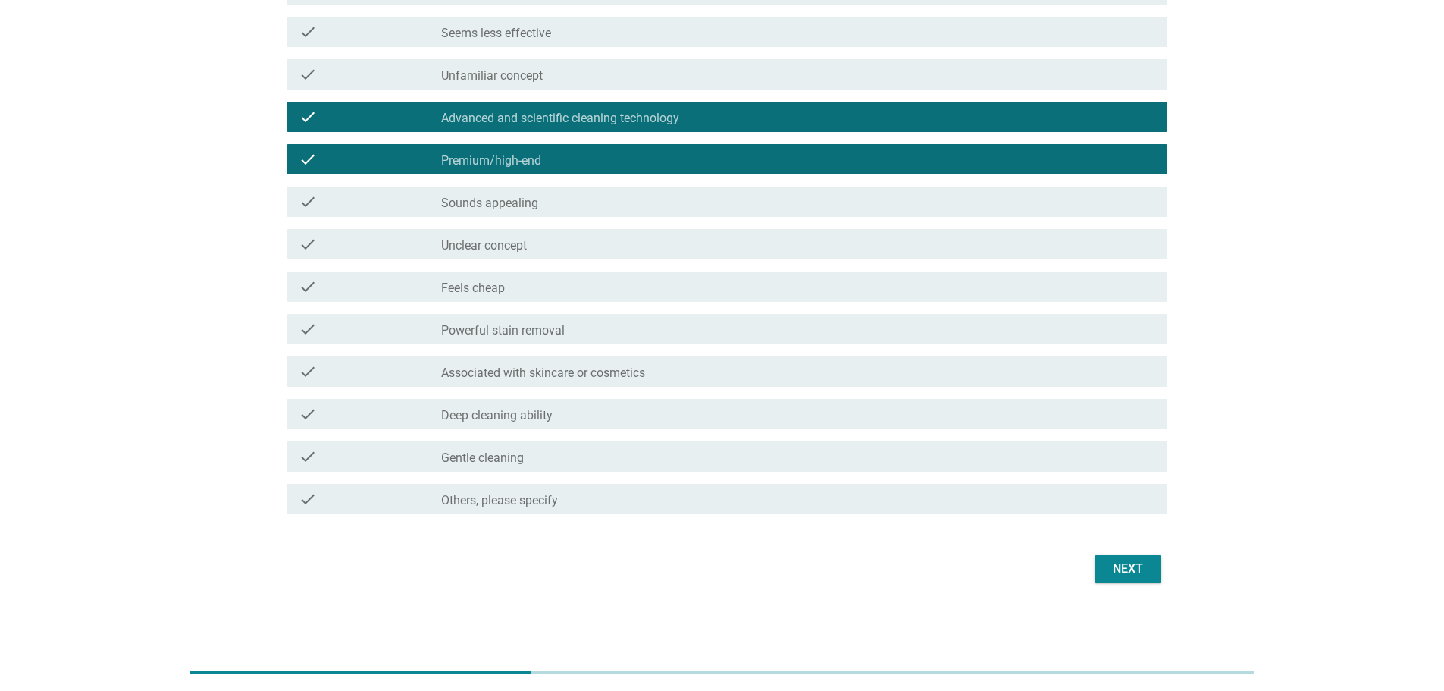
click at [1127, 570] on div "Next" at bounding box center [1128, 569] width 42 height 18
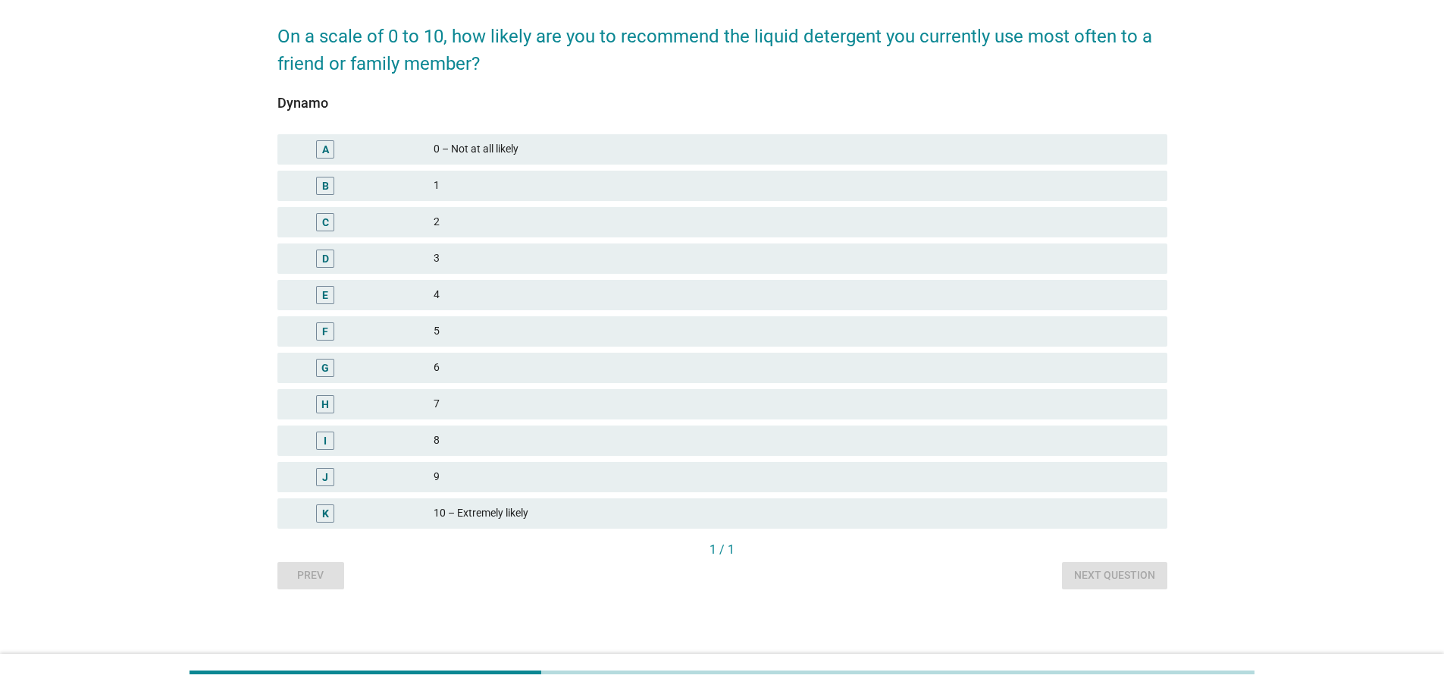
scroll to position [114, 0]
click at [653, 323] on div "5" at bounding box center [795, 329] width 722 height 18
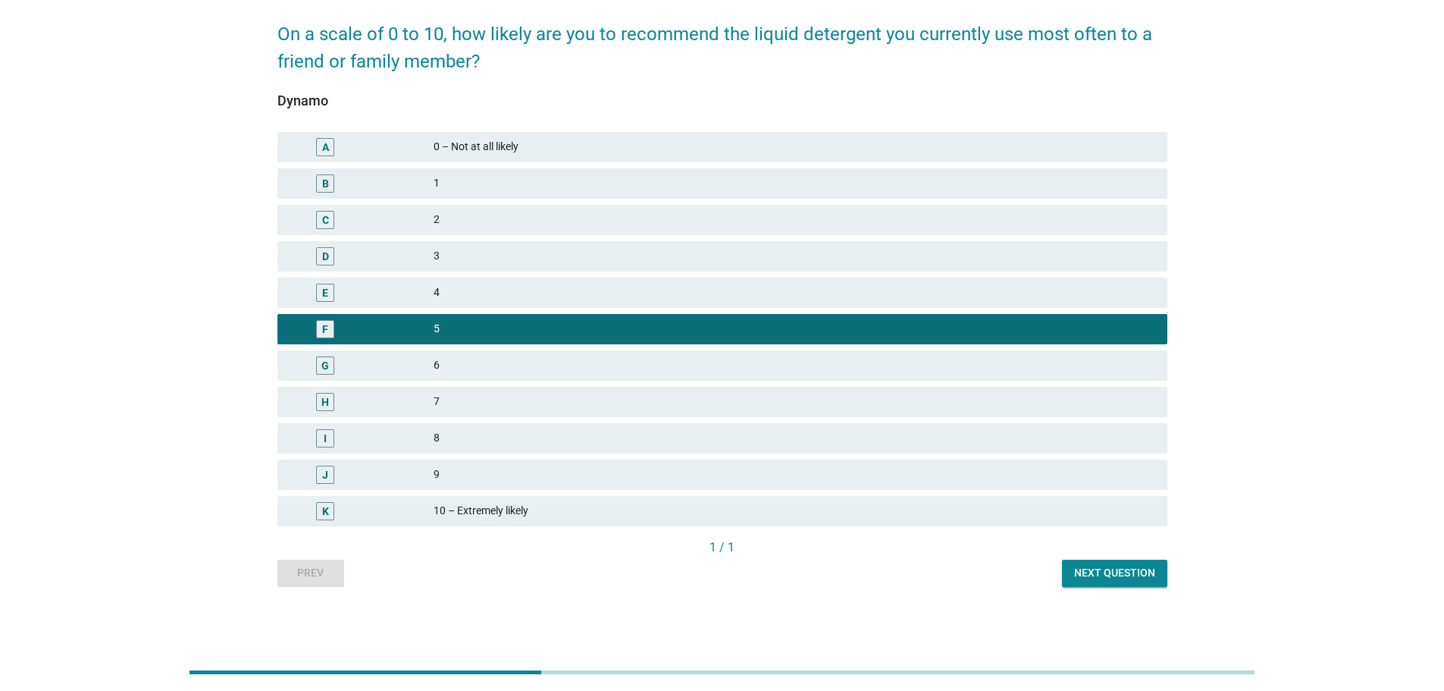
click at [1134, 585] on button "Next question" at bounding box center [1114, 573] width 105 height 27
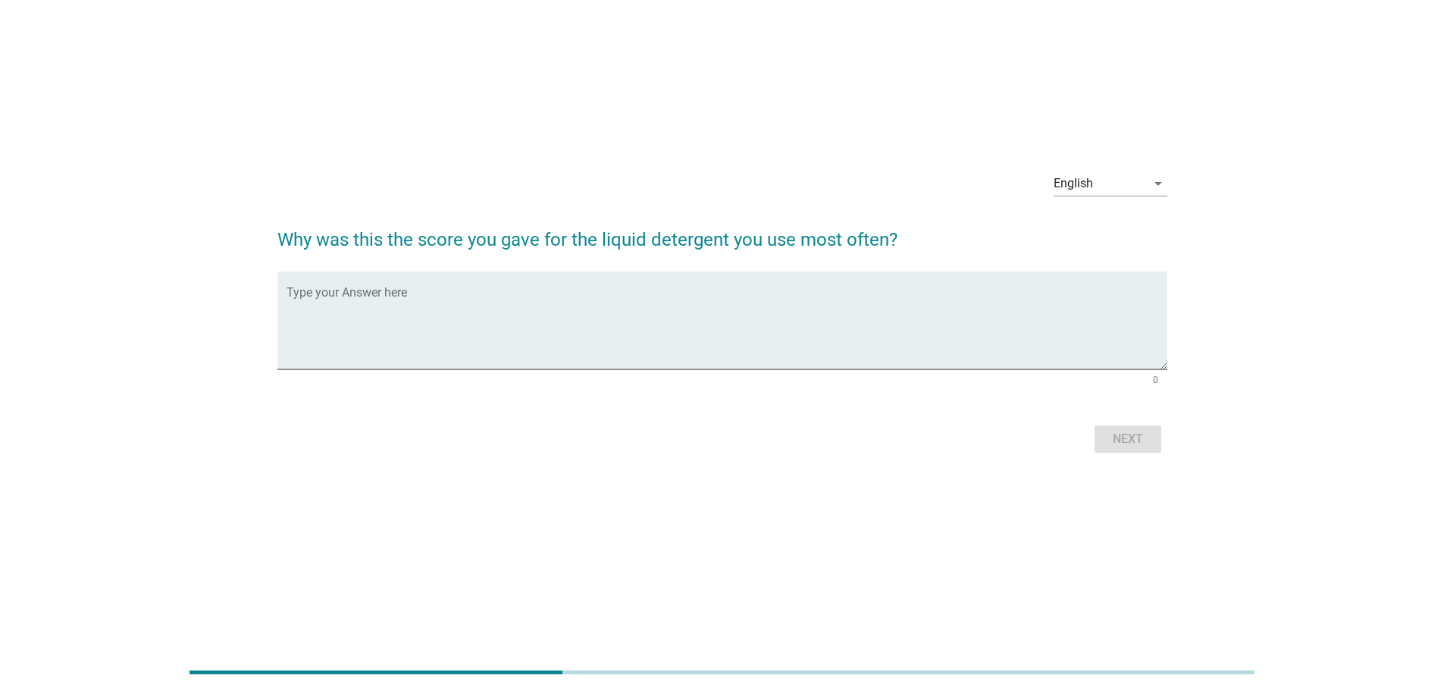
scroll to position [0, 0]
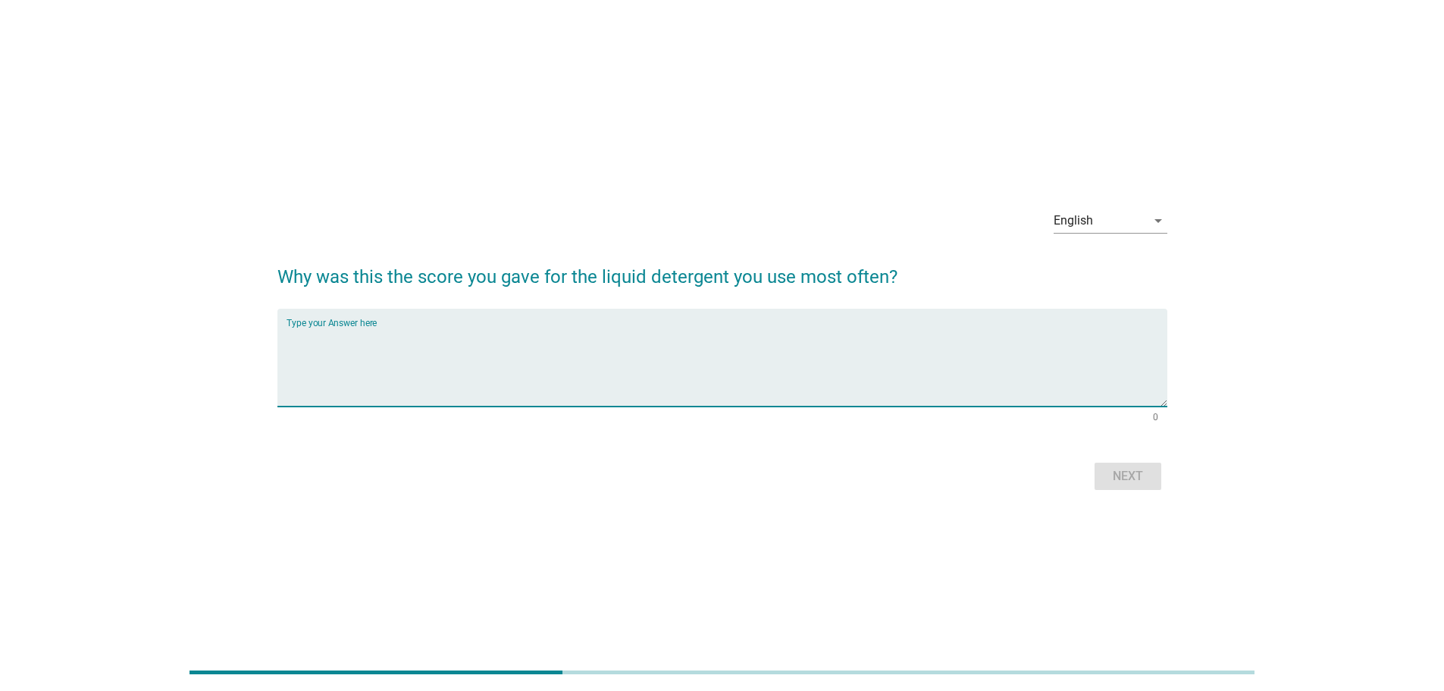
click at [547, 333] on textarea "Type your Answer here" at bounding box center [727, 367] width 881 height 80
type textarea "no comment"
drag, startPoint x: 1141, startPoint y: 476, endPoint x: 1165, endPoint y: 477, distance: 23.5
click at [1143, 476] on div "Next" at bounding box center [1128, 476] width 42 height 18
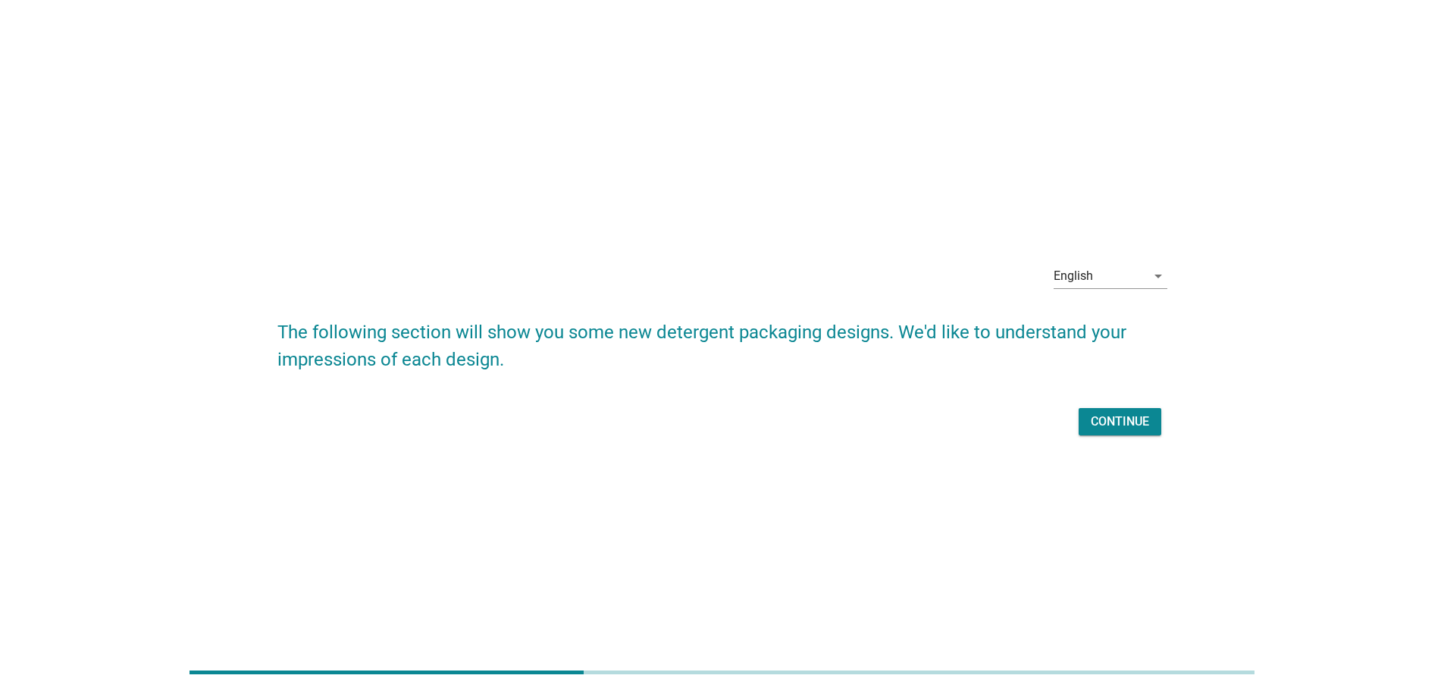
click at [1106, 426] on div "Continue" at bounding box center [1120, 421] width 58 height 18
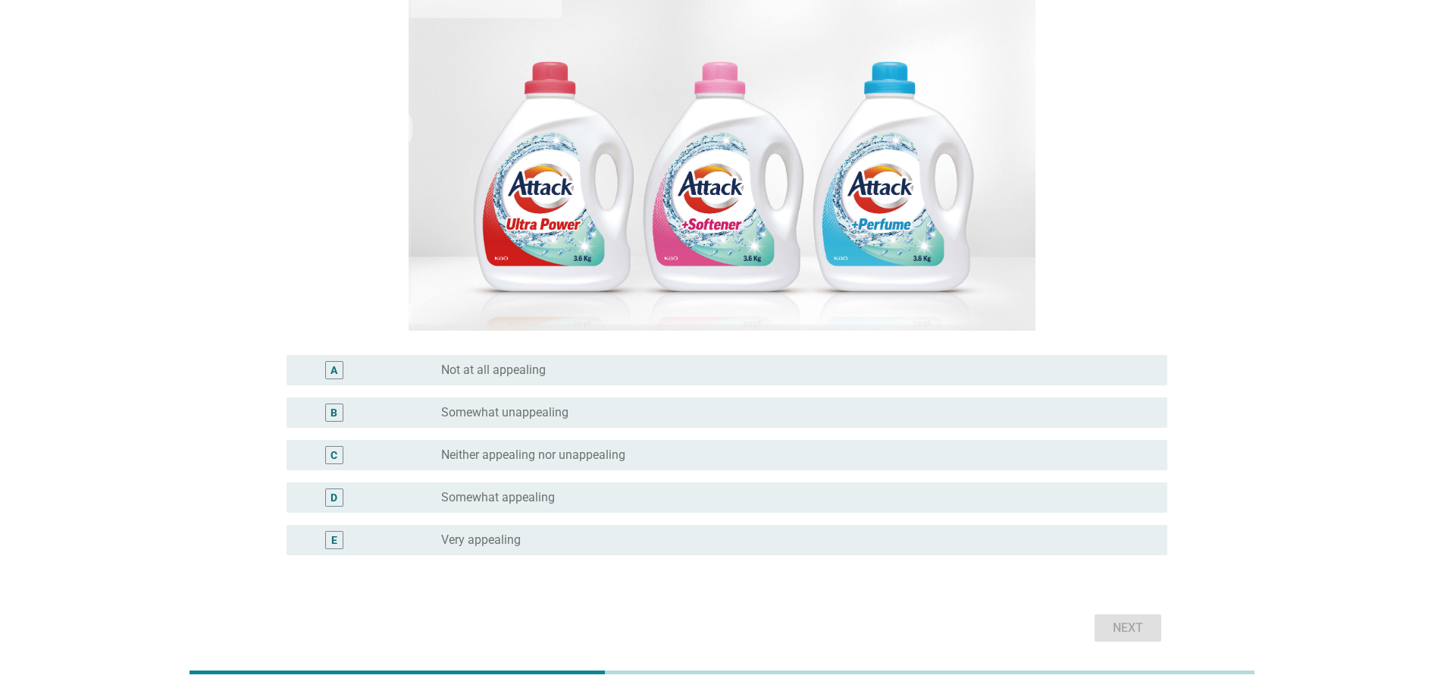
scroll to position [227, 0]
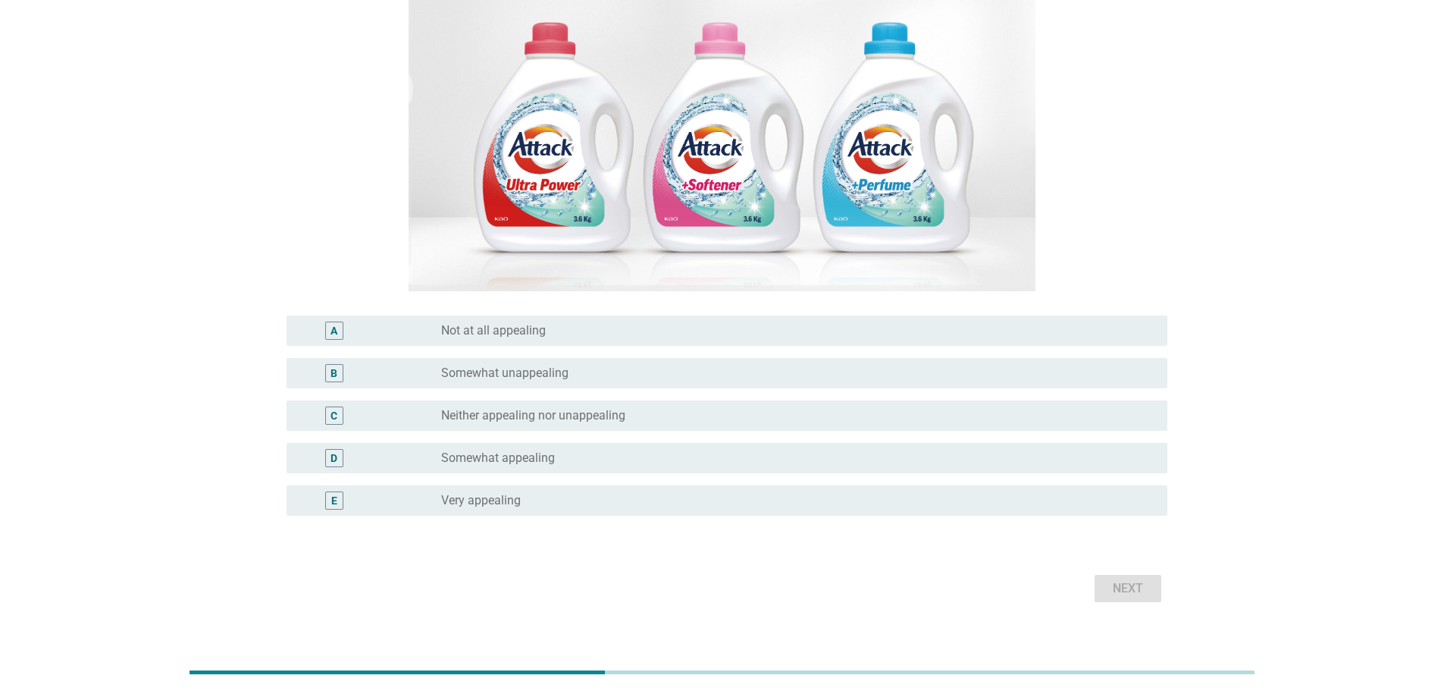
click at [883, 410] on div "radio_button_unchecked Neither appealing nor unappealing" at bounding box center [792, 415] width 702 height 15
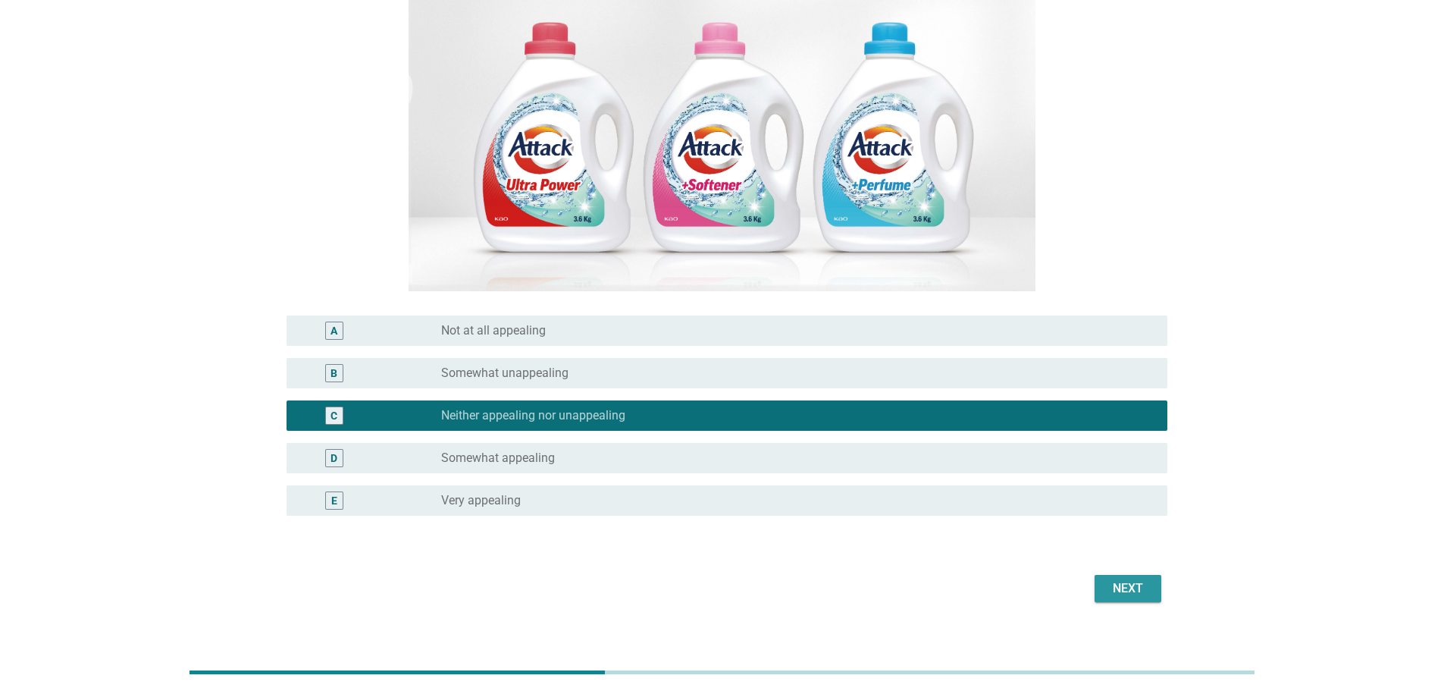
click at [1110, 591] on div "Next" at bounding box center [1128, 588] width 42 height 18
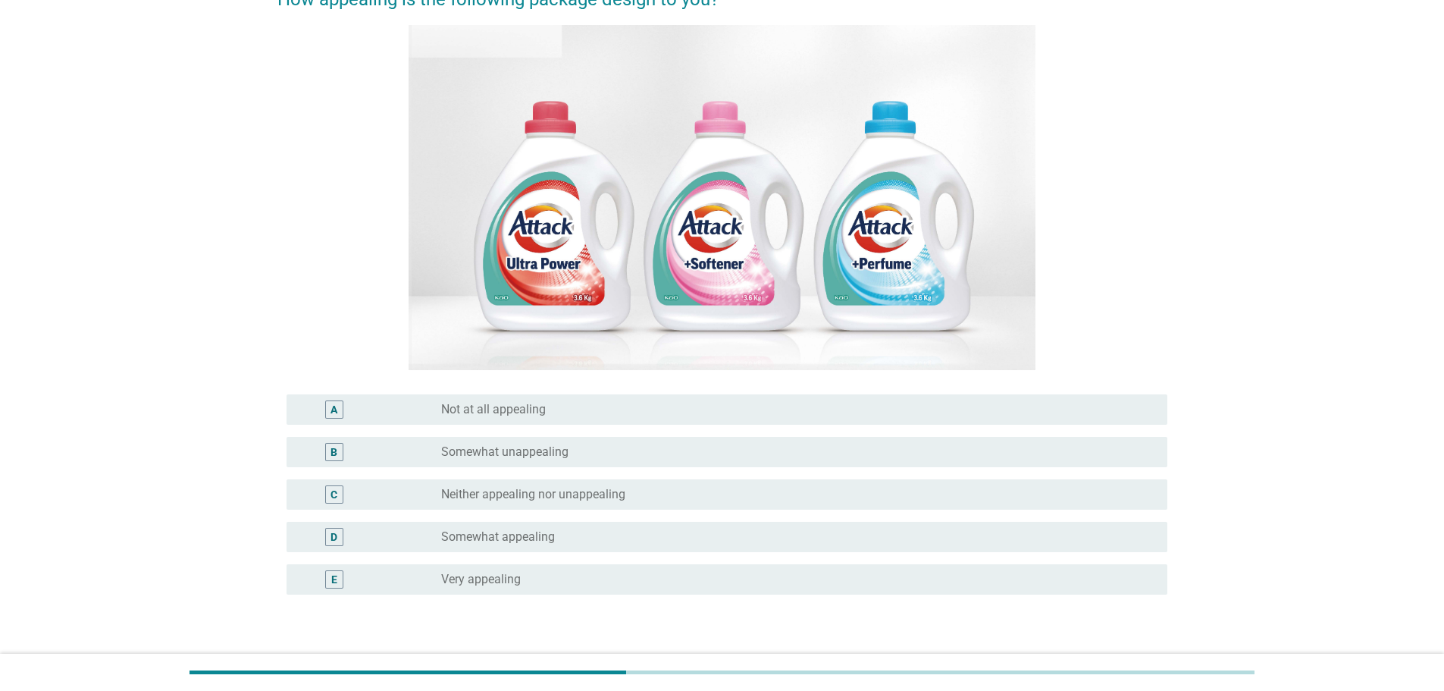
scroll to position [152, 0]
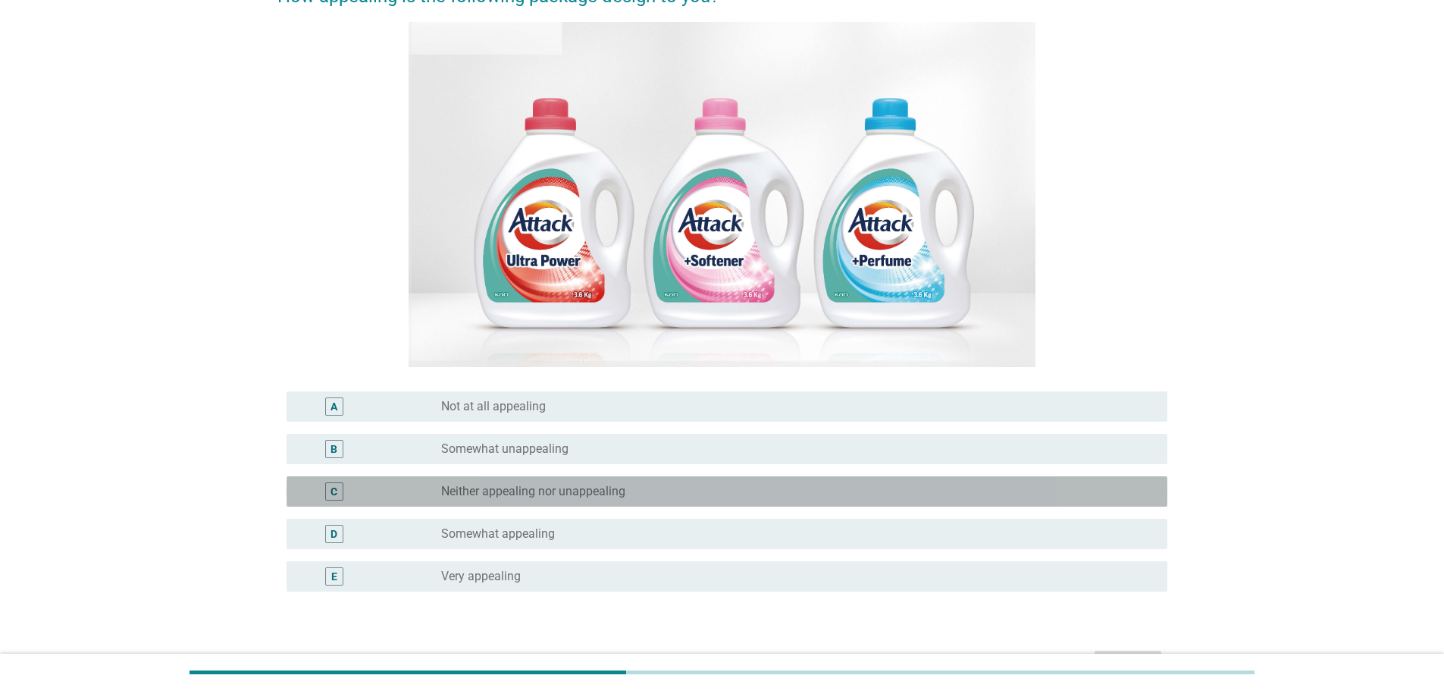
drag, startPoint x: 851, startPoint y: 486, endPoint x: 897, endPoint y: 496, distance: 47.3
click at [851, 486] on div "radio_button_unchecked Neither appealing nor unappealing" at bounding box center [792, 491] width 702 height 15
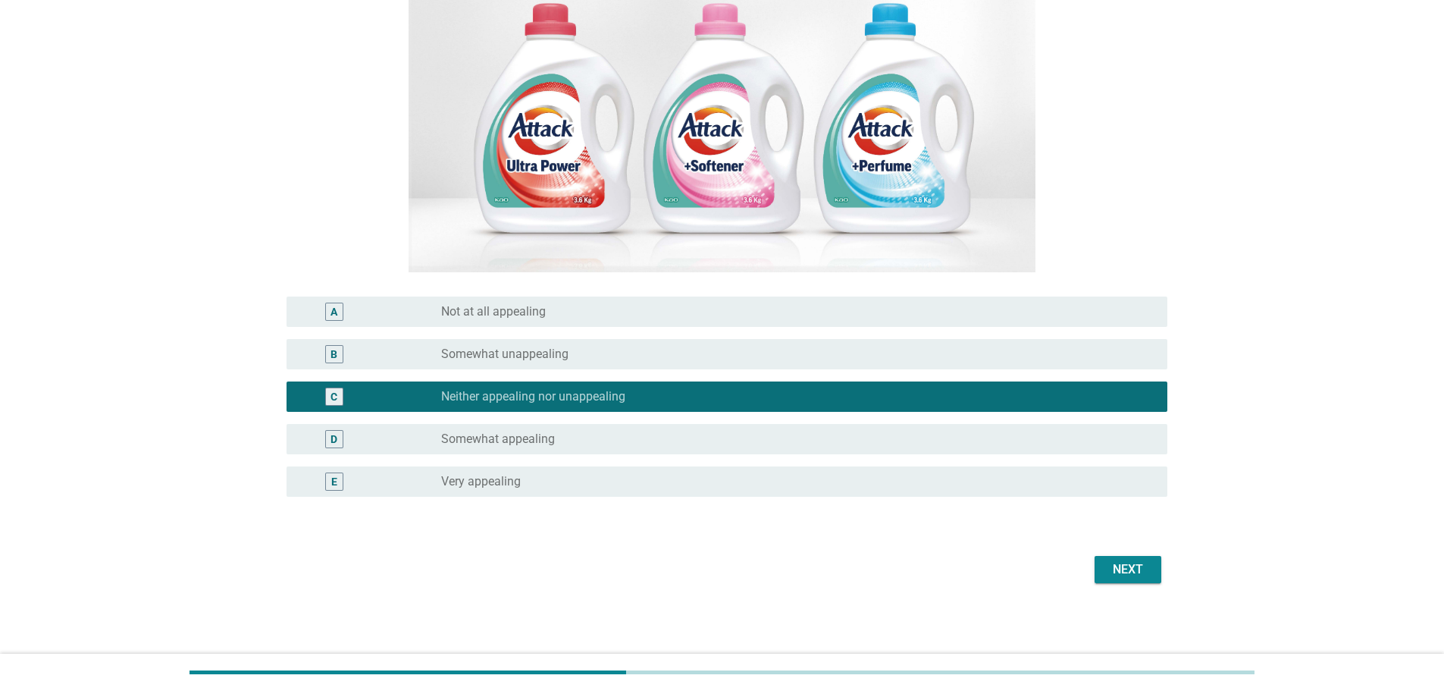
scroll to position [247, 0]
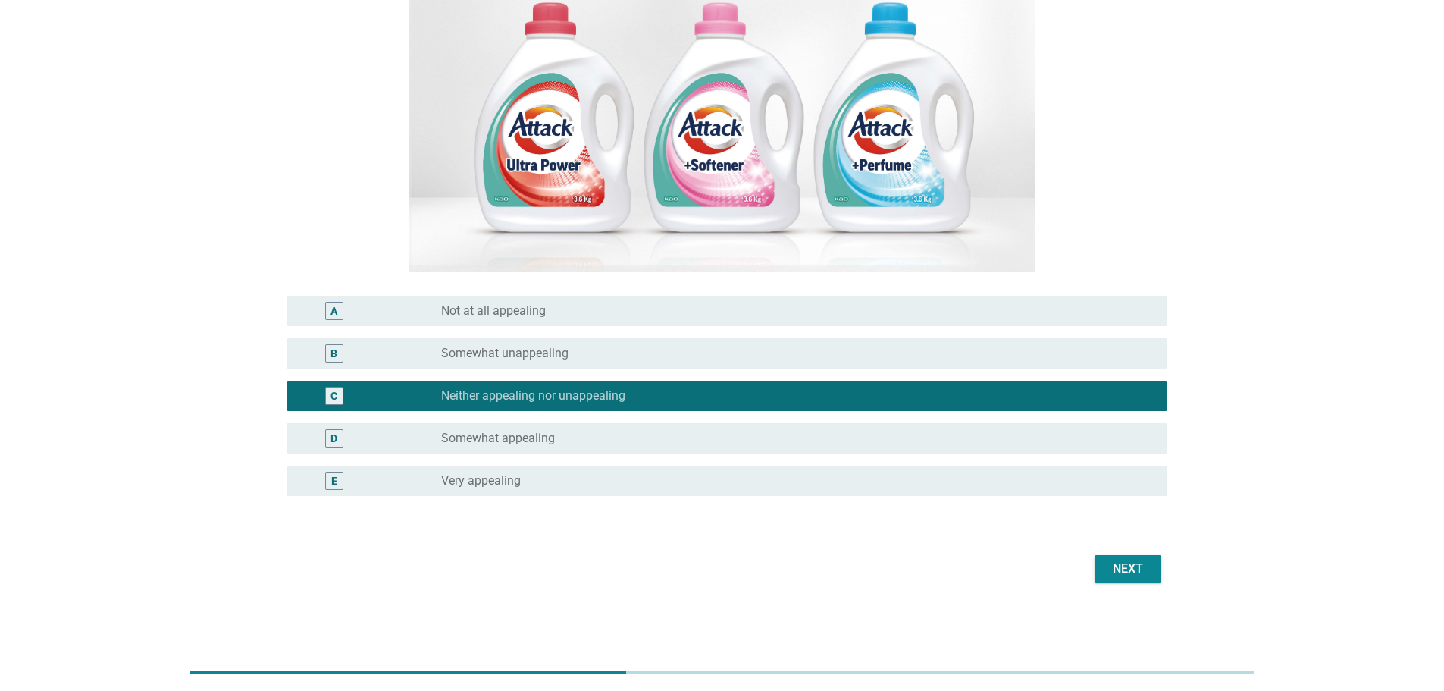
click at [1160, 574] on button "Next" at bounding box center [1128, 568] width 67 height 27
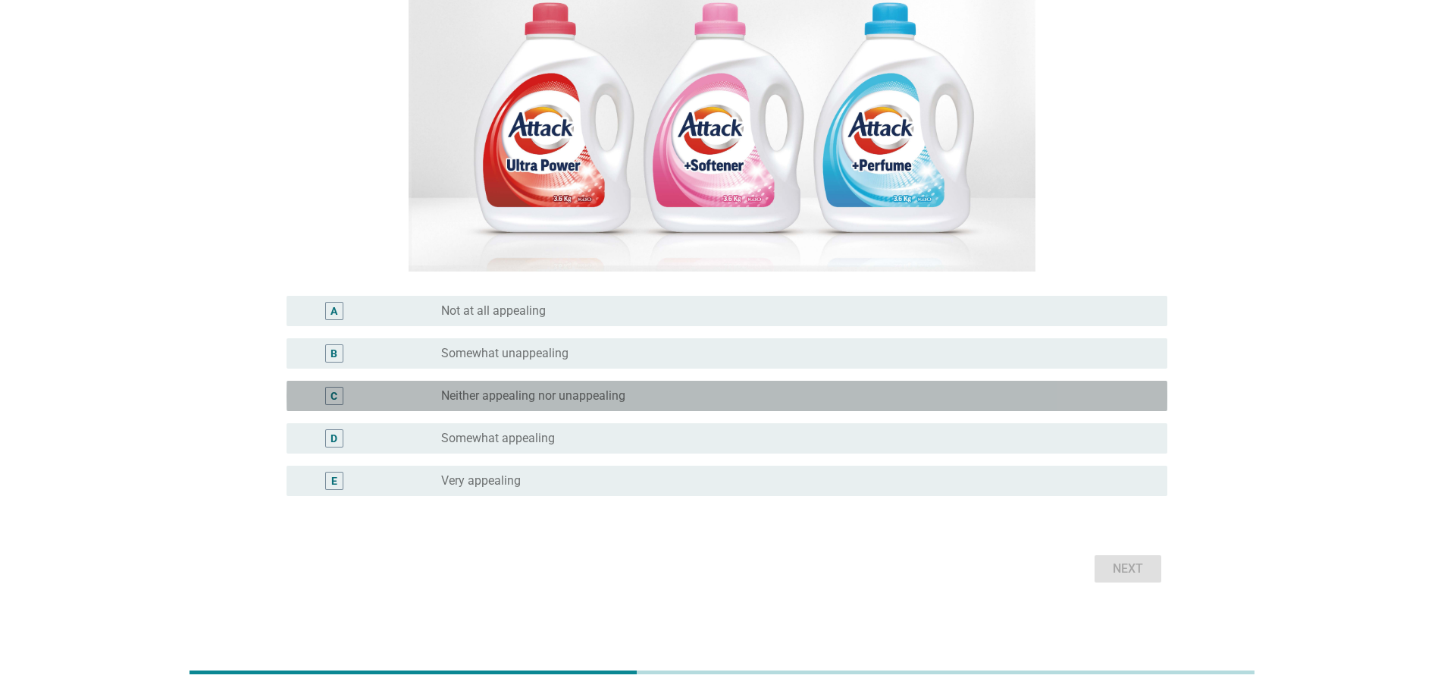
click at [929, 397] on div "radio_button_unchecked Neither appealing nor unappealing" at bounding box center [792, 395] width 702 height 15
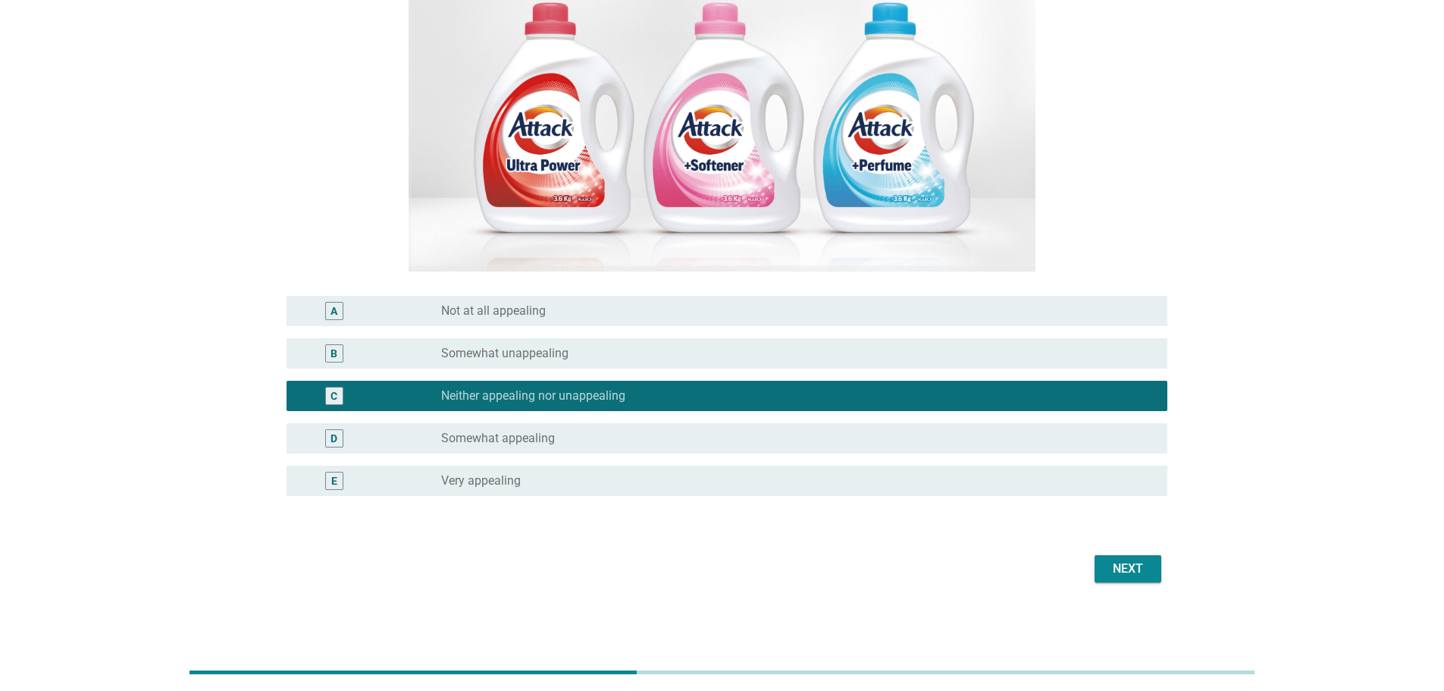
click at [1126, 552] on div "Next" at bounding box center [723, 568] width 890 height 36
click at [1131, 563] on div "Next" at bounding box center [1128, 569] width 42 height 18
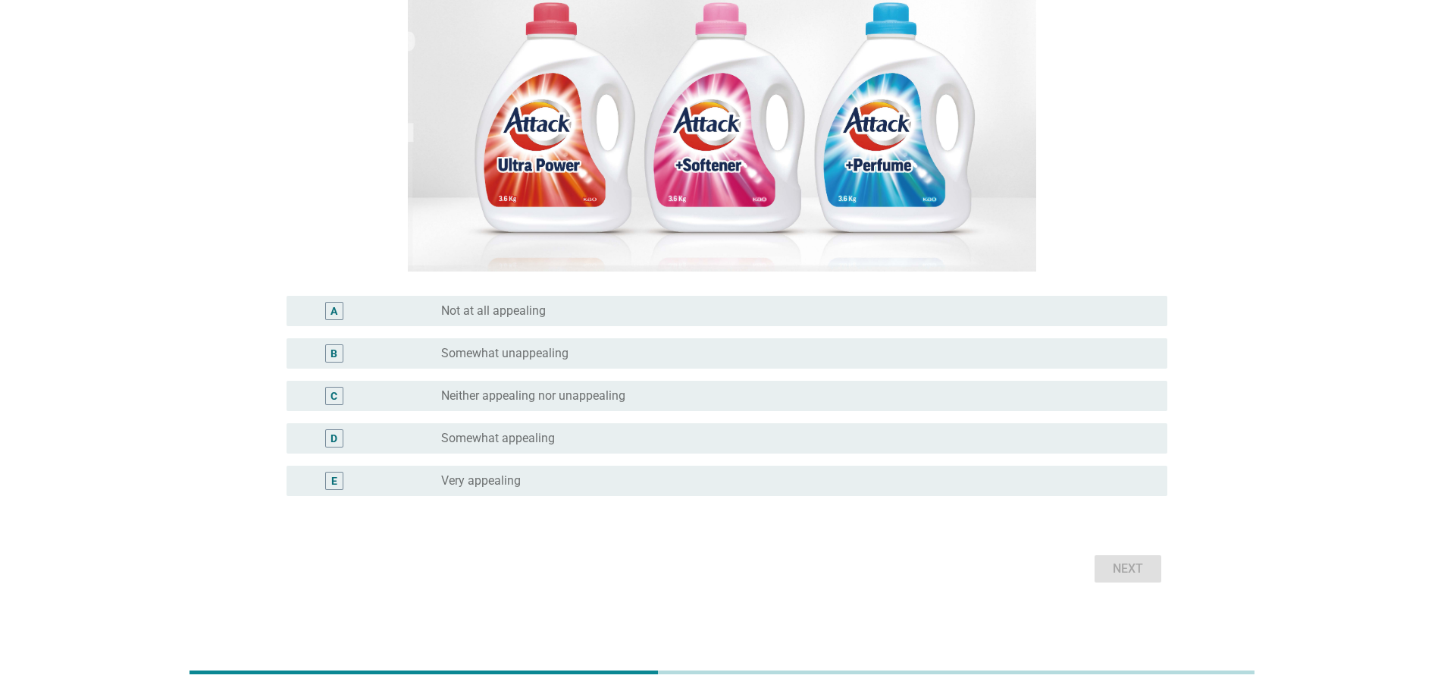
scroll to position [0, 0]
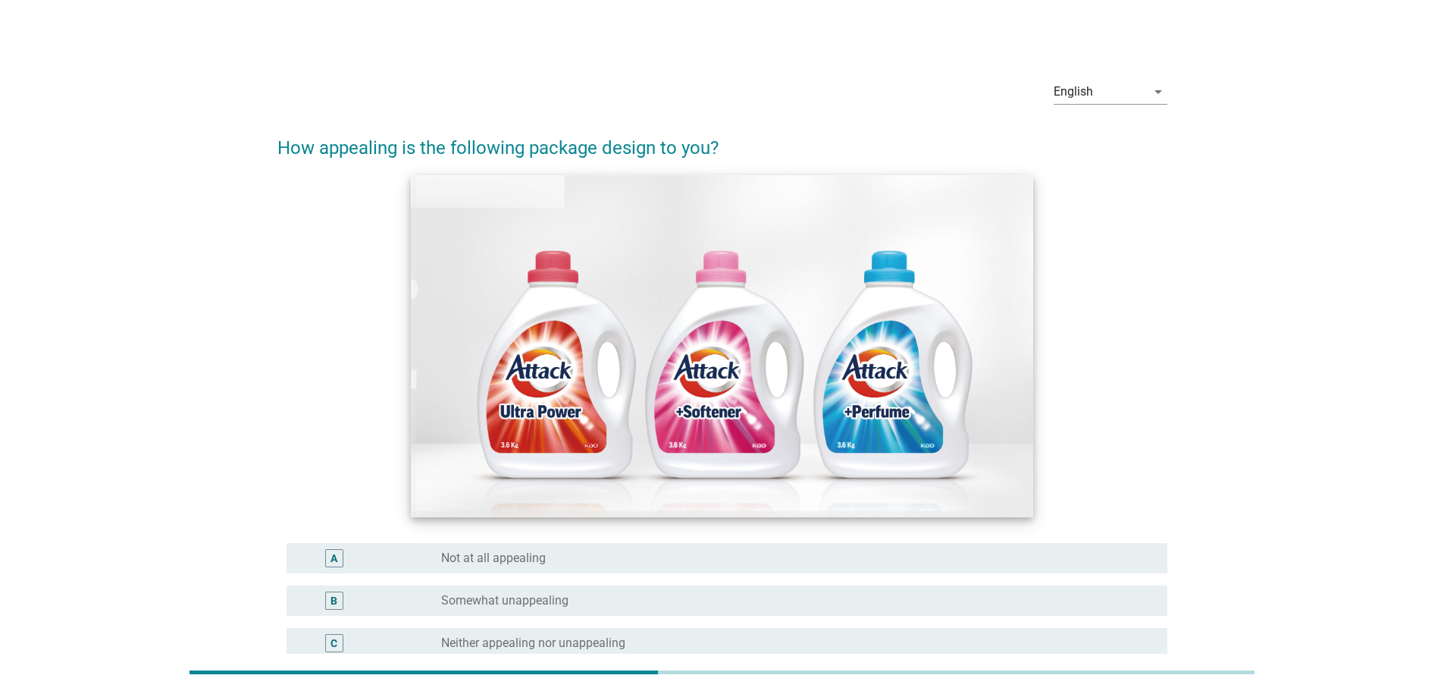
click at [670, 375] on img at bounding box center [722, 346] width 623 height 342
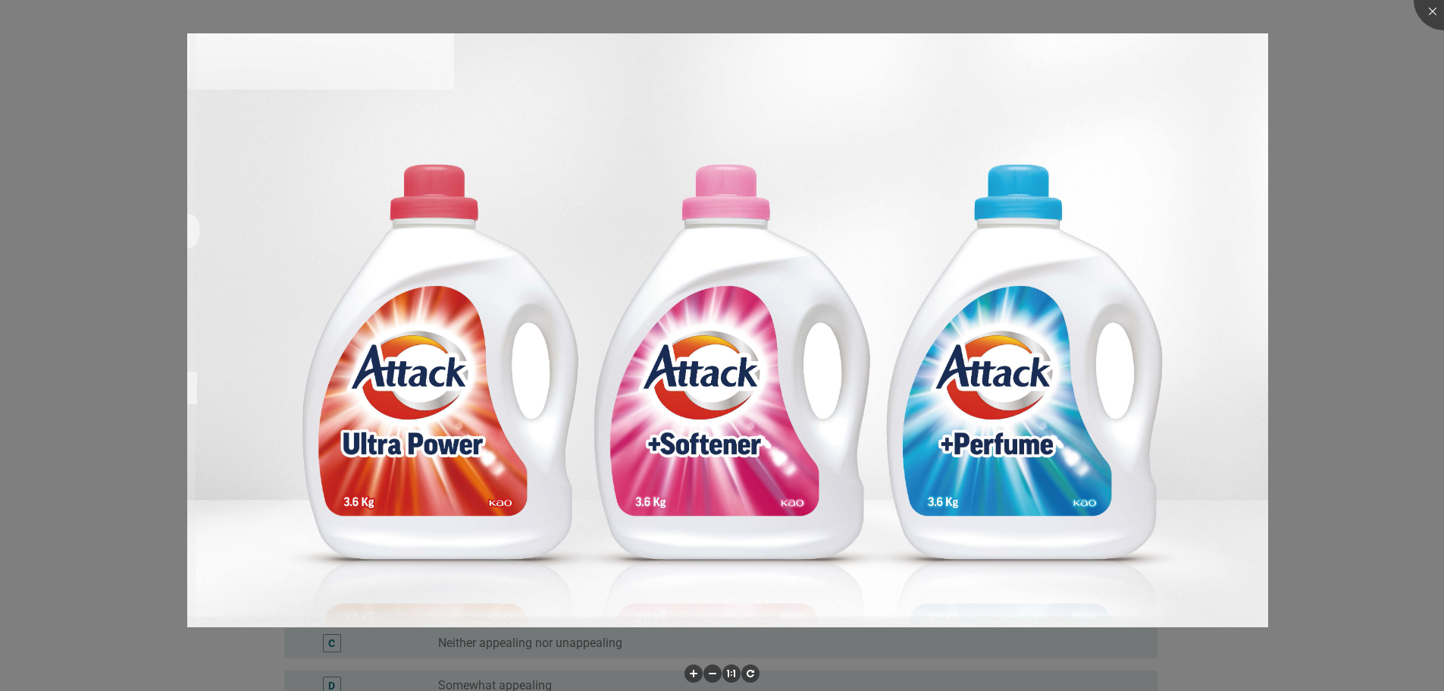
scroll to position [152, 0]
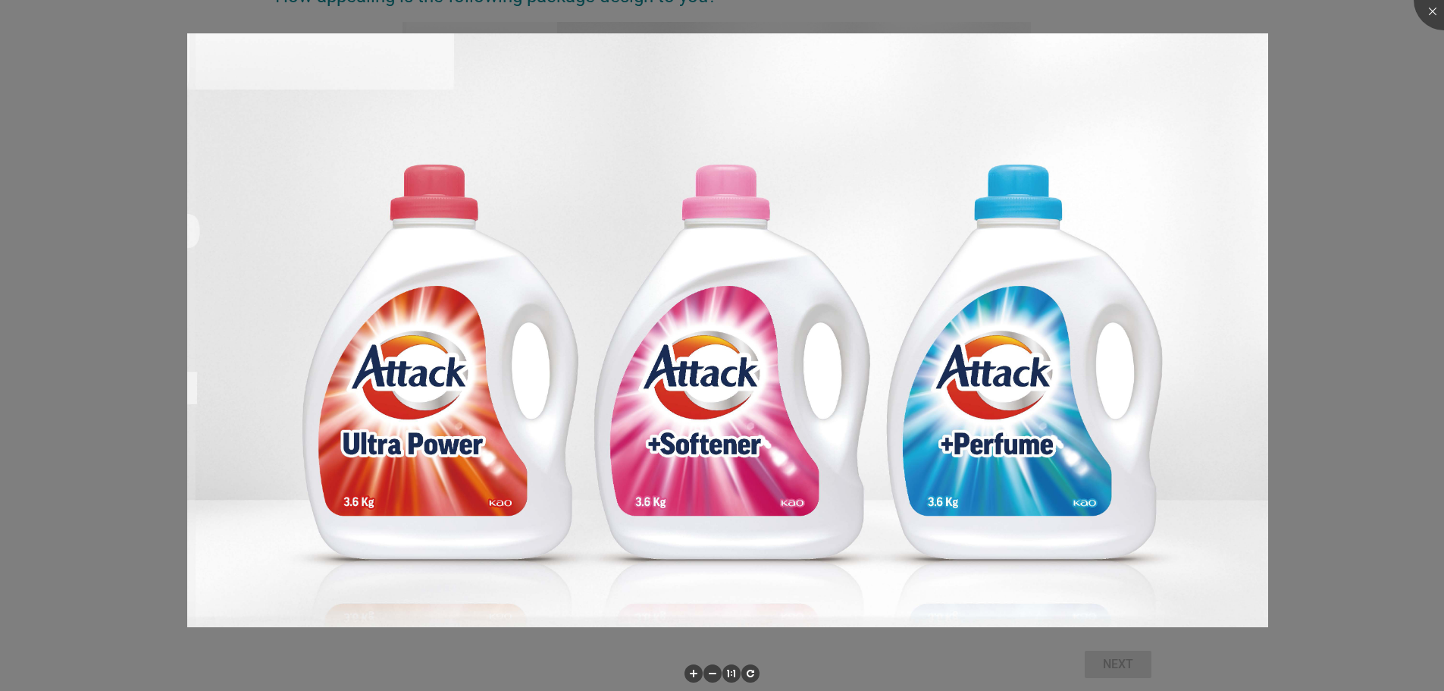
click at [1369, 242] on div at bounding box center [722, 345] width 1444 height 691
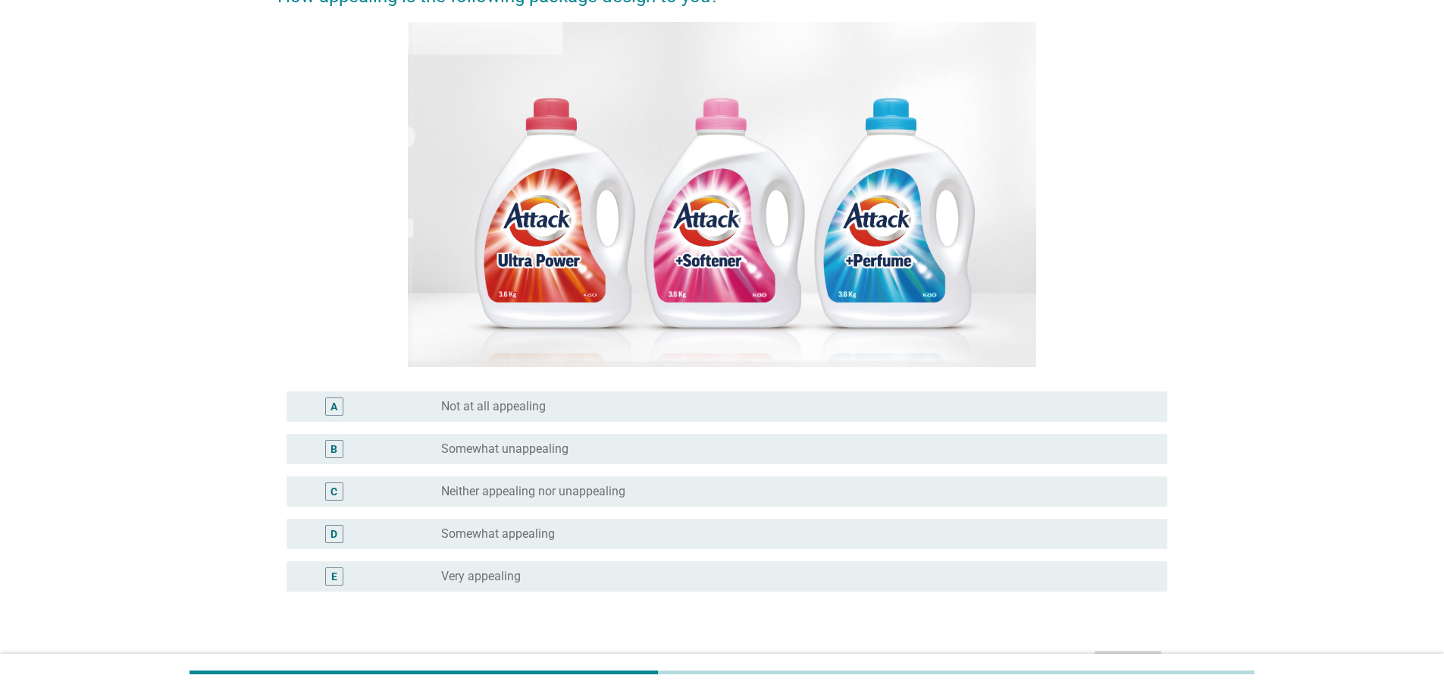
drag, startPoint x: 828, startPoint y: 494, endPoint x: 848, endPoint y: 491, distance: 20.6
click at [831, 492] on div "radio_button_unchecked Neither appealing nor unappealing" at bounding box center [792, 491] width 702 height 15
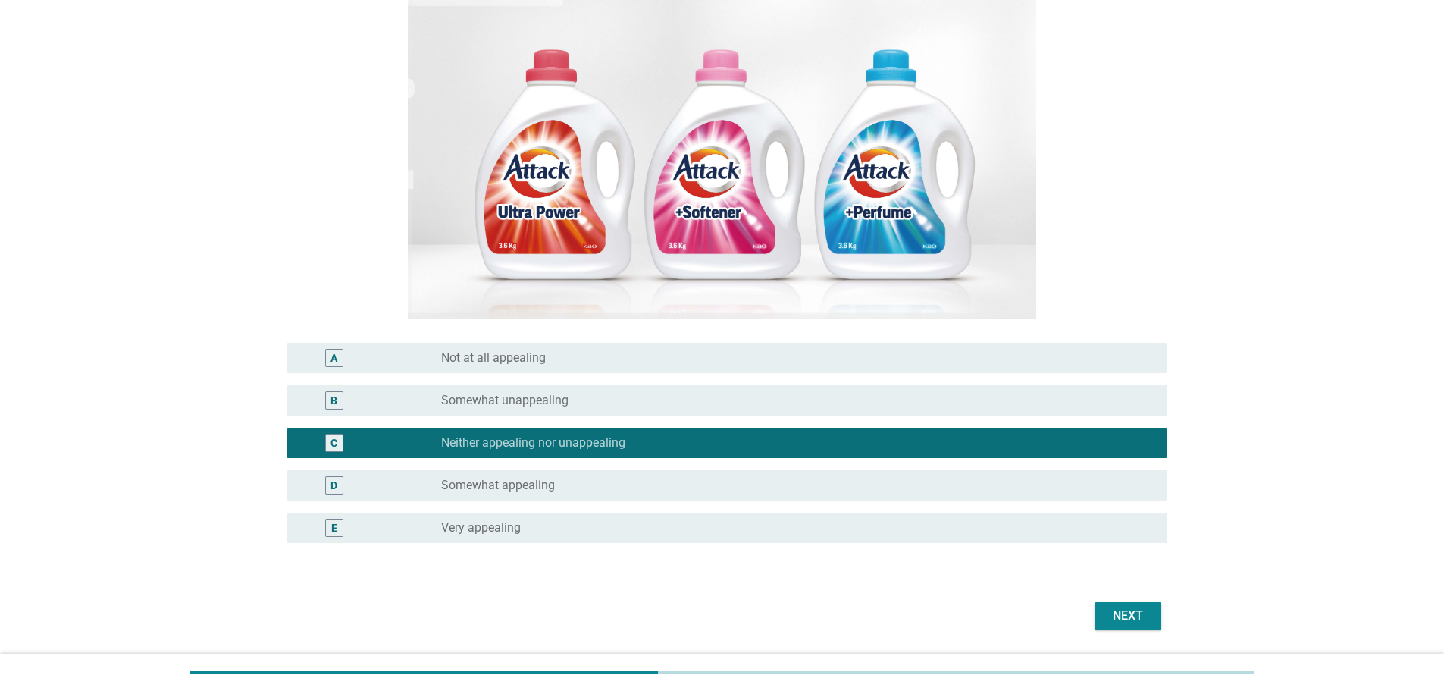
scroll to position [247, 0]
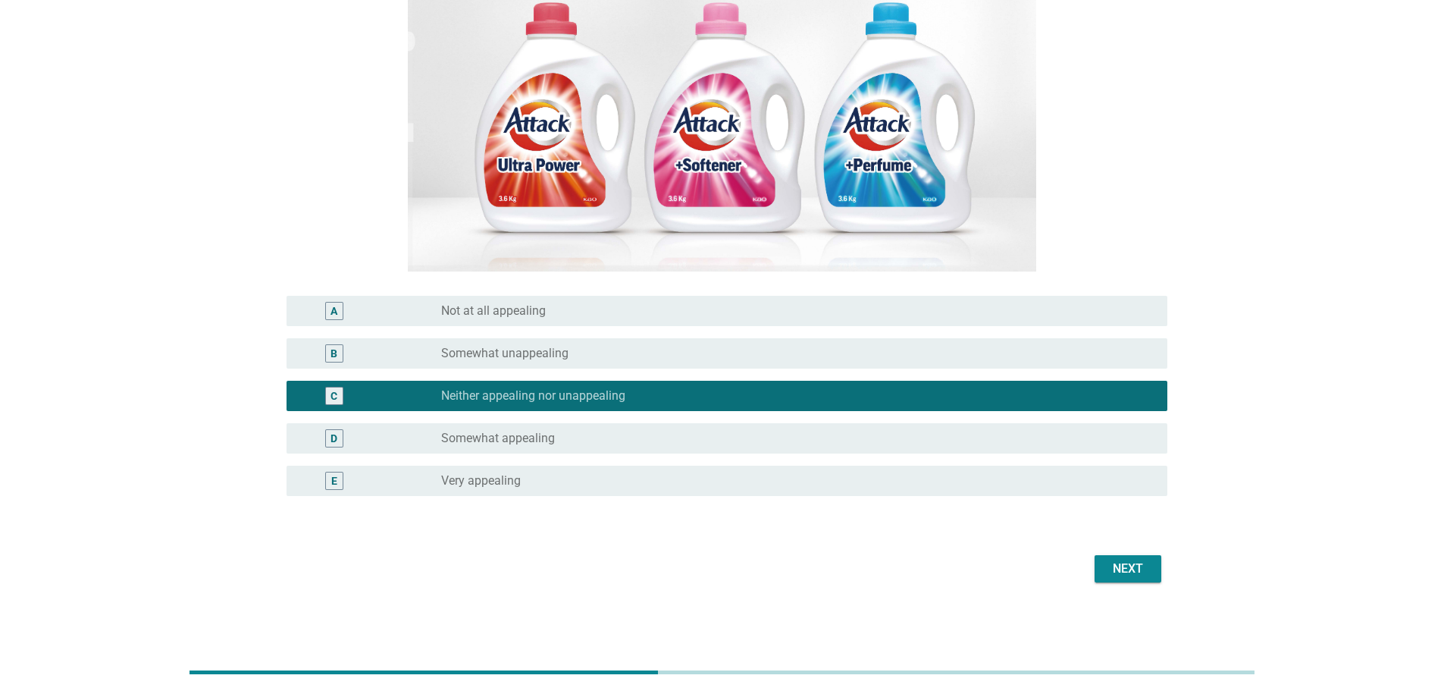
click at [1159, 578] on button "Next" at bounding box center [1128, 568] width 67 height 27
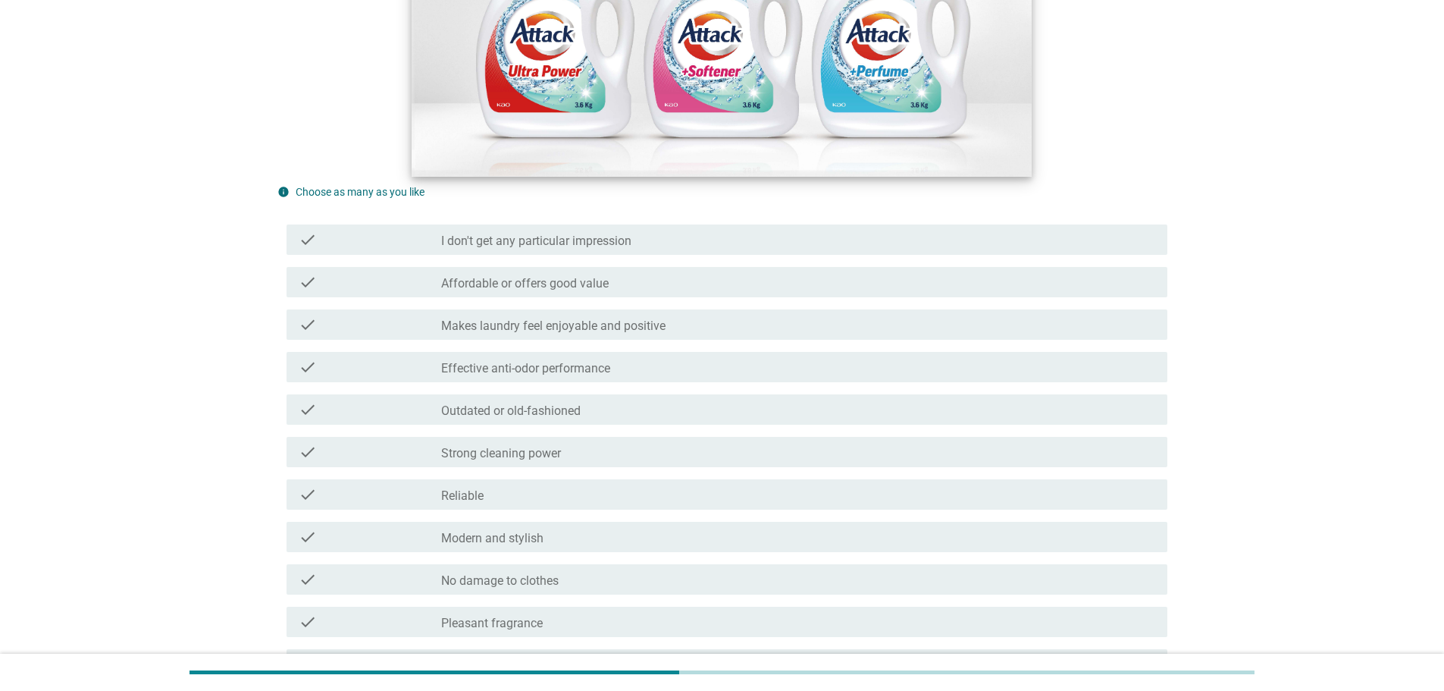
scroll to position [375, 0]
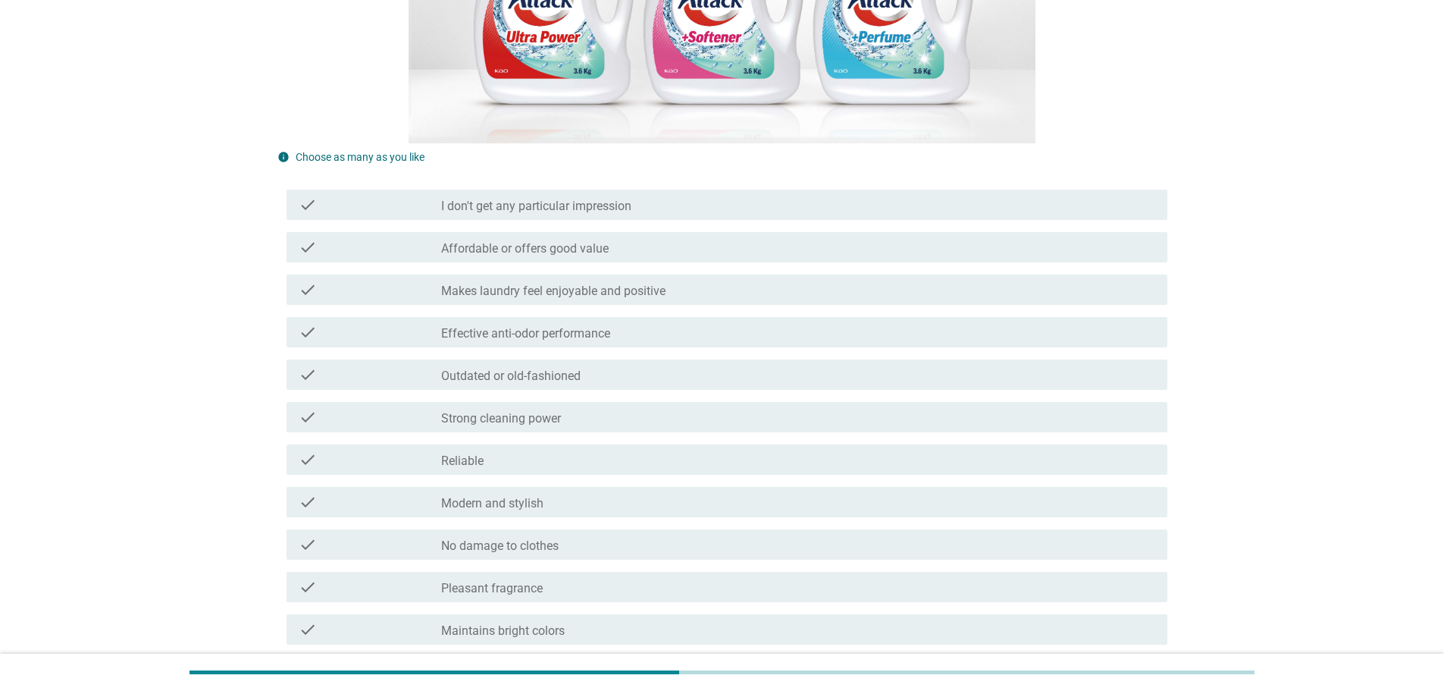
click at [737, 331] on div "check_box_outline_blank Effective anti-odor performance" at bounding box center [798, 332] width 714 height 18
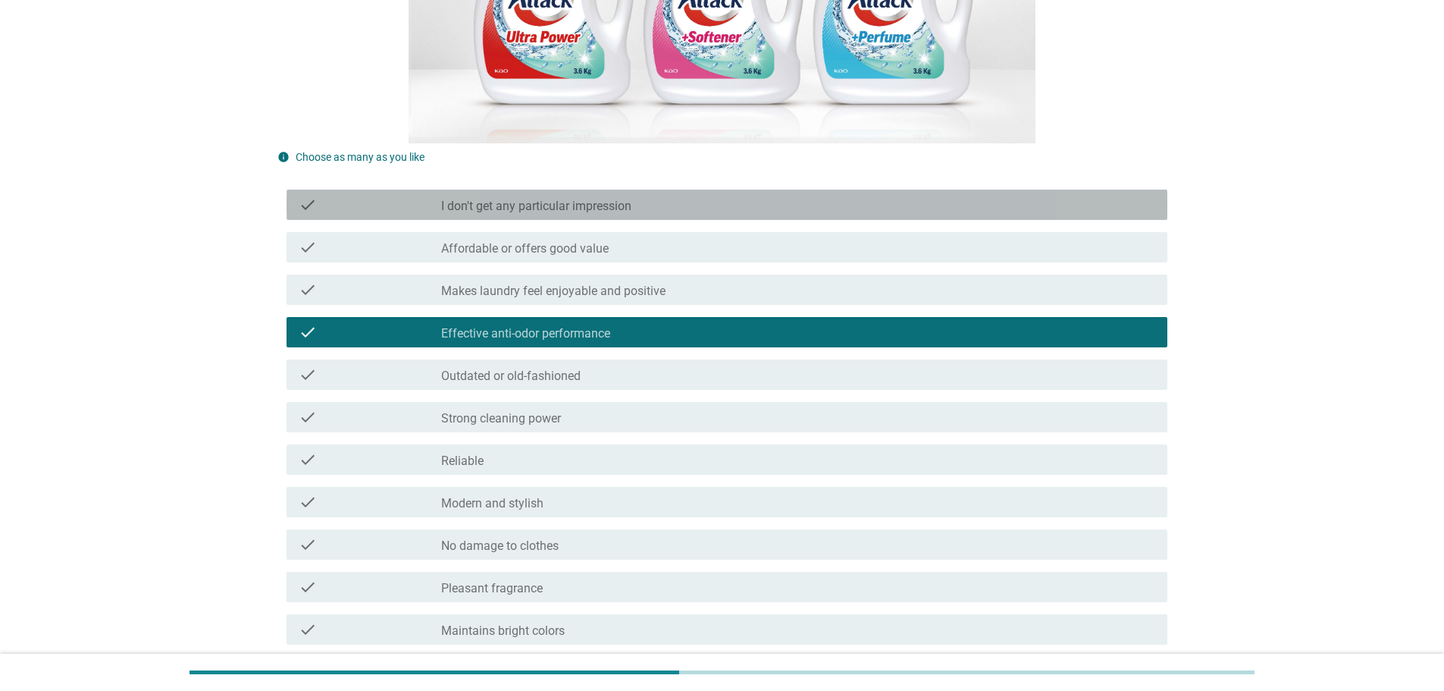
click at [767, 202] on div "check_box_outline_blank I don't get any particular impression" at bounding box center [798, 205] width 714 height 18
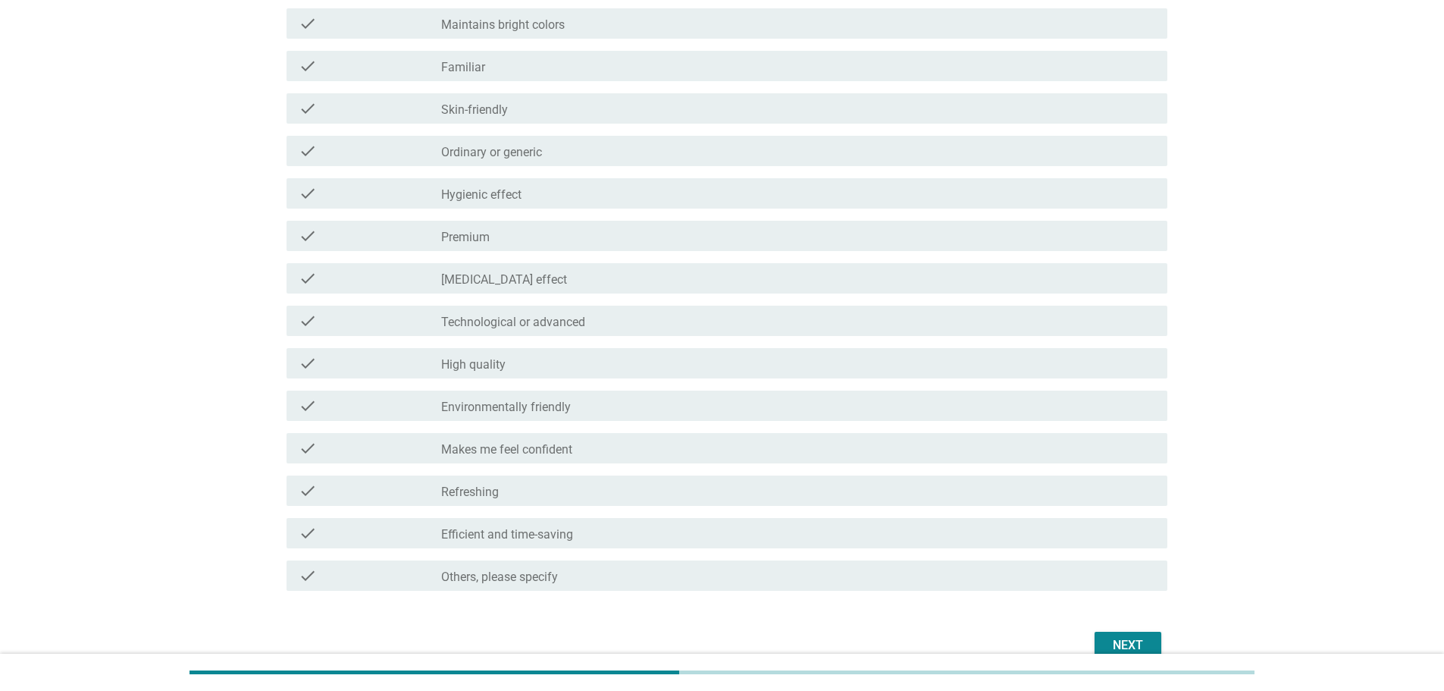
scroll to position [1058, 0]
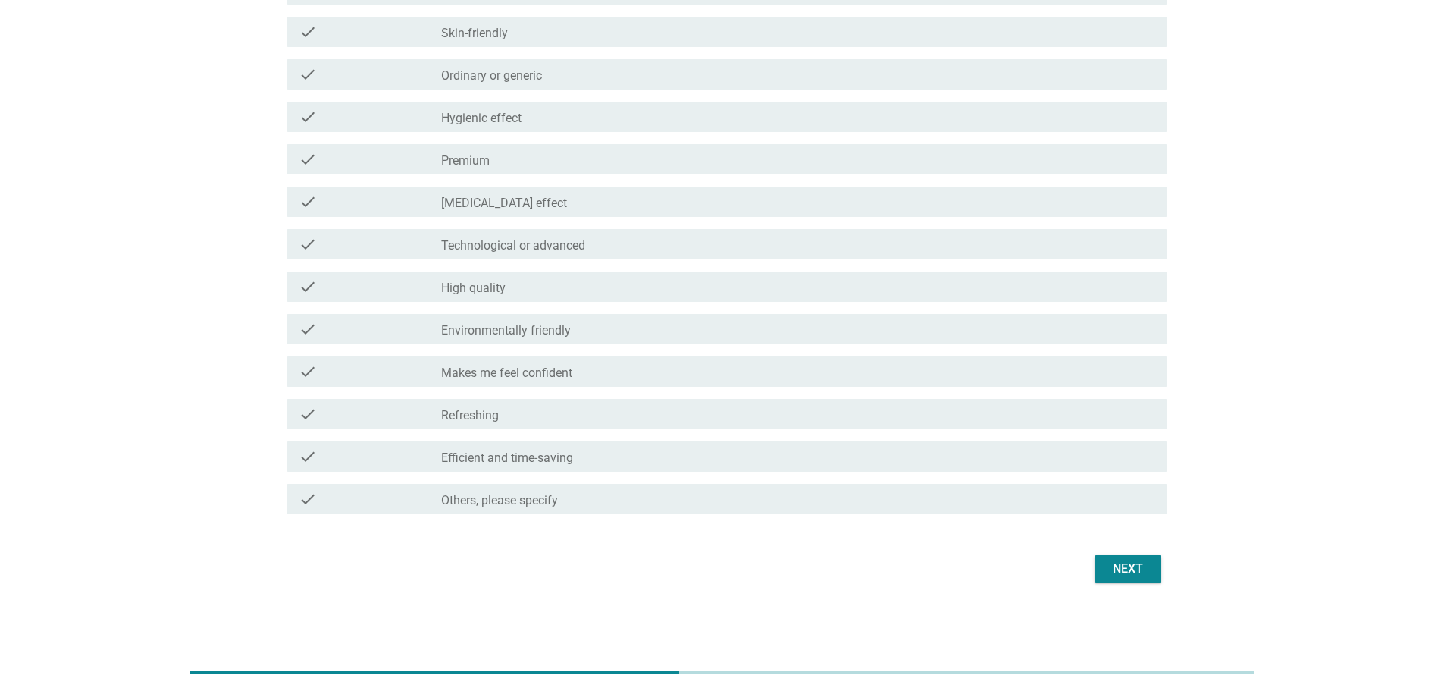
click at [1140, 557] on button "Next" at bounding box center [1128, 568] width 67 height 27
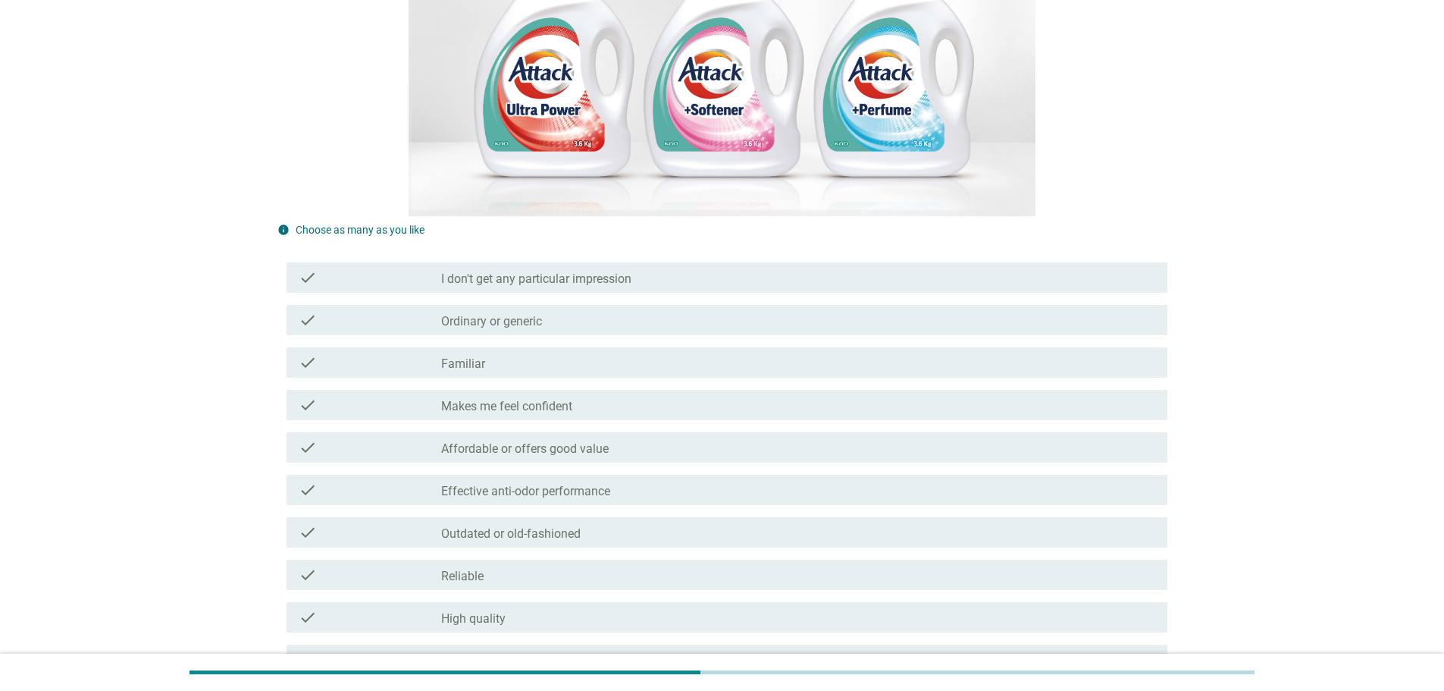
scroll to position [303, 0]
click at [757, 280] on div "check_box_outline_blank I don't get any particular impression" at bounding box center [798, 277] width 714 height 18
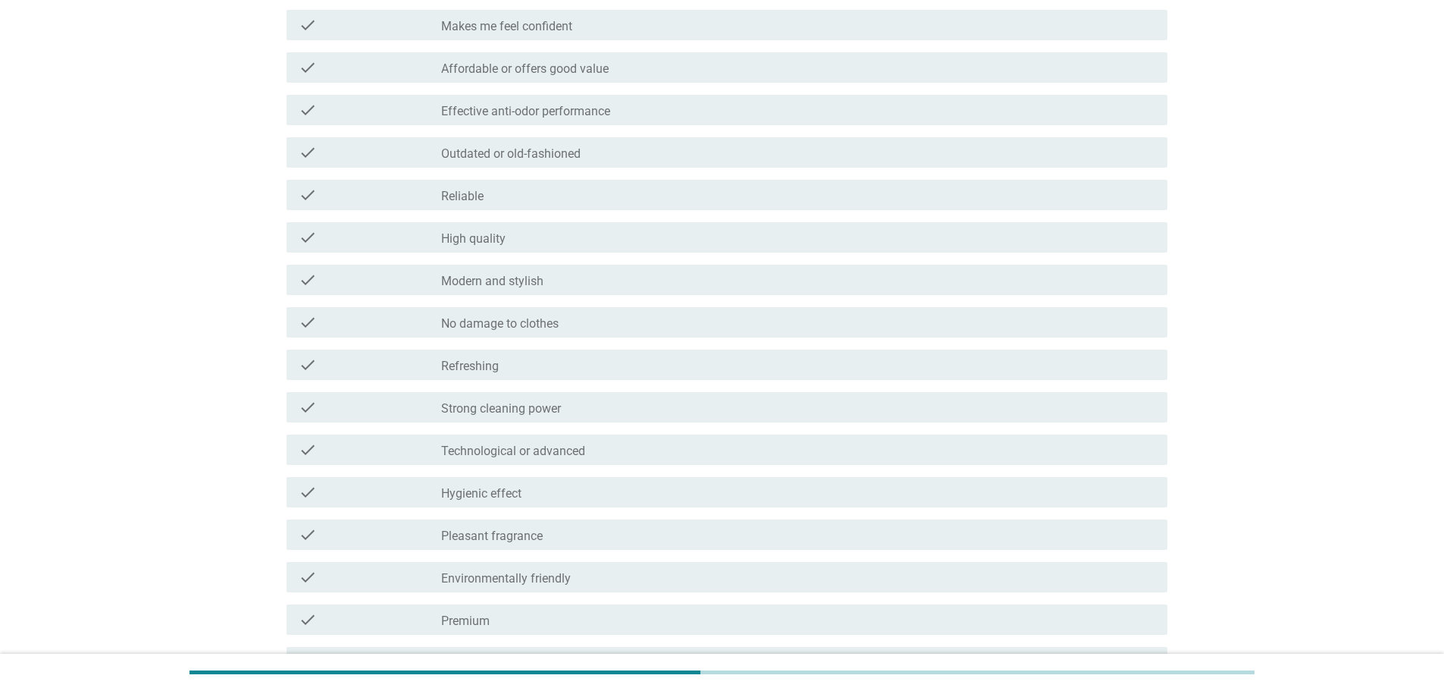
scroll to position [1058, 0]
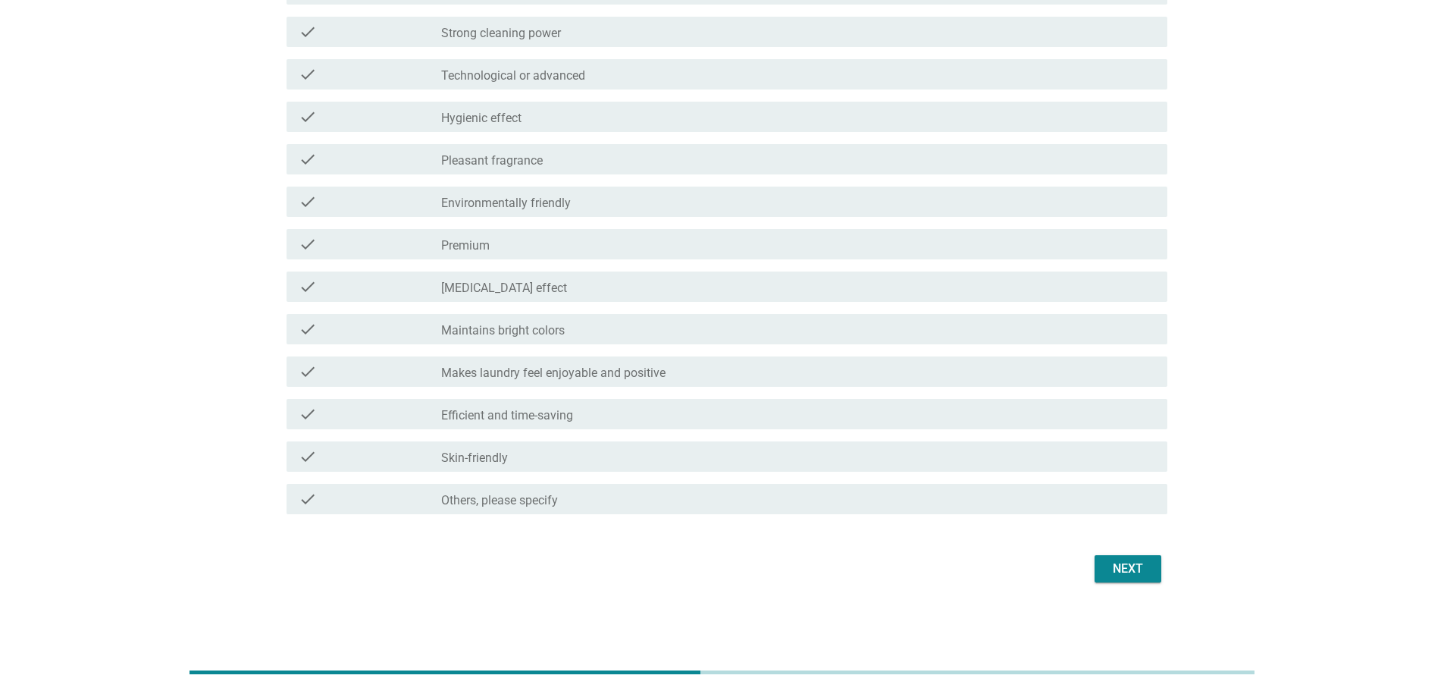
drag, startPoint x: 1137, startPoint y: 545, endPoint x: 1134, endPoint y: 572, distance: 27.5
click at [1134, 574] on div "Next" at bounding box center [1128, 569] width 42 height 18
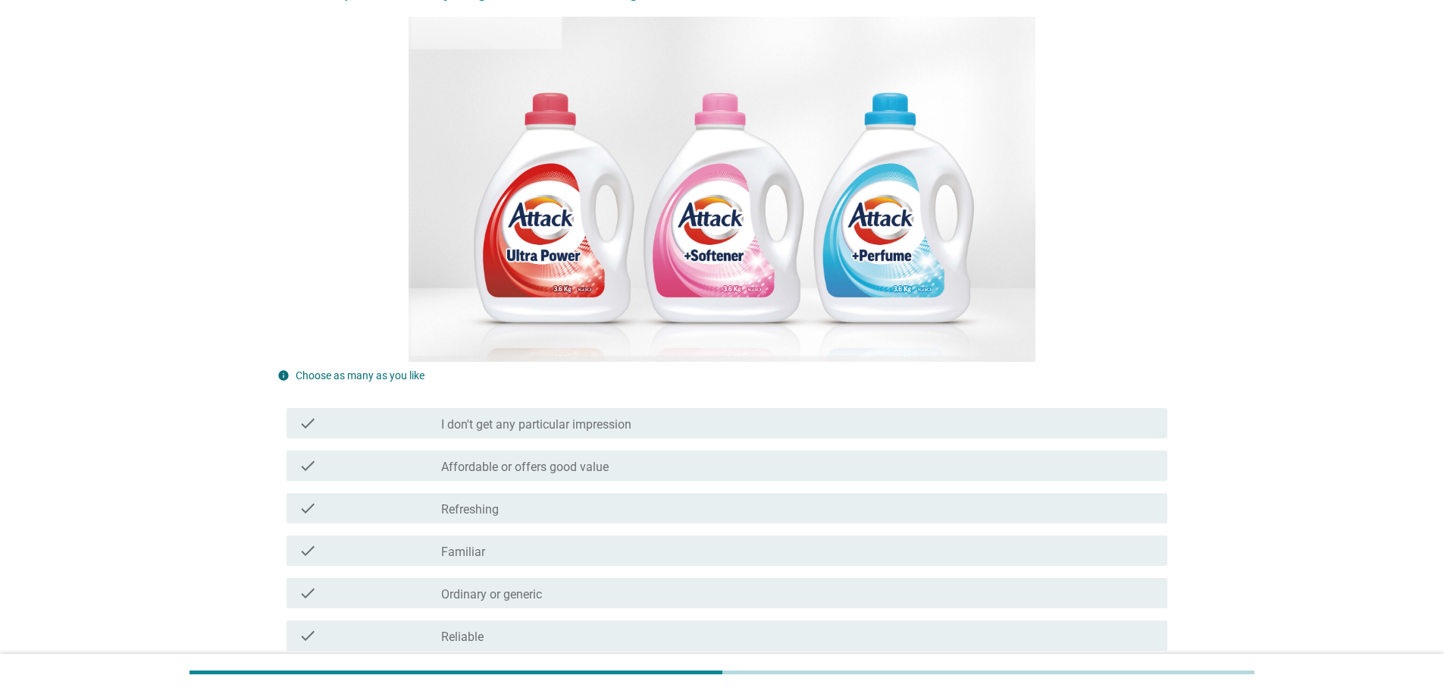
scroll to position [303, 0]
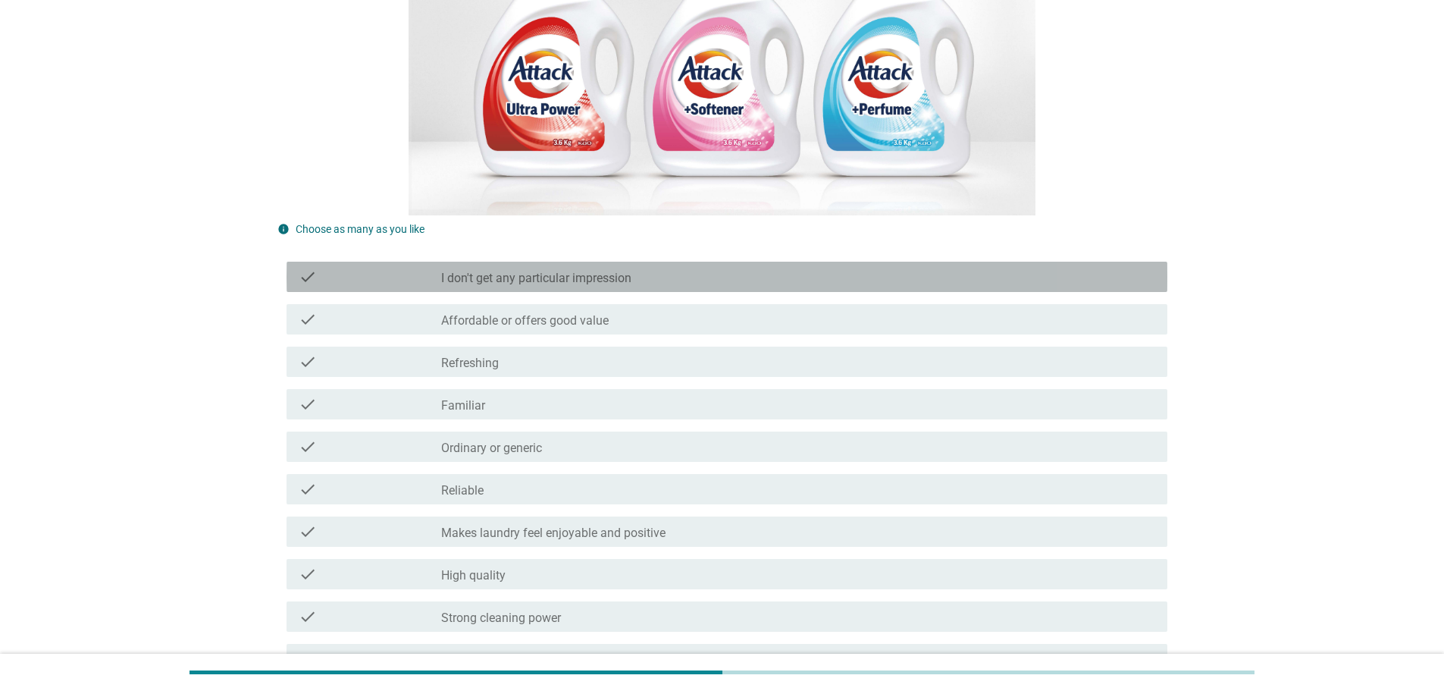
click at [779, 272] on div "check_box_outline_blank I don't get any particular impression" at bounding box center [798, 277] width 714 height 18
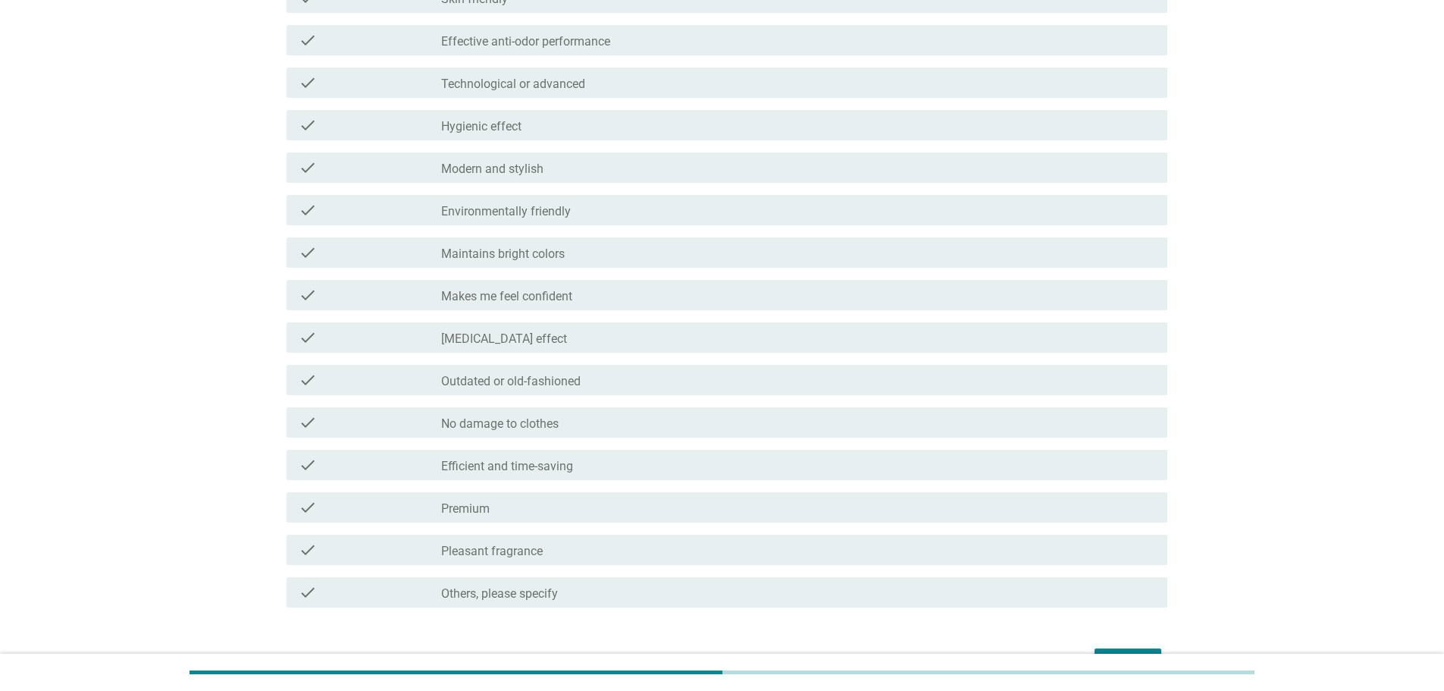
scroll to position [1058, 0]
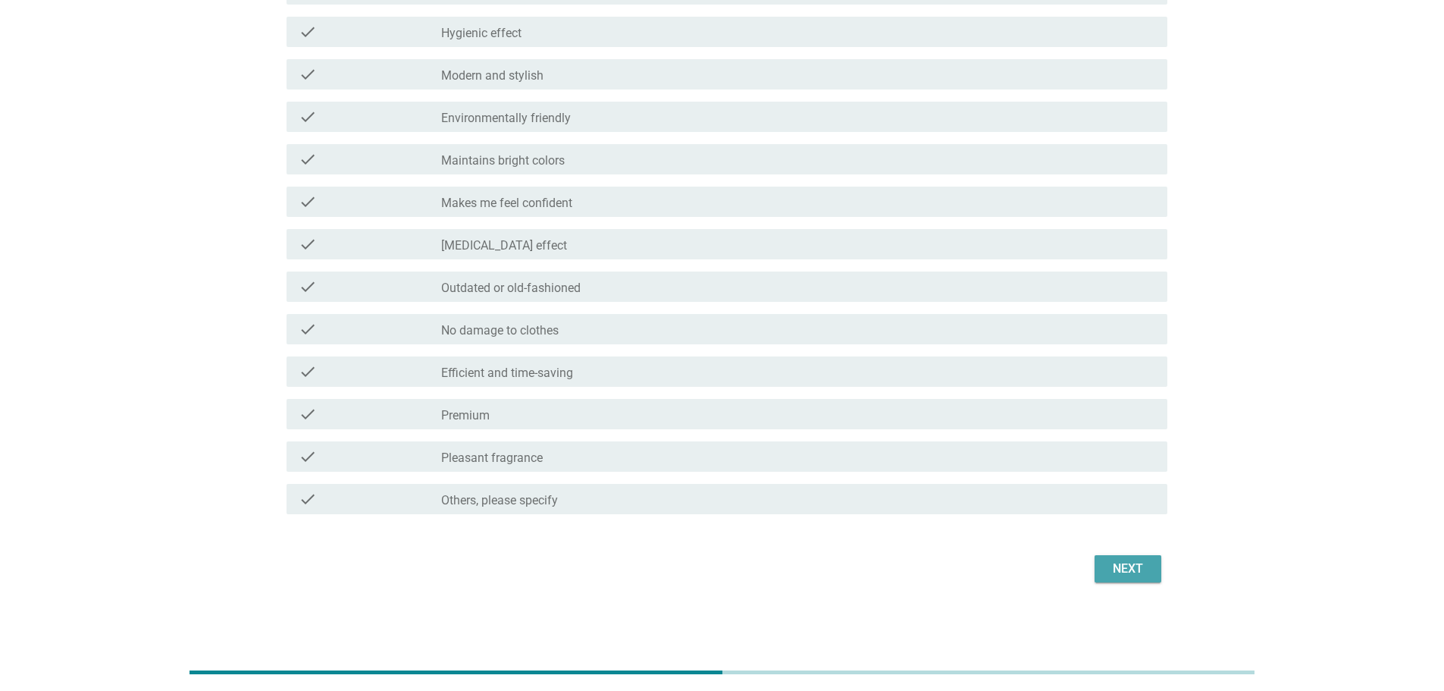
click at [1116, 570] on div "Next" at bounding box center [1128, 569] width 42 height 18
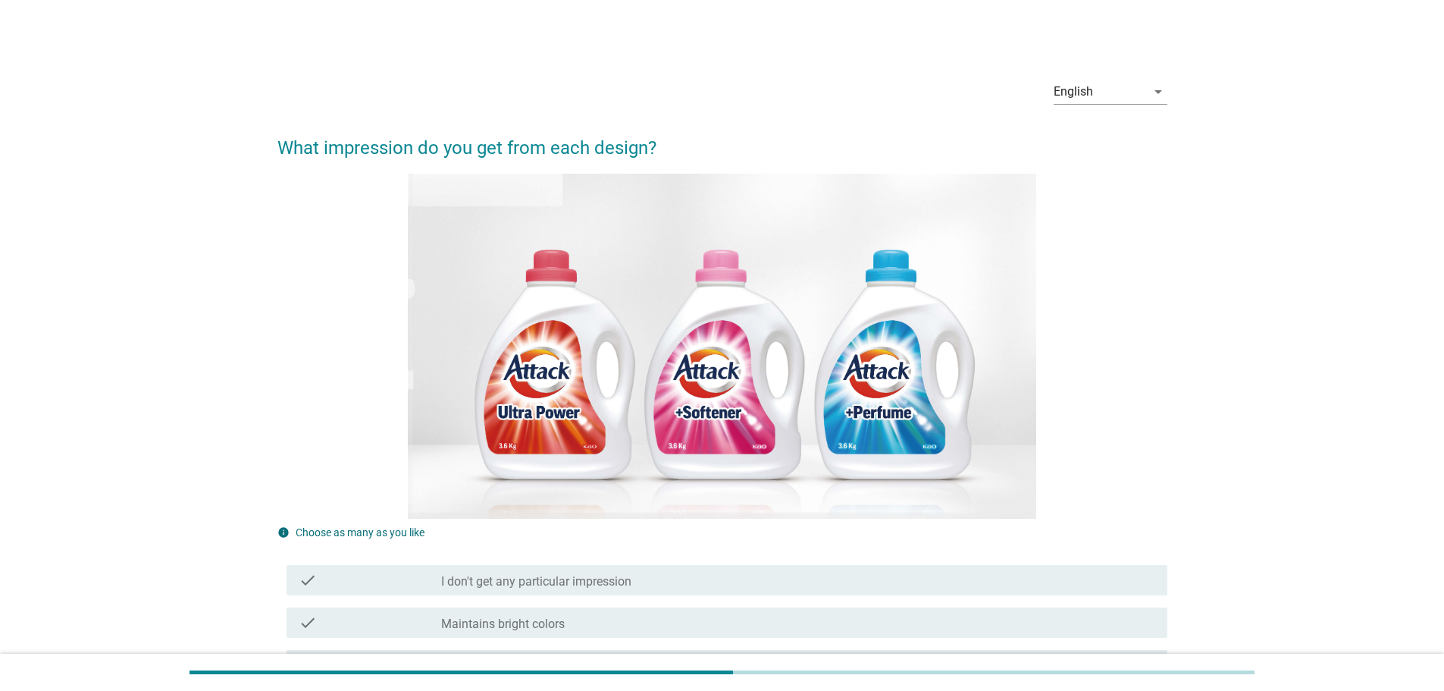
scroll to position [303, 0]
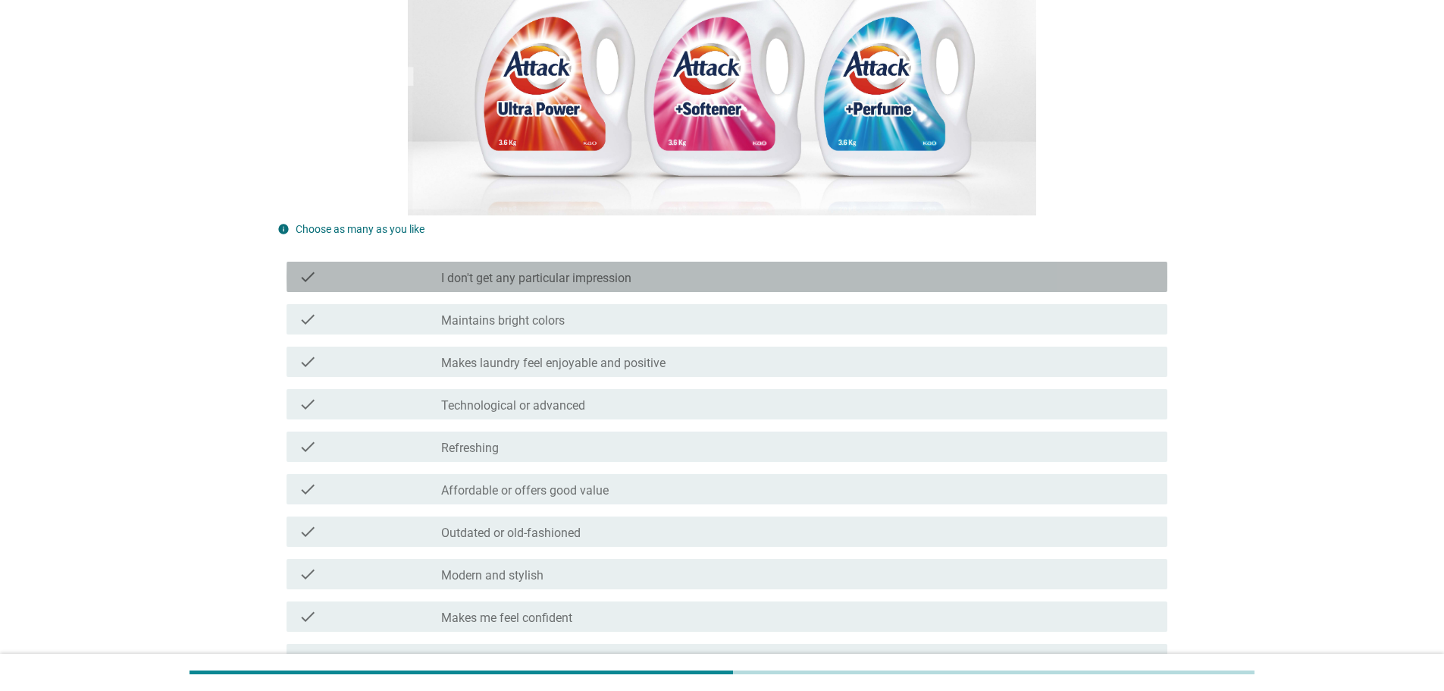
drag, startPoint x: 919, startPoint y: 276, endPoint x: 951, endPoint y: 284, distance: 32.9
click at [920, 276] on div "check_box_outline_blank I don't get any particular impression" at bounding box center [798, 277] width 714 height 18
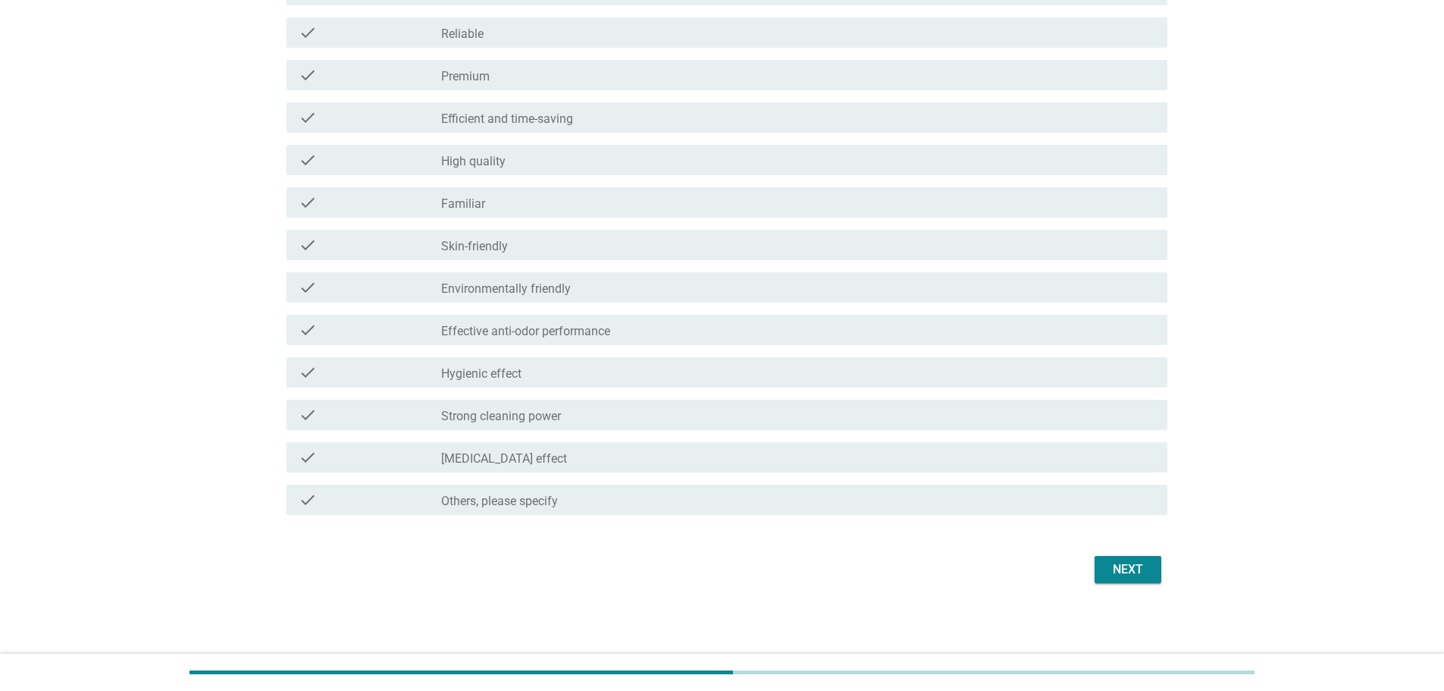
scroll to position [1058, 0]
click at [1149, 563] on div "Next" at bounding box center [1128, 569] width 42 height 18
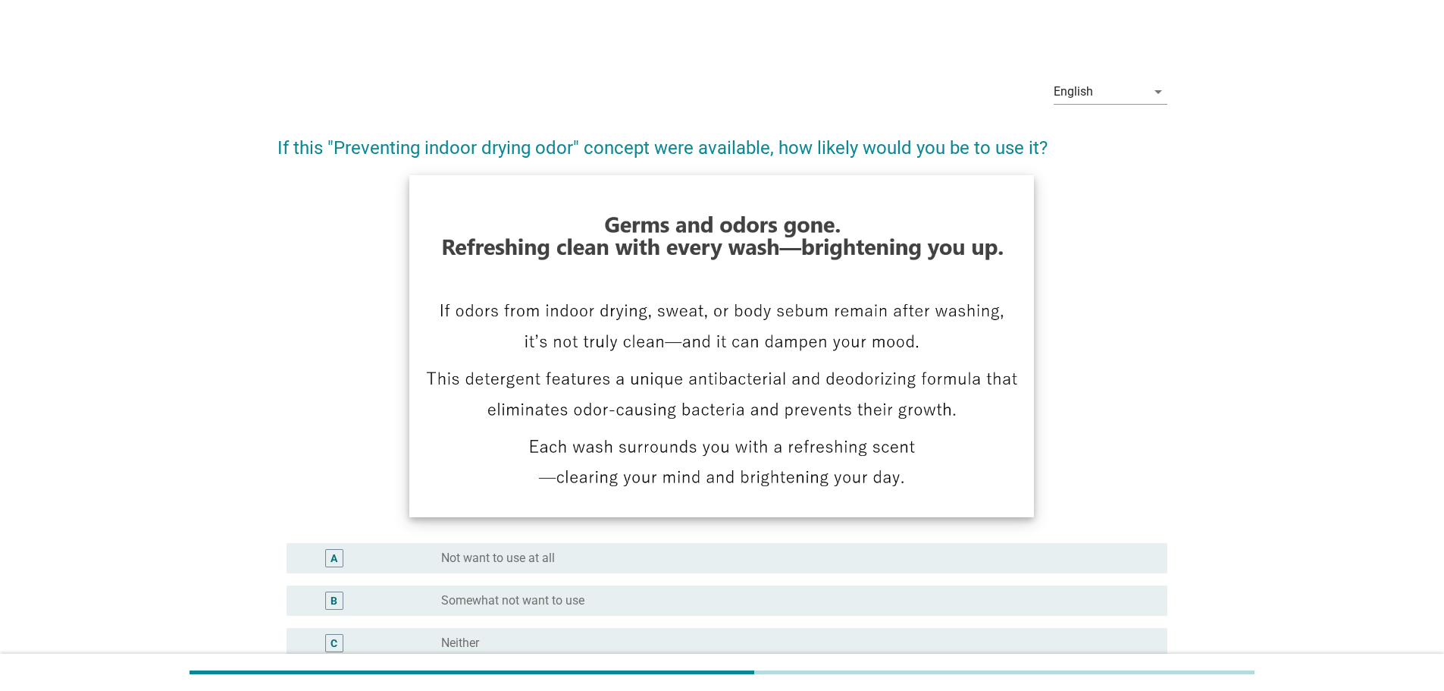
scroll to position [247, 0]
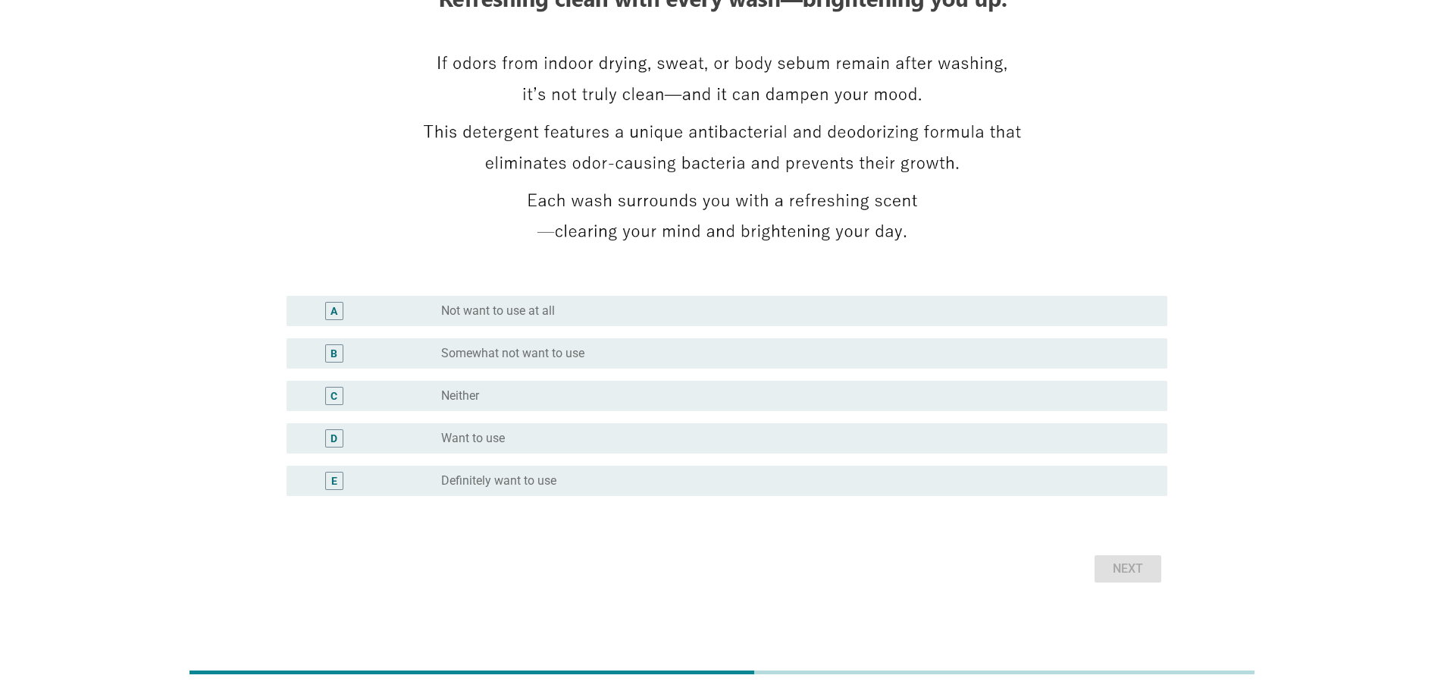
click at [669, 394] on div "radio_button_unchecked Neither" at bounding box center [792, 395] width 702 height 15
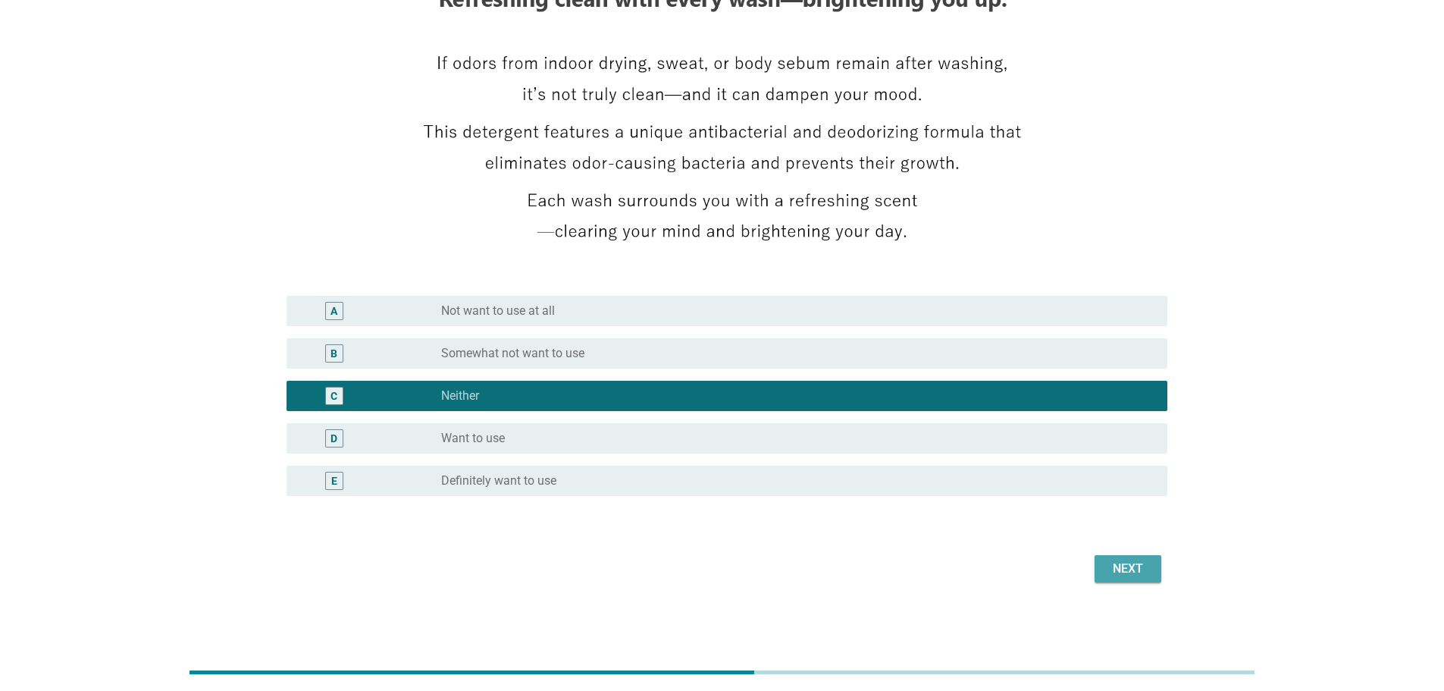
click at [1134, 566] on div "Next" at bounding box center [1128, 569] width 42 height 18
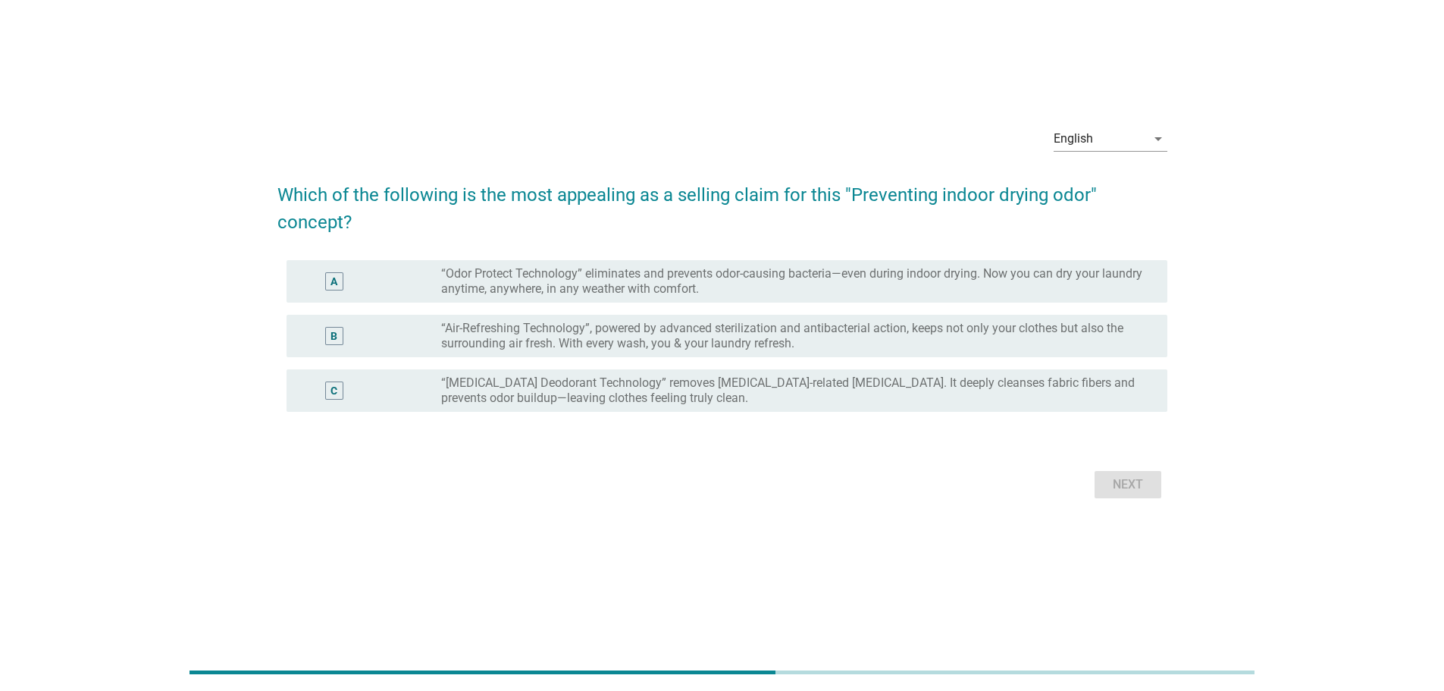
scroll to position [0, 0]
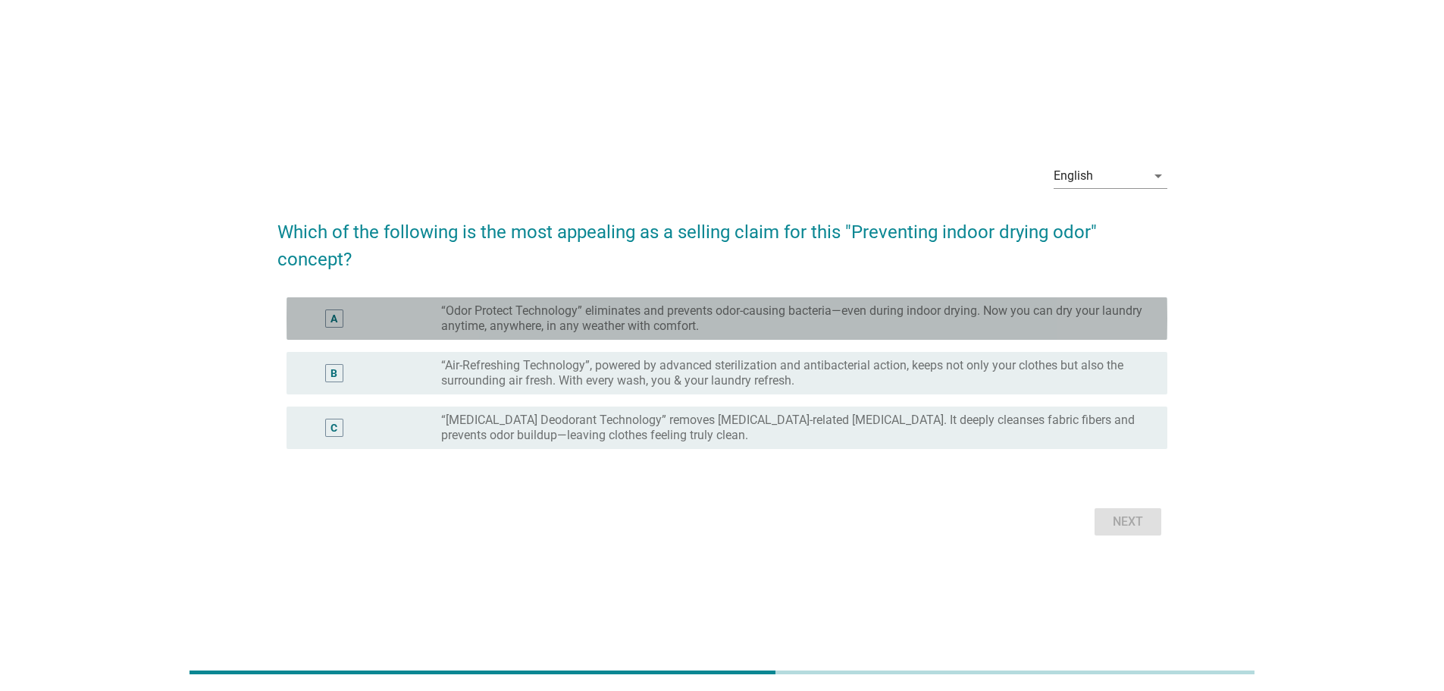
drag, startPoint x: 670, startPoint y: 309, endPoint x: 725, endPoint y: 317, distance: 55.2
click at [671, 309] on label "“Odor Protect Technology” eliminates and prevents odor-causing bacteria—even du…" at bounding box center [792, 318] width 702 height 30
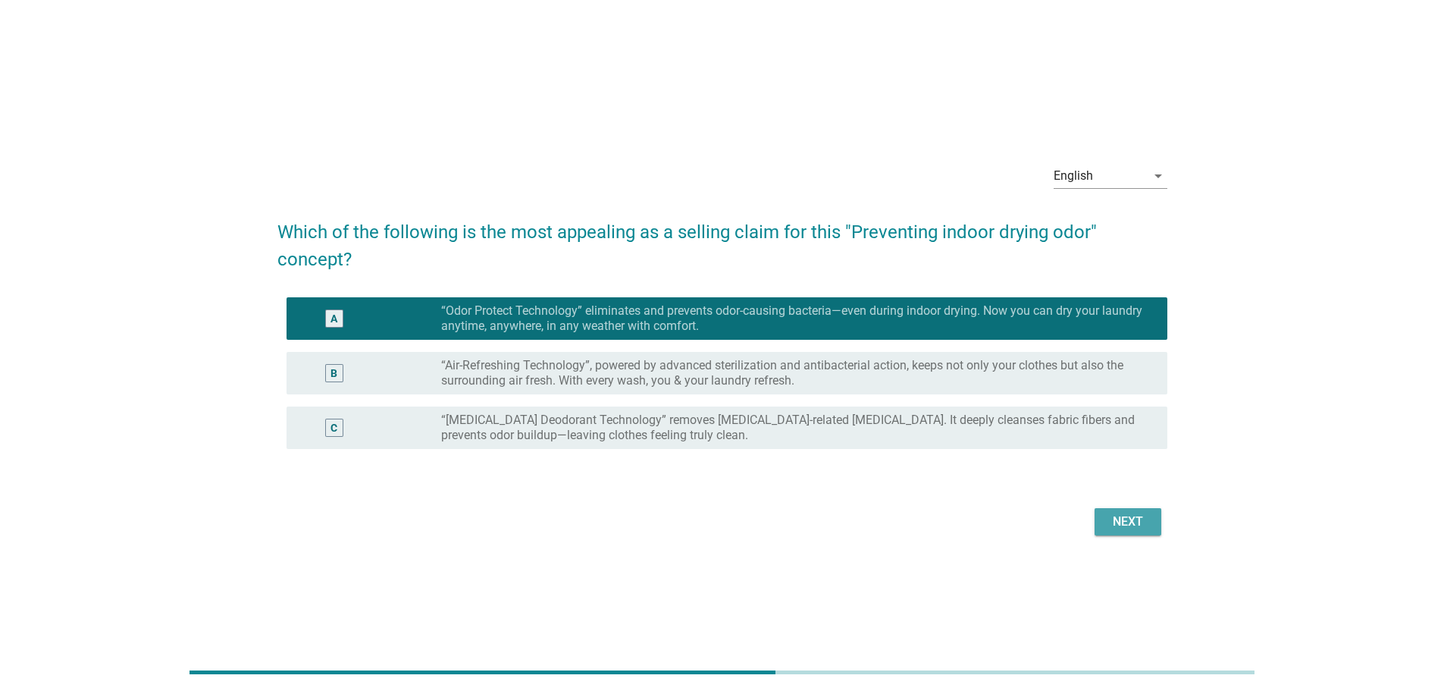
click at [1137, 518] on div "Next" at bounding box center [1128, 522] width 42 height 18
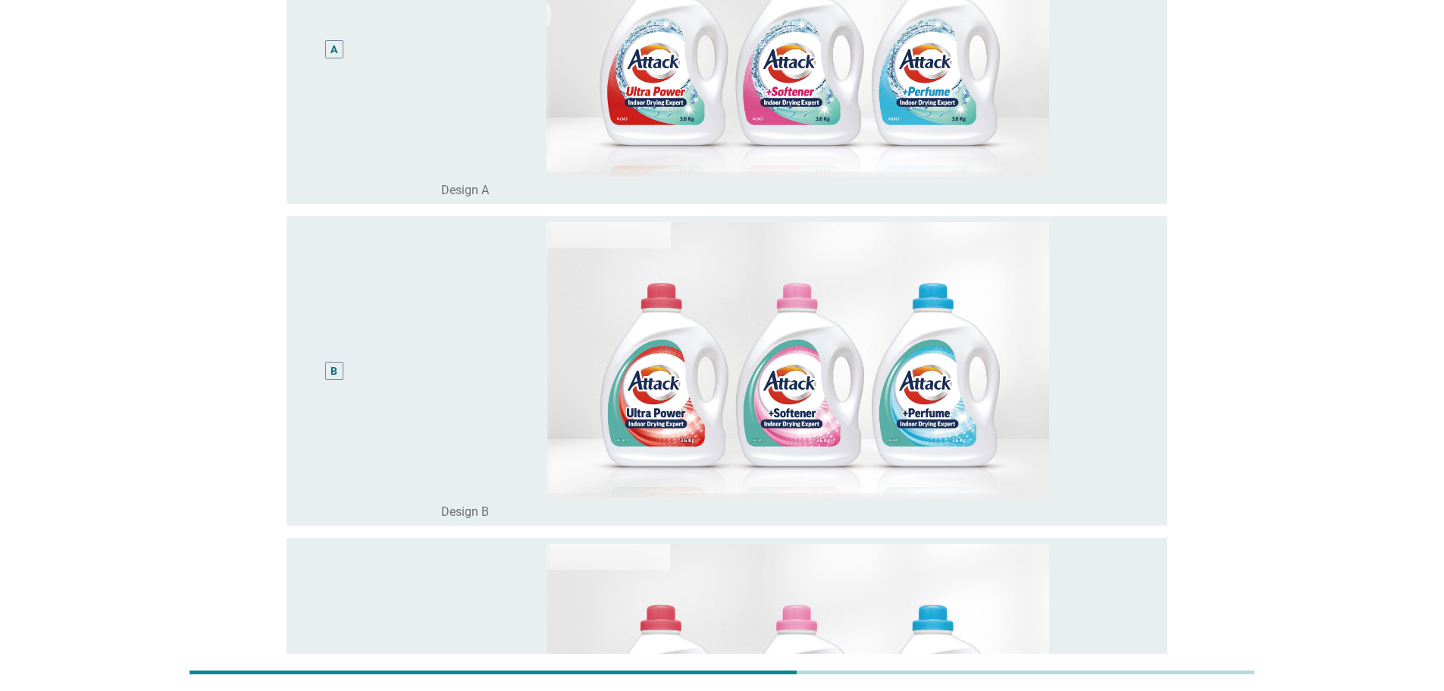
scroll to position [303, 0]
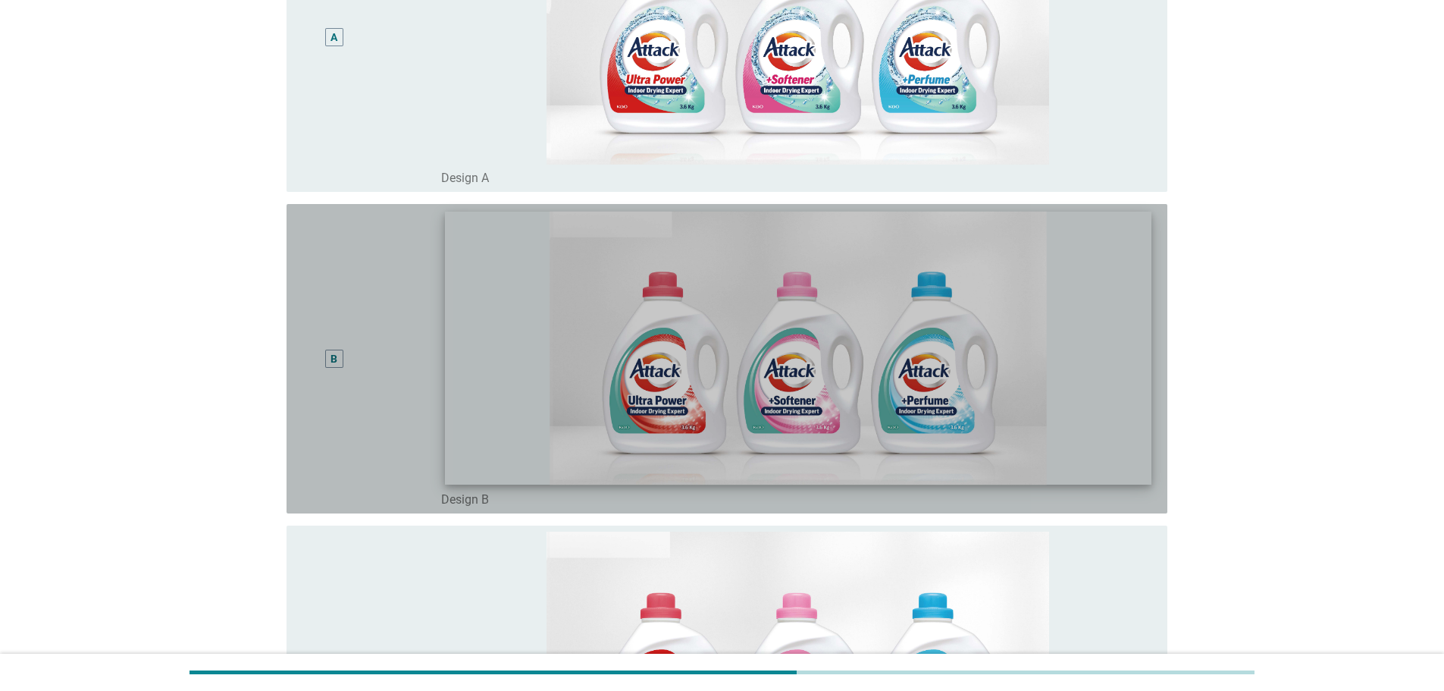
click at [976, 409] on img at bounding box center [798, 349] width 707 height 274
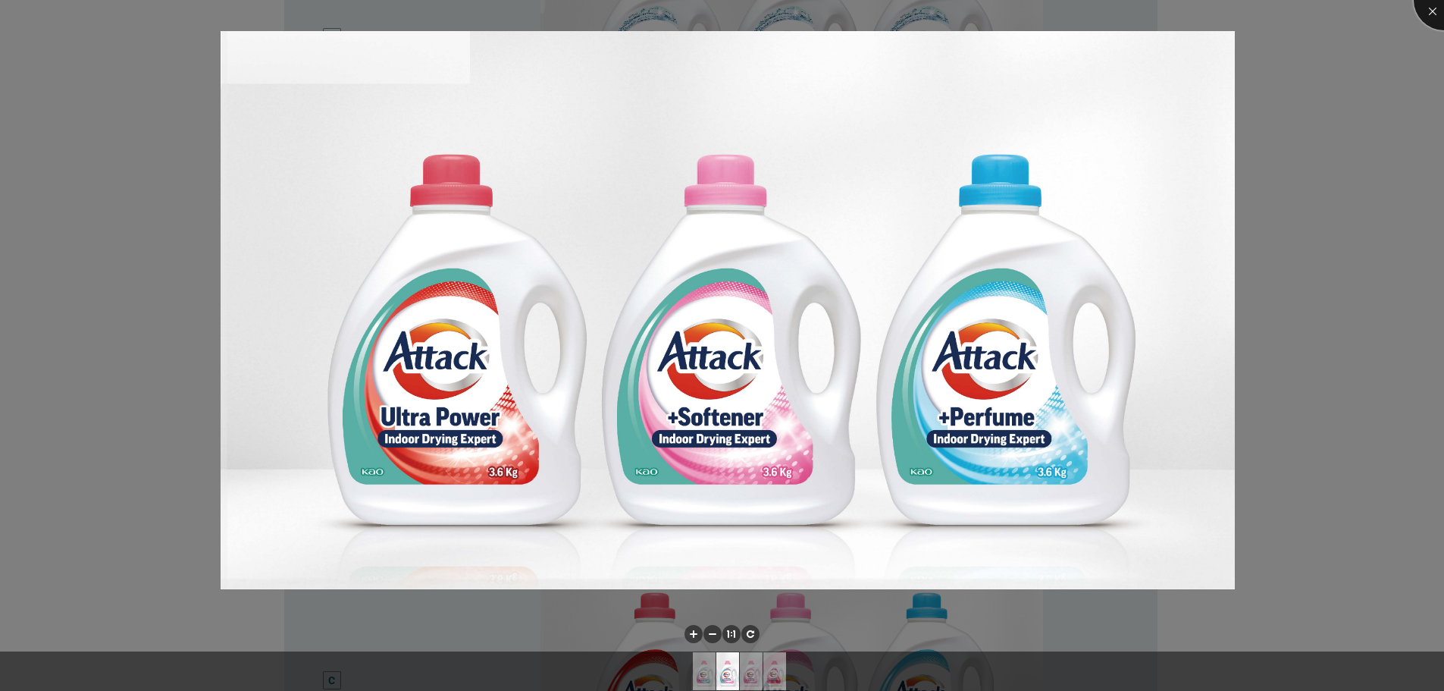
click at [1441, 12] on div at bounding box center [1444, 0] width 61 height 61
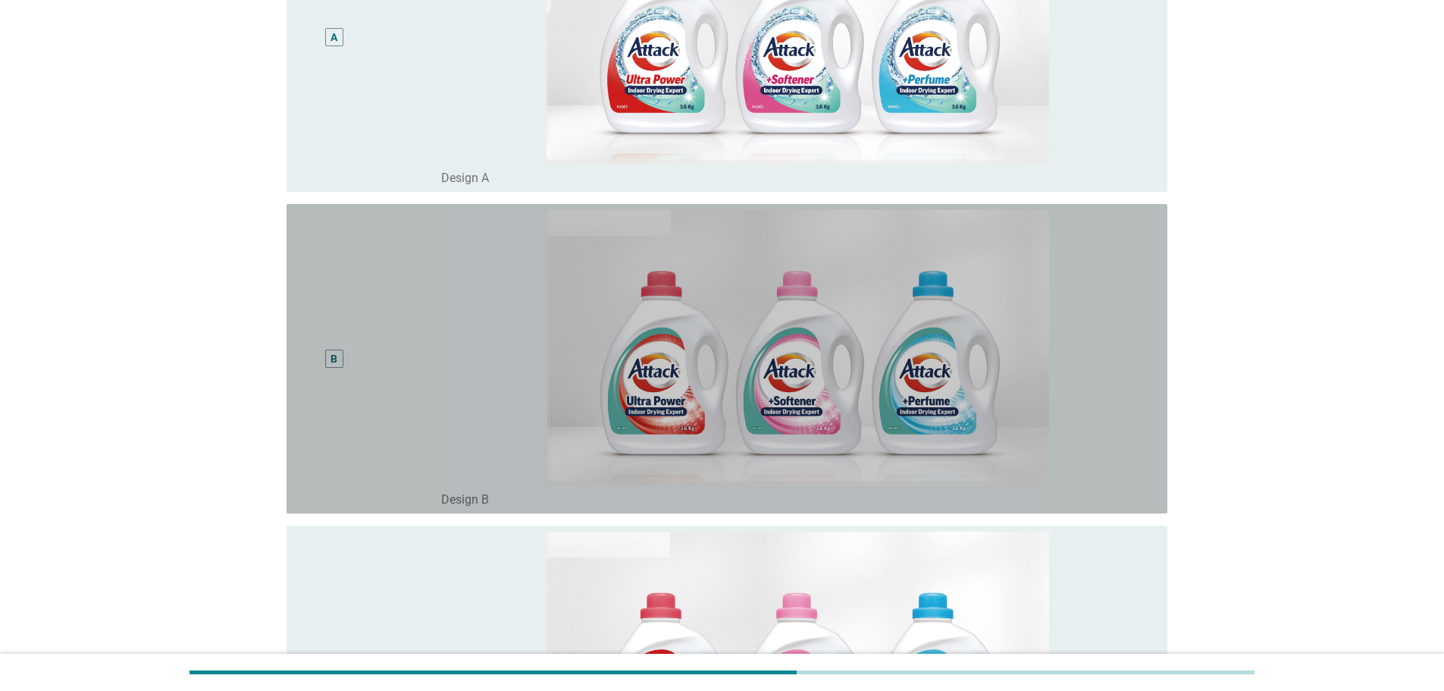
drag, startPoint x: 334, startPoint y: 358, endPoint x: 352, endPoint y: 358, distance: 17.4
click at [334, 358] on div "B" at bounding box center [334, 359] width 7 height 16
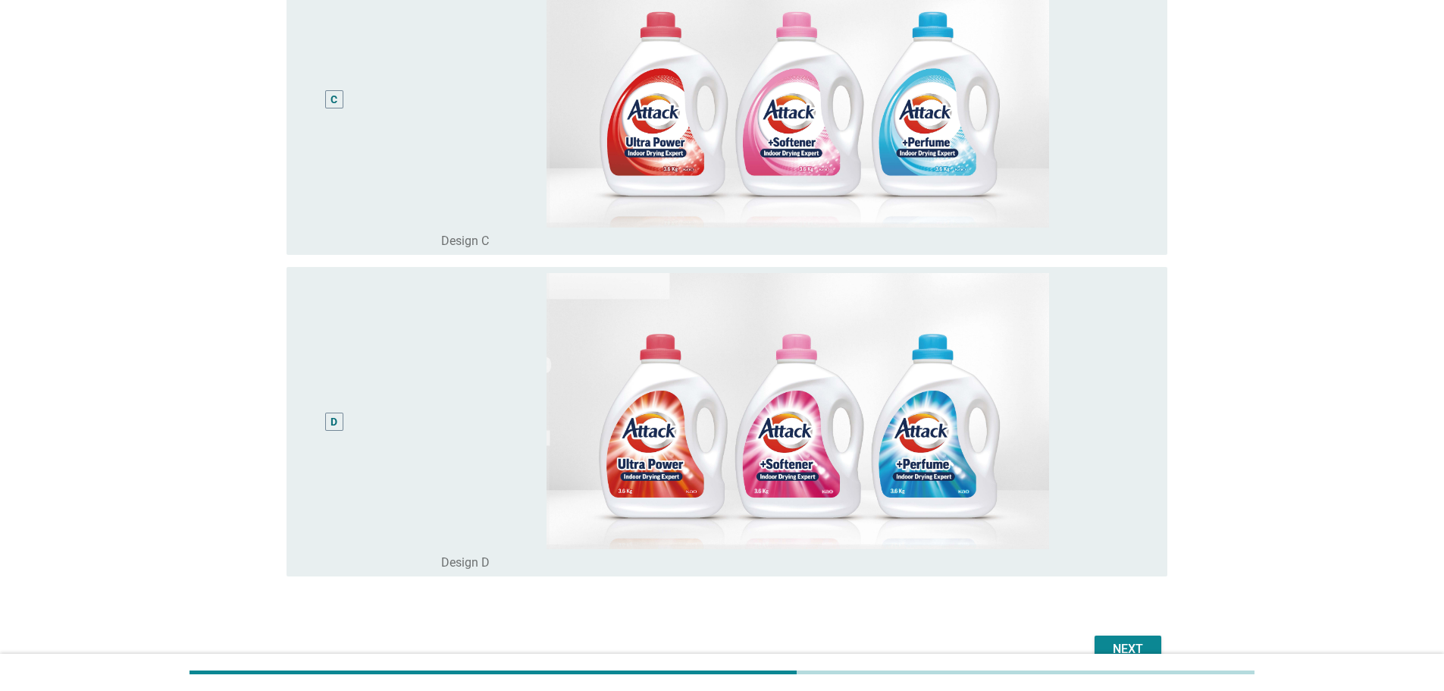
scroll to position [965, 0]
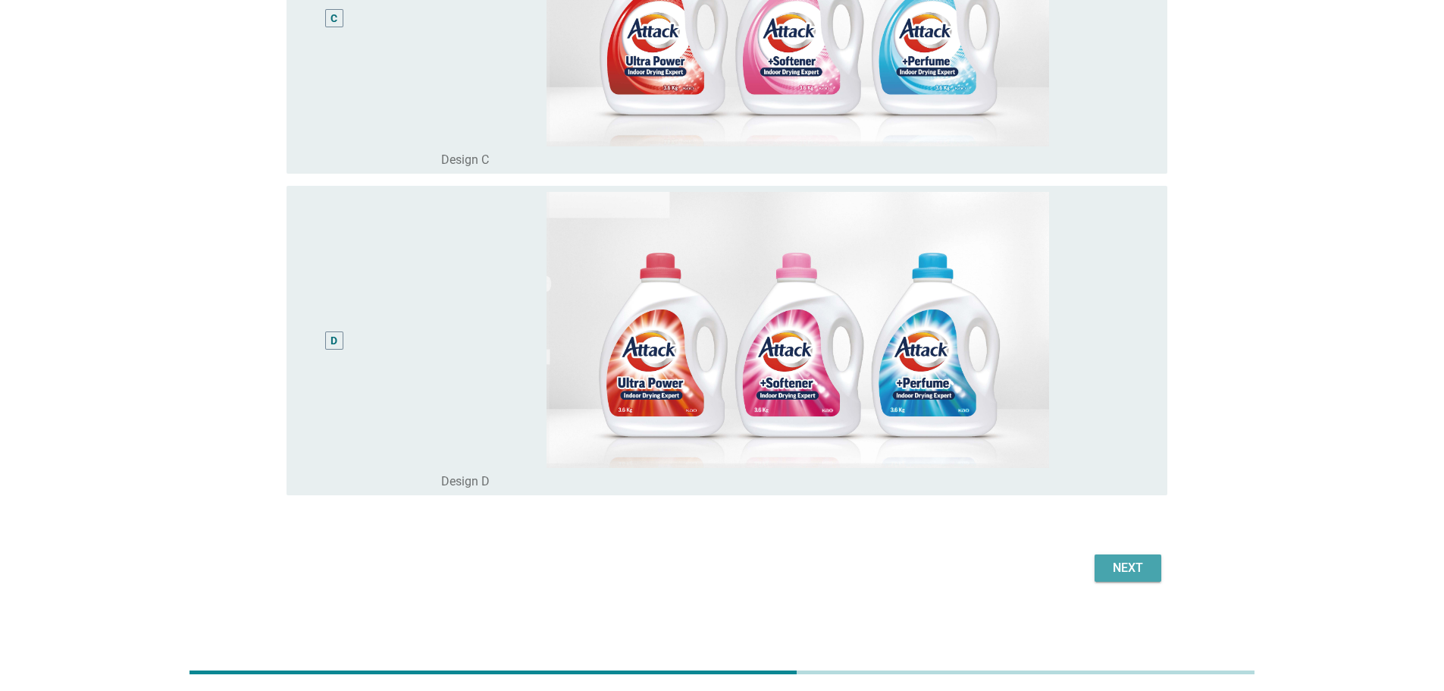
click at [1144, 563] on div "Next" at bounding box center [1128, 568] width 42 height 18
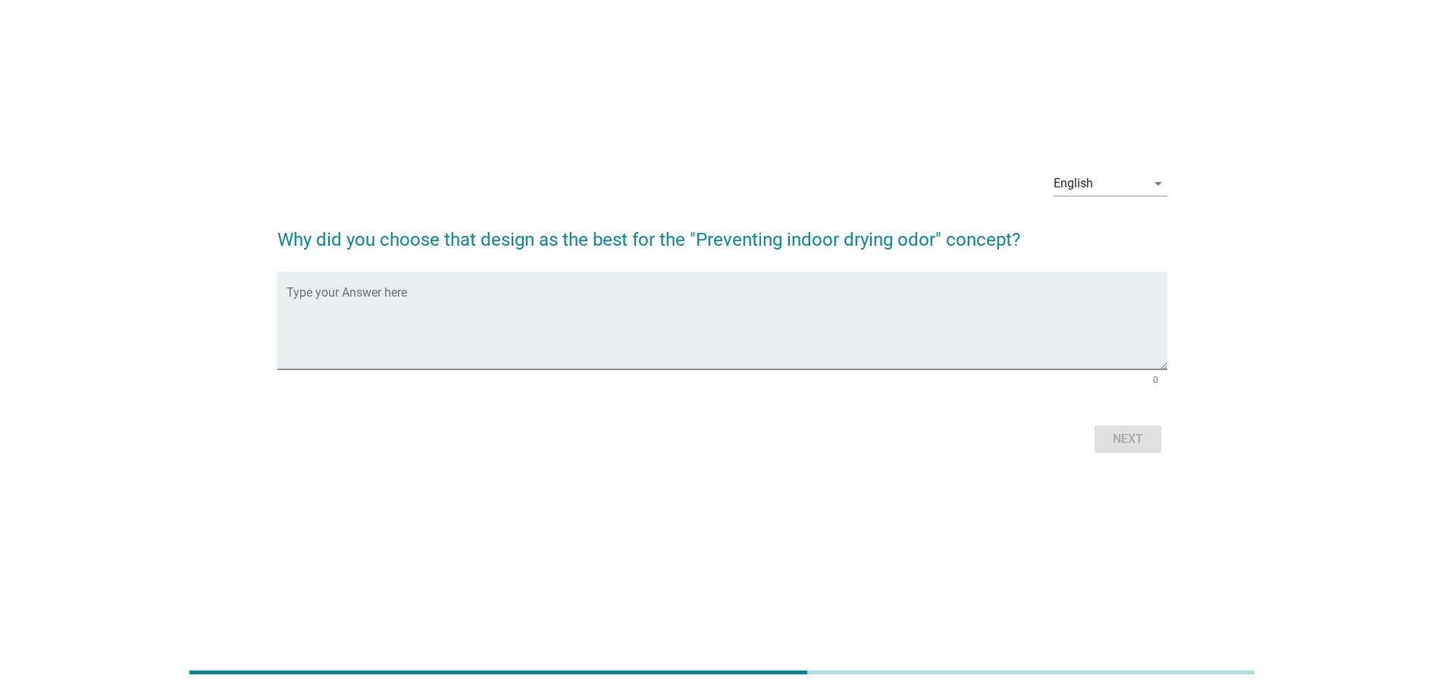
scroll to position [0, 0]
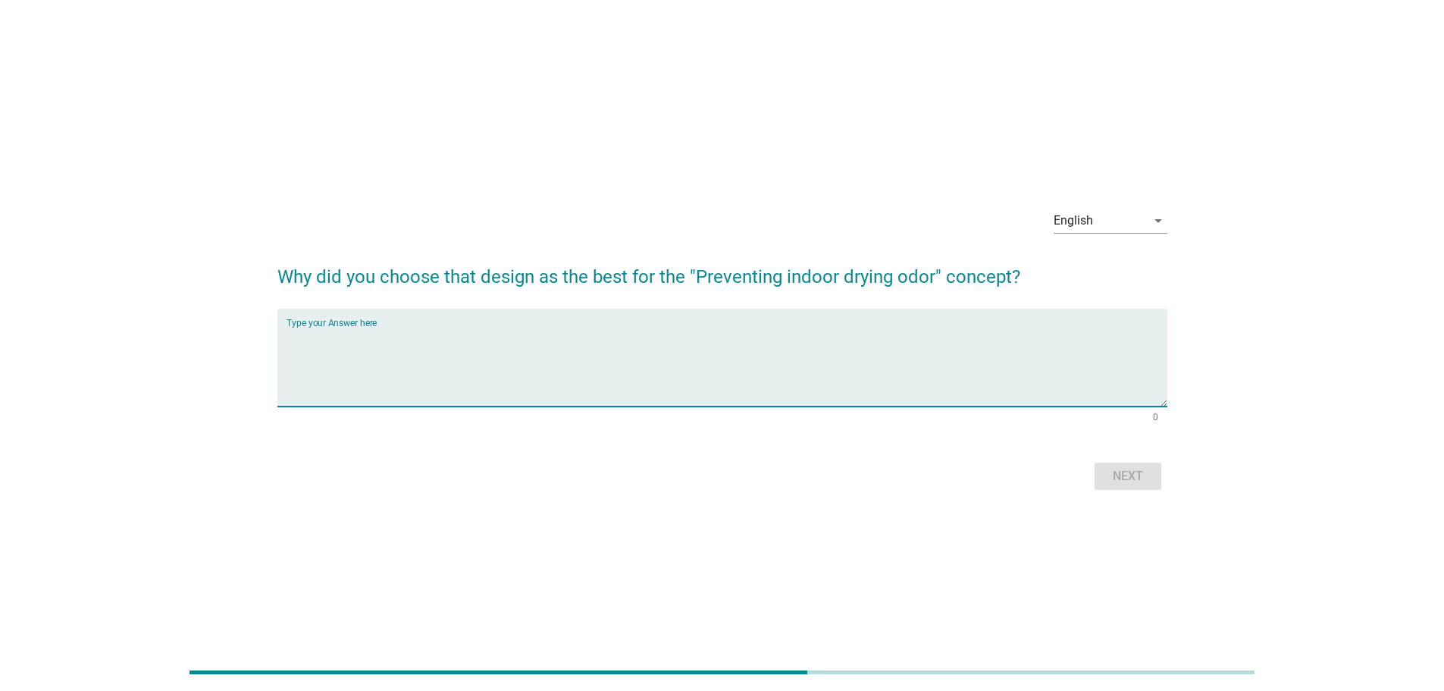
click at [507, 328] on textarea "Type your Answer here" at bounding box center [727, 367] width 881 height 80
drag, startPoint x: 300, startPoint y: 338, endPoint x: 328, endPoint y: 335, distance: 28.2
click at [301, 338] on textarea "n ocomment just feeling comfortable with it by seeing the design" at bounding box center [727, 367] width 881 height 80
type textarea "no comment just feeling comfortable with it by seeing the design"
click at [1137, 481] on div "Next" at bounding box center [1128, 476] width 42 height 18
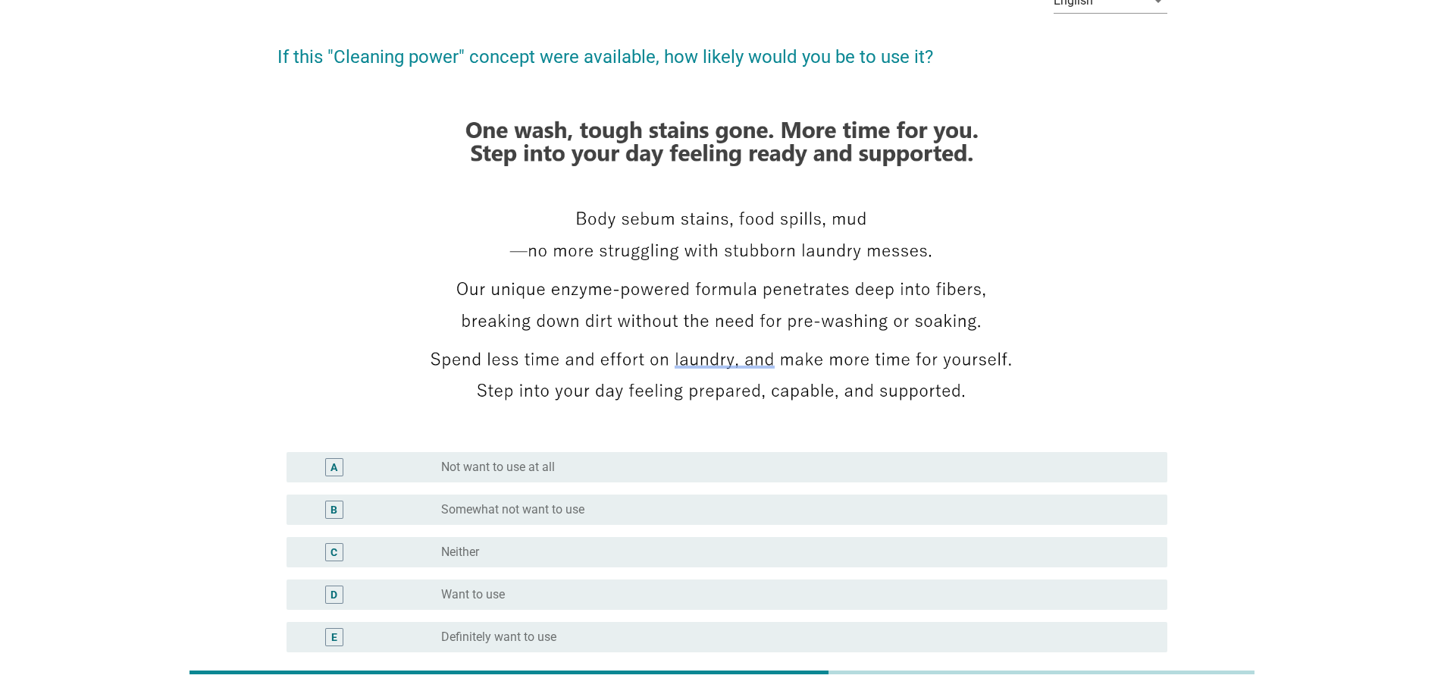
scroll to position [227, 0]
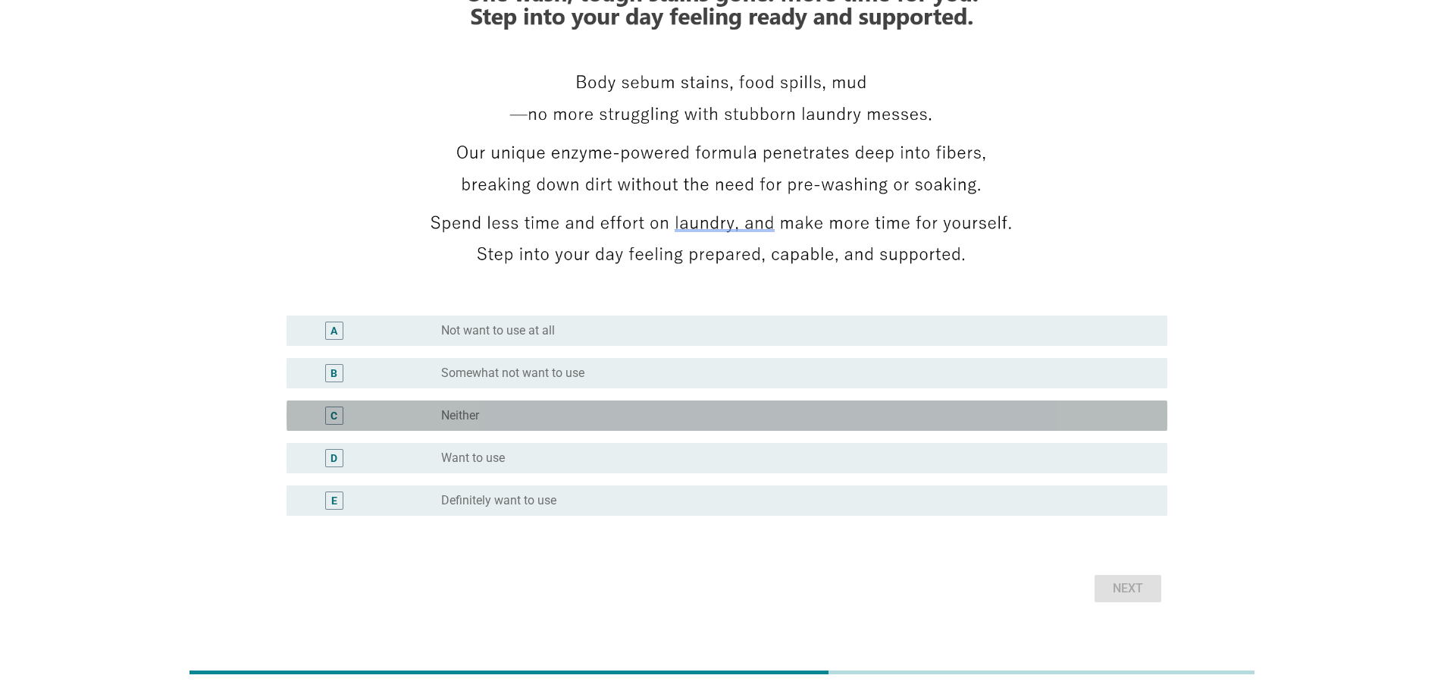
click at [701, 415] on div "radio_button_unchecked Neither" at bounding box center [792, 415] width 702 height 15
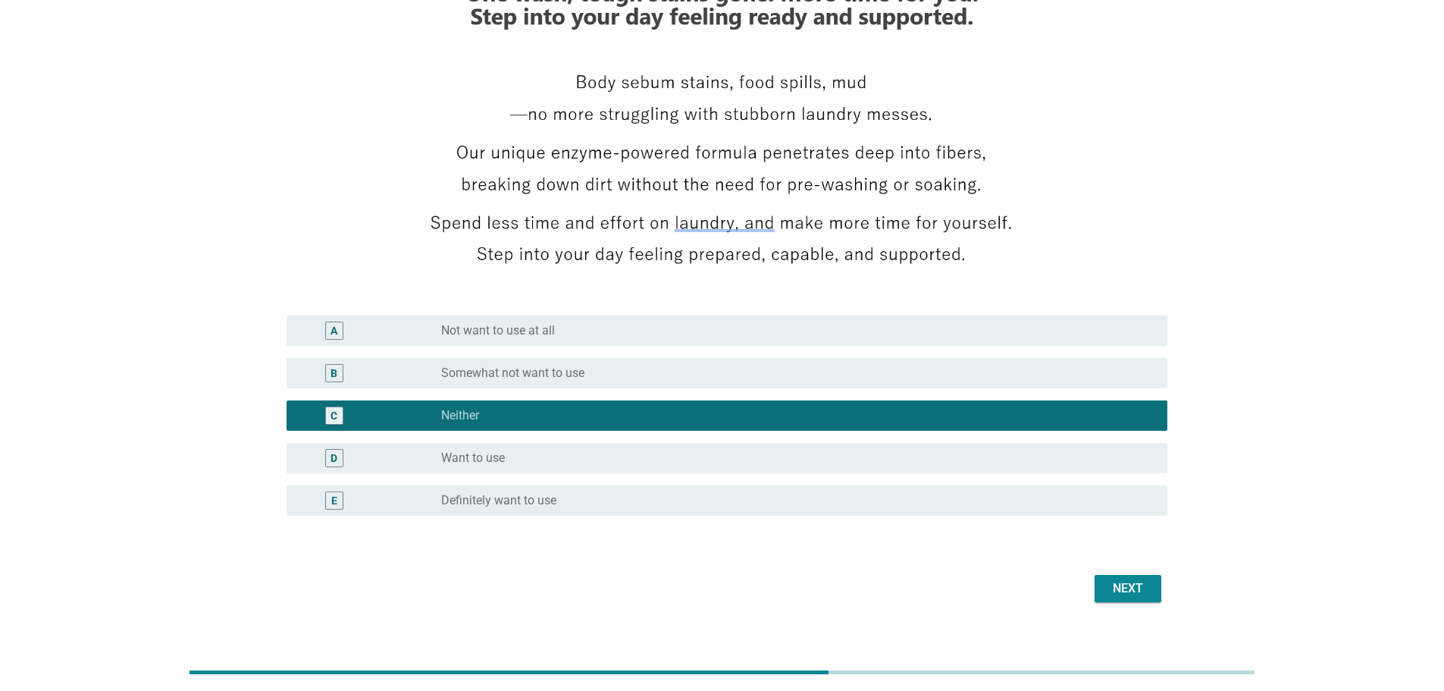
click at [1162, 588] on div "Next" at bounding box center [723, 588] width 890 height 36
click at [1147, 591] on div "Next" at bounding box center [1128, 588] width 42 height 18
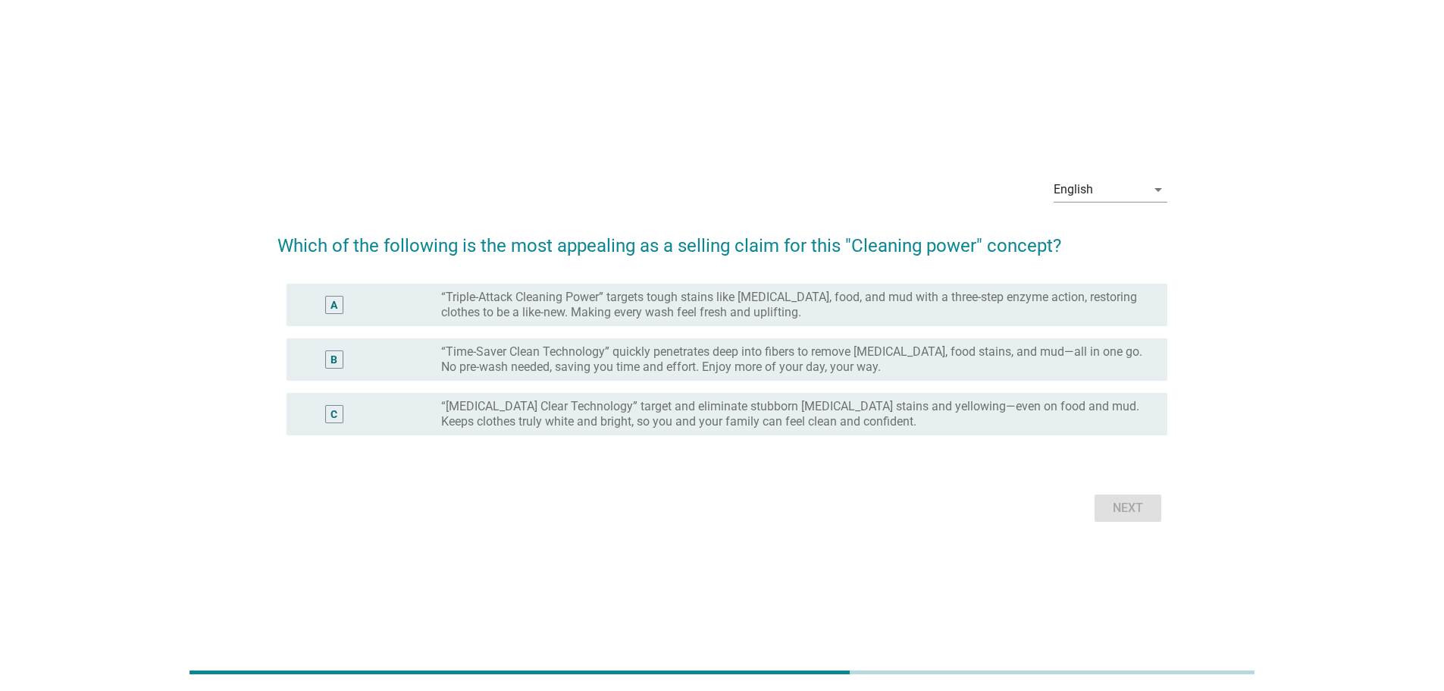
click at [952, 608] on div "English arrow_drop_down Which of the following is the most appealing as a selli…" at bounding box center [722, 345] width 1444 height 691
click at [745, 314] on label "“Triple-Attack Cleaning Power” targets tough stains like [MEDICAL_DATA], food, …" at bounding box center [792, 305] width 702 height 30
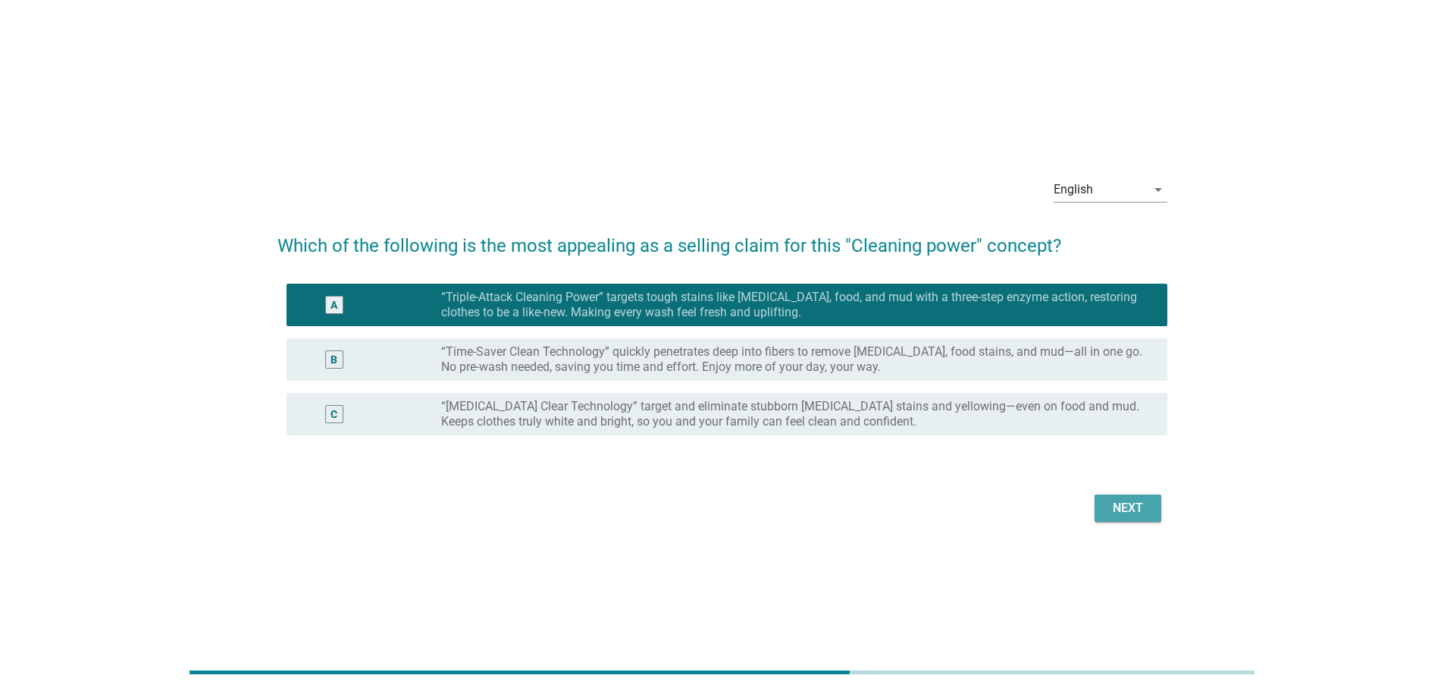
click at [1131, 516] on div "Next" at bounding box center [1128, 508] width 42 height 18
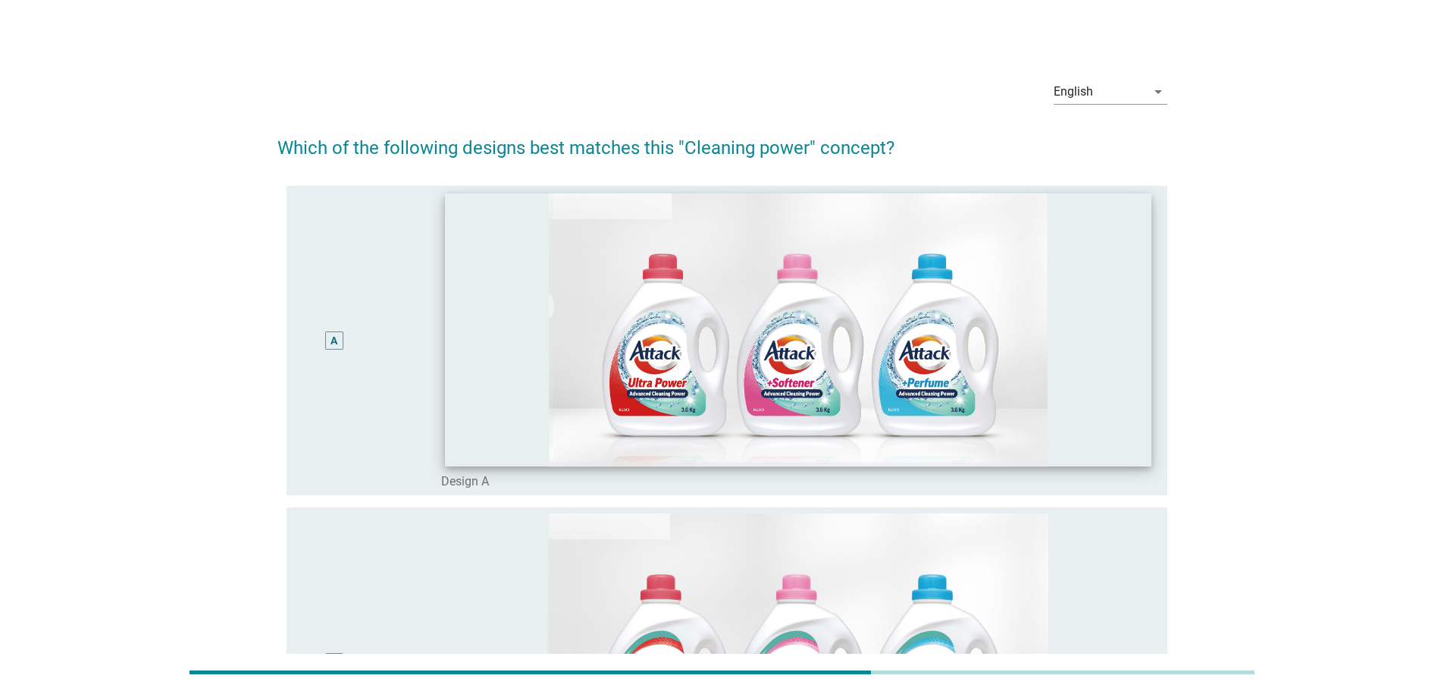
click at [760, 416] on img at bounding box center [798, 330] width 707 height 274
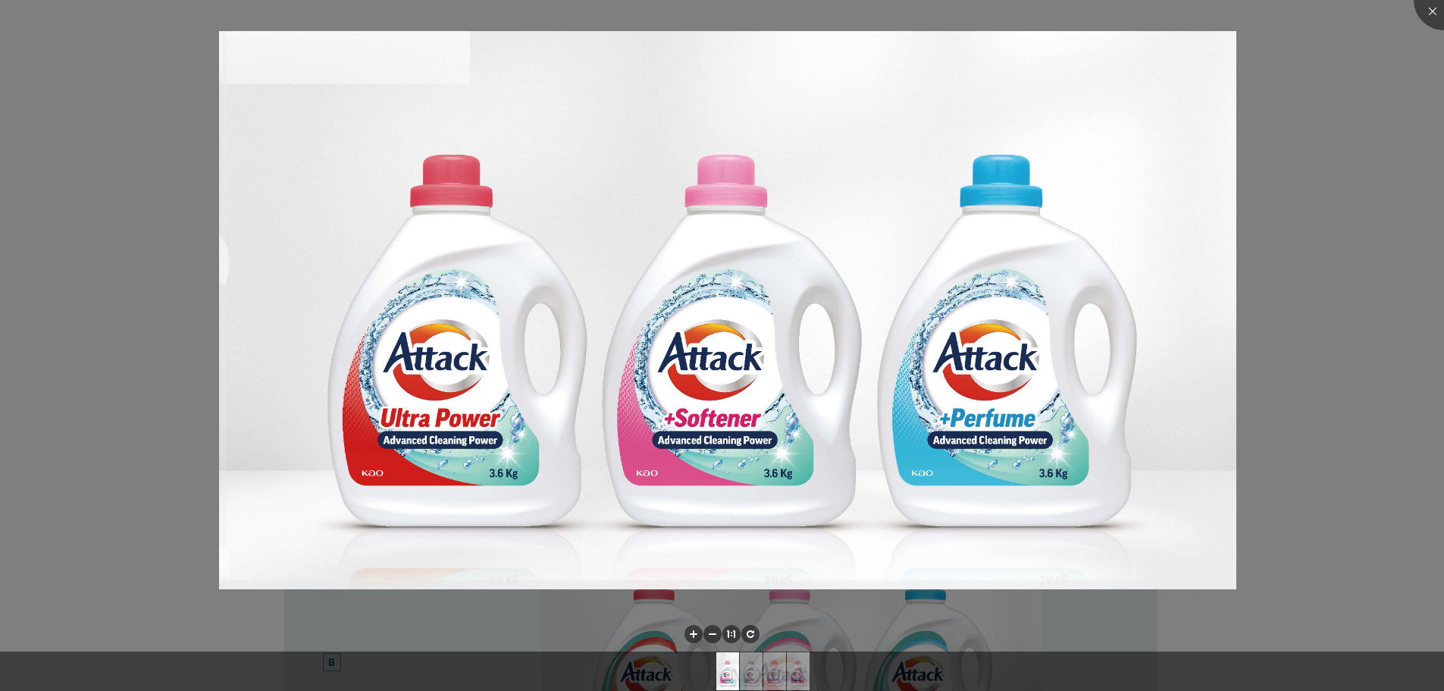
scroll to position [93, 0]
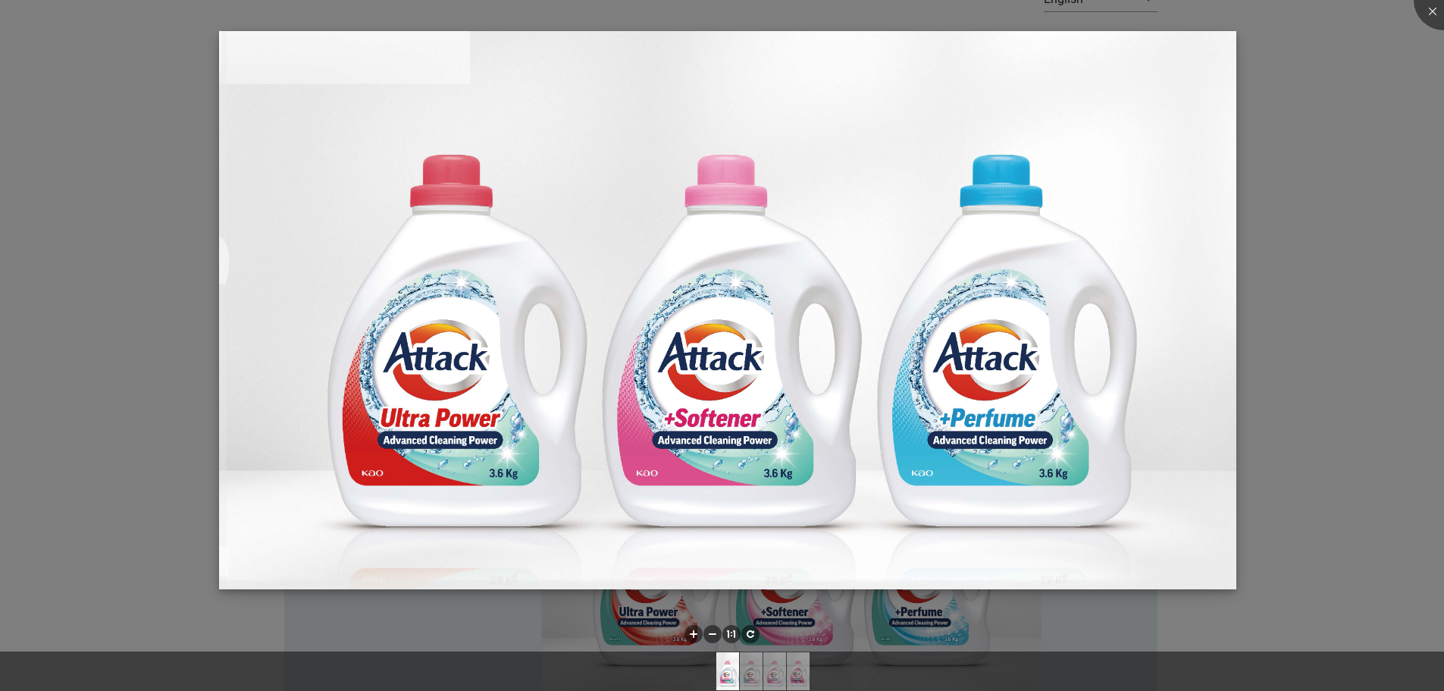
click at [393, 268] on img at bounding box center [728, 310] width 1018 height 558
click at [1074, 151] on img at bounding box center [728, 310] width 1018 height 558
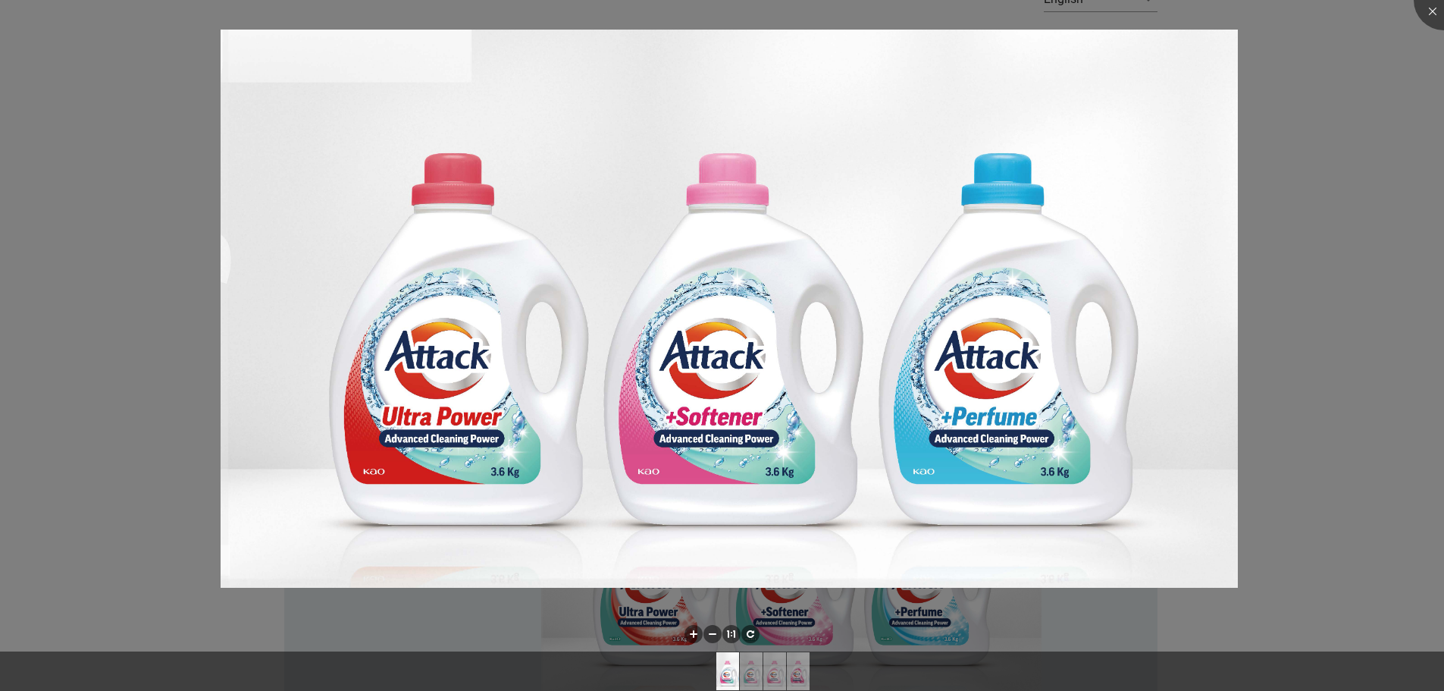
click at [1383, 188] on div at bounding box center [722, 345] width 1444 height 691
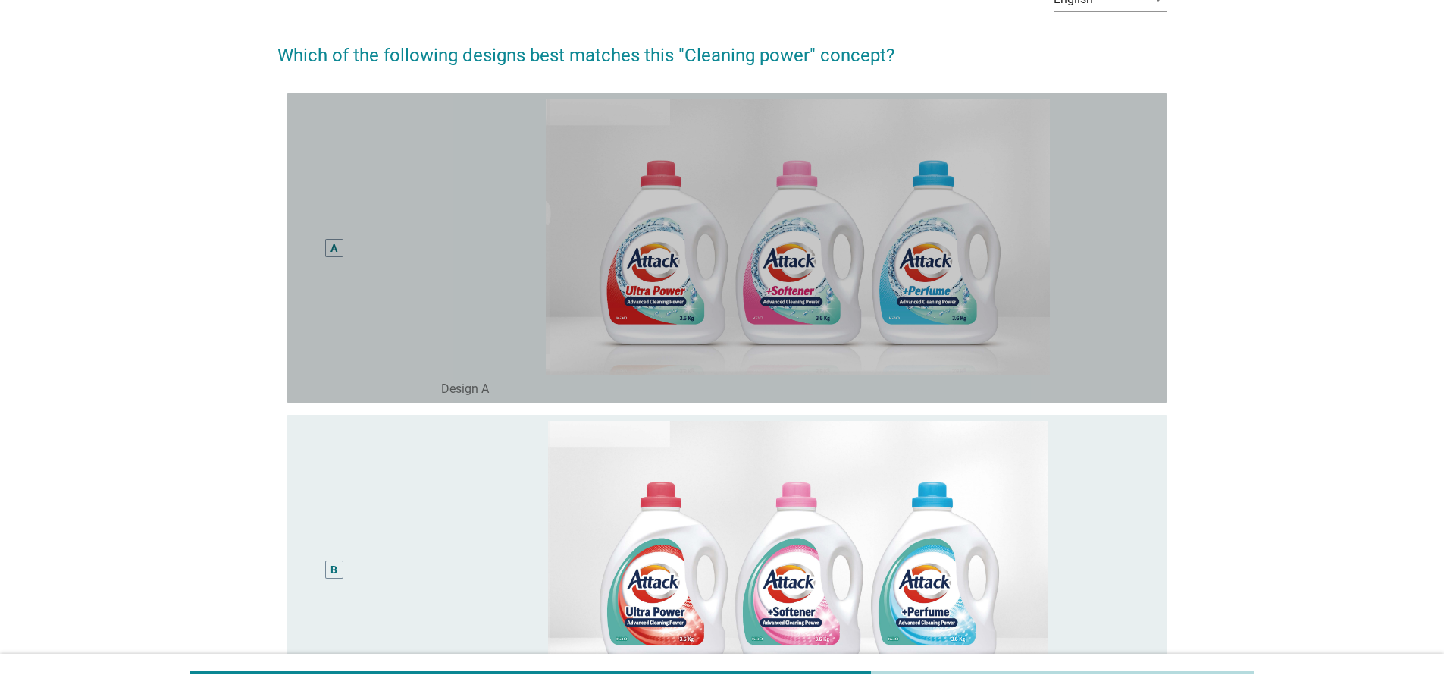
click at [342, 249] on div "A" at bounding box center [334, 248] width 18 height 18
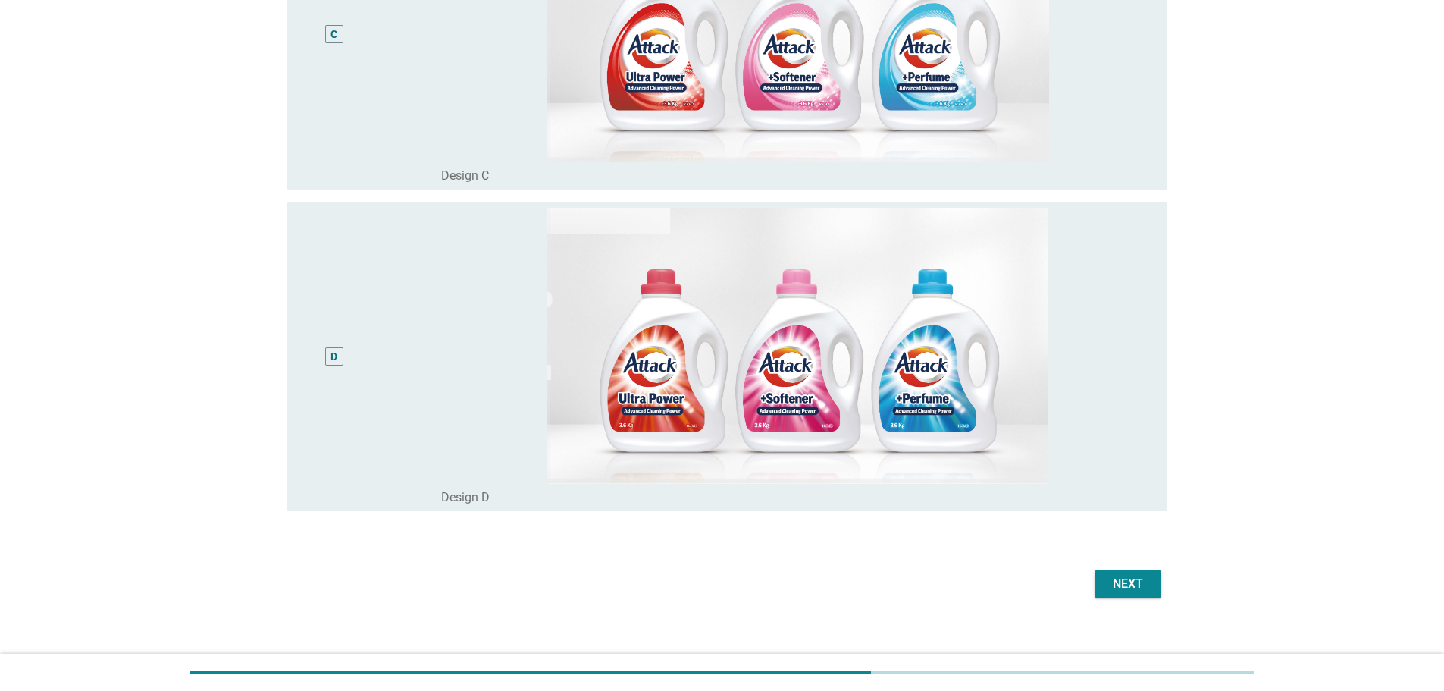
scroll to position [965, 0]
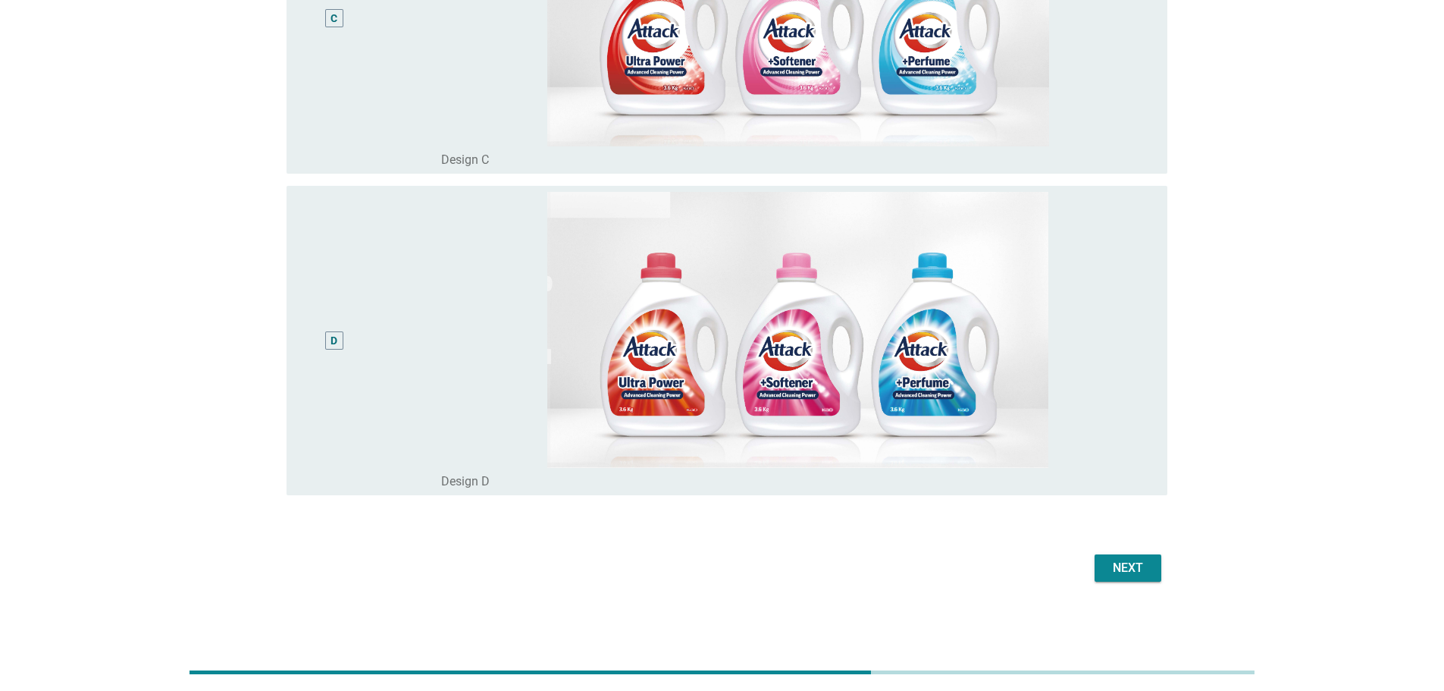
click at [1118, 575] on div "Next" at bounding box center [1128, 568] width 42 height 18
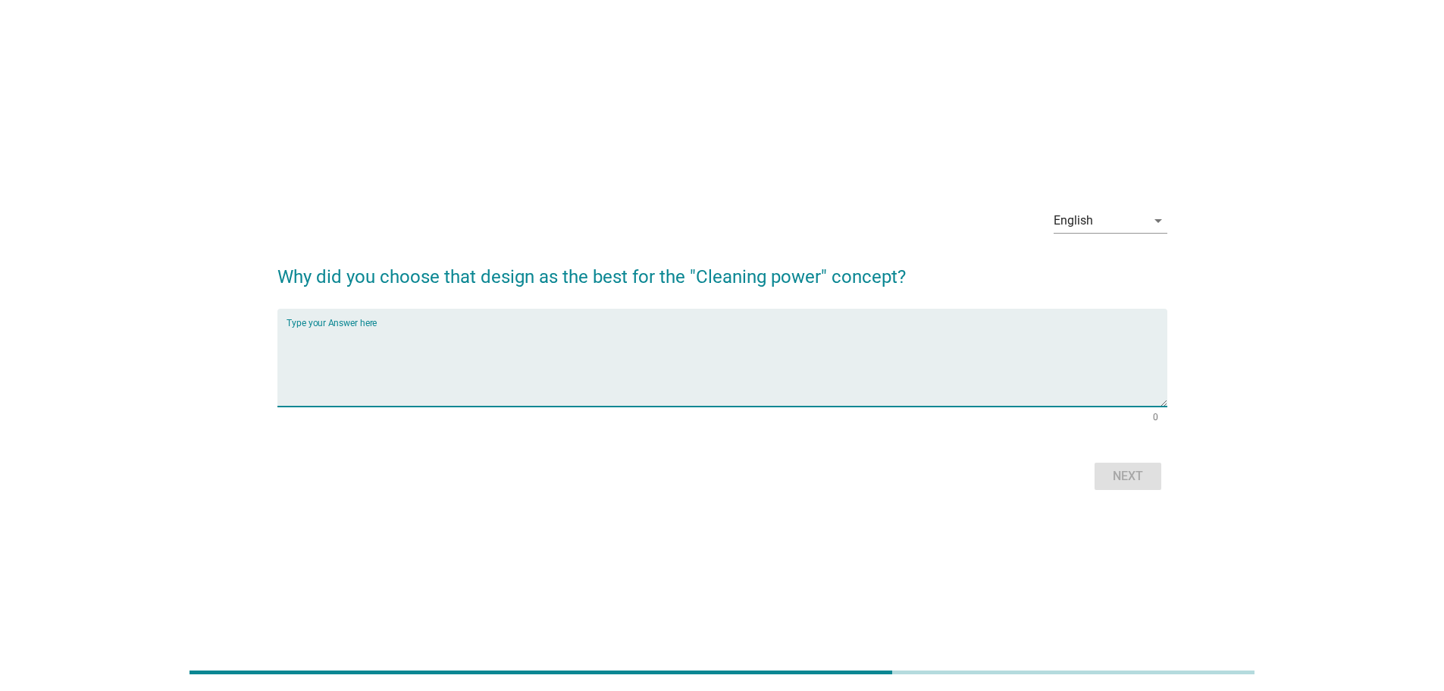
click at [490, 337] on textarea "Type your Answer here" at bounding box center [727, 367] width 881 height 80
type textarea "no comment just feeling comfortable by seeing it"
click at [1128, 481] on div "Next" at bounding box center [1128, 476] width 42 height 18
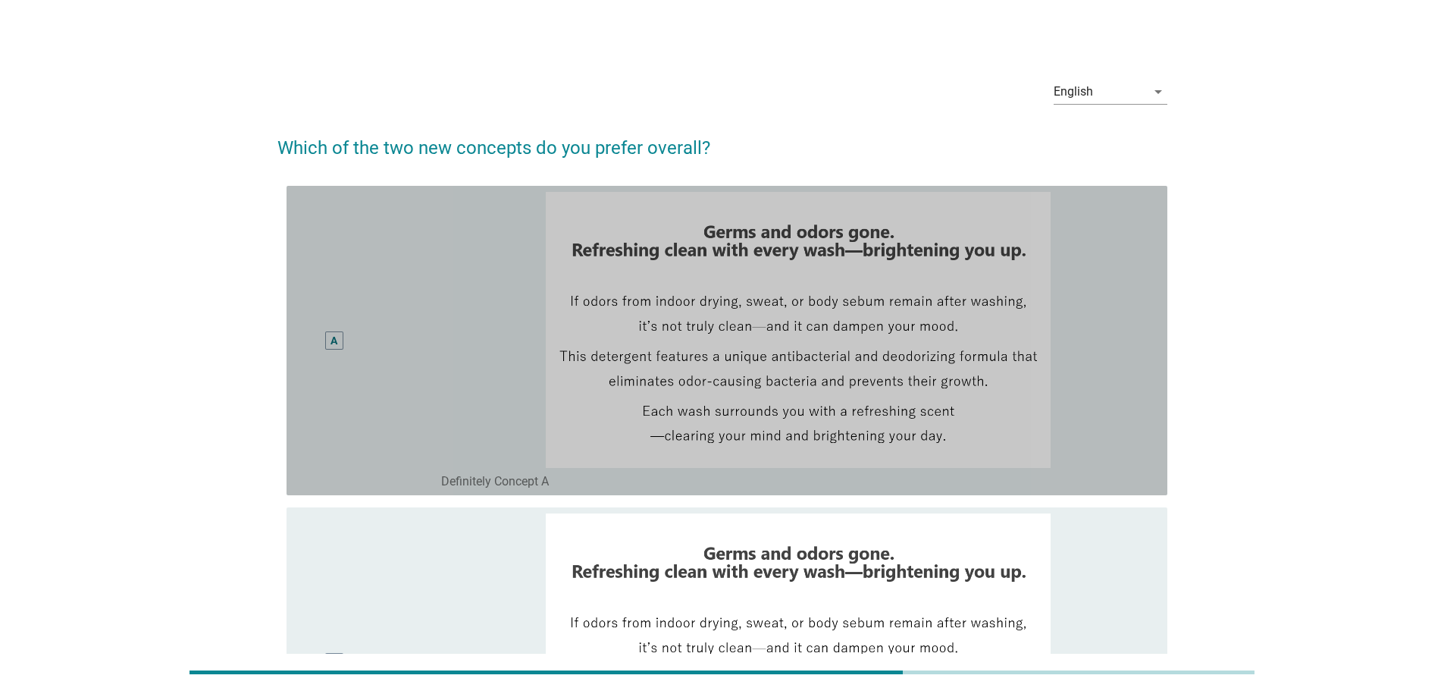
click at [377, 311] on div "A" at bounding box center [370, 340] width 143 height 297
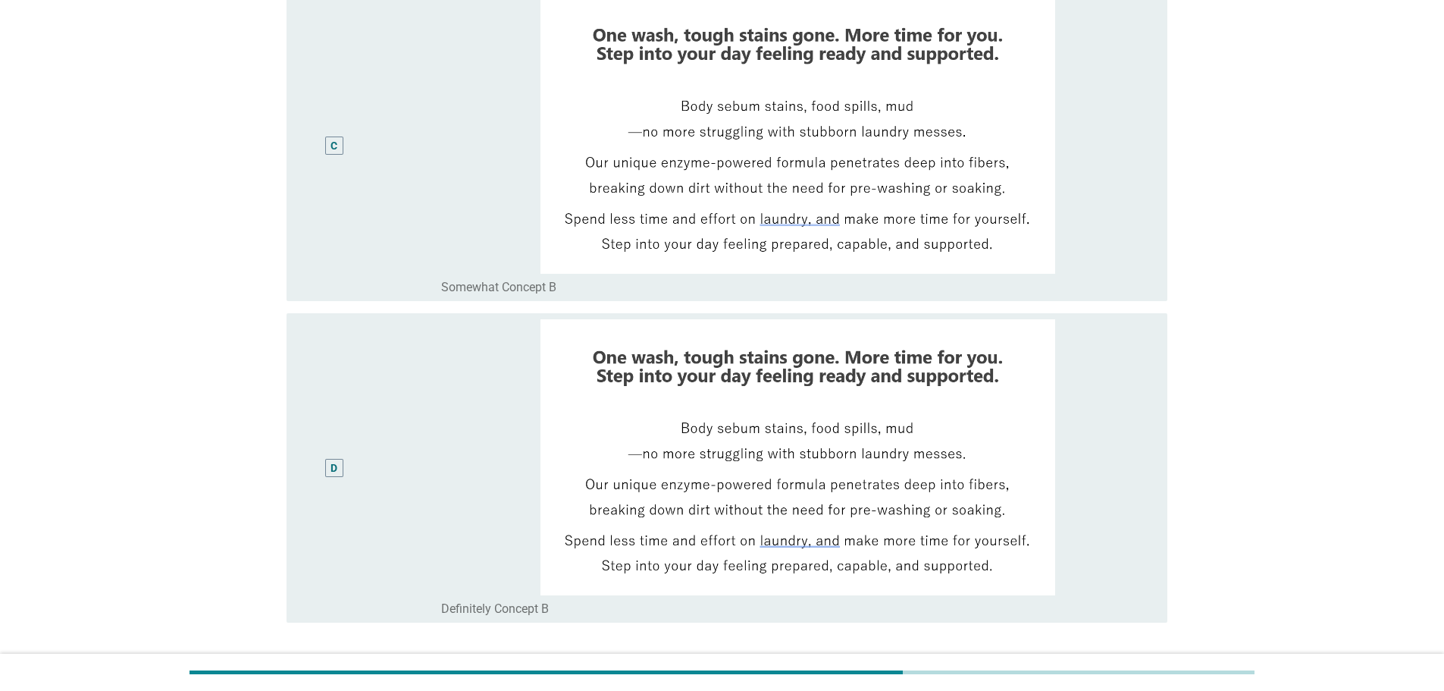
scroll to position [965, 0]
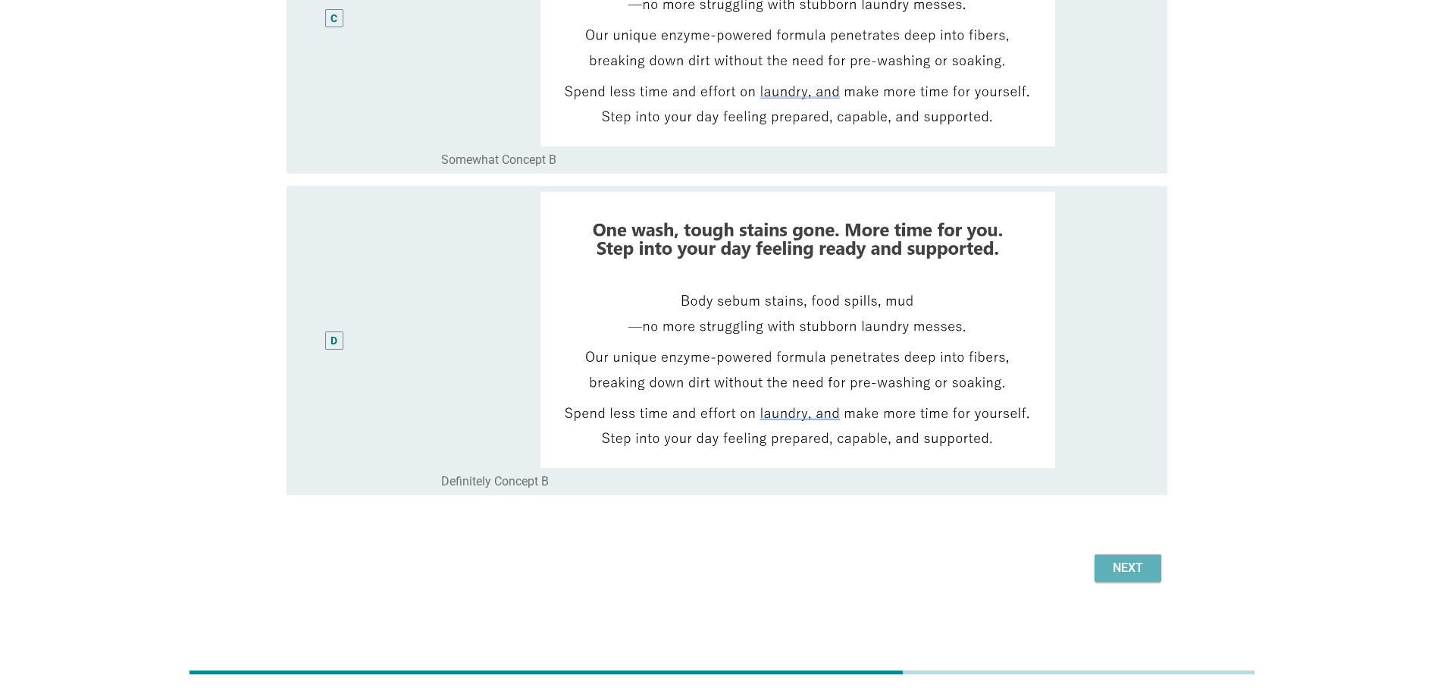
drag, startPoint x: 1146, startPoint y: 571, endPoint x: 1153, endPoint y: 569, distance: 7.7
click at [1147, 570] on div "Next" at bounding box center [1128, 568] width 42 height 18
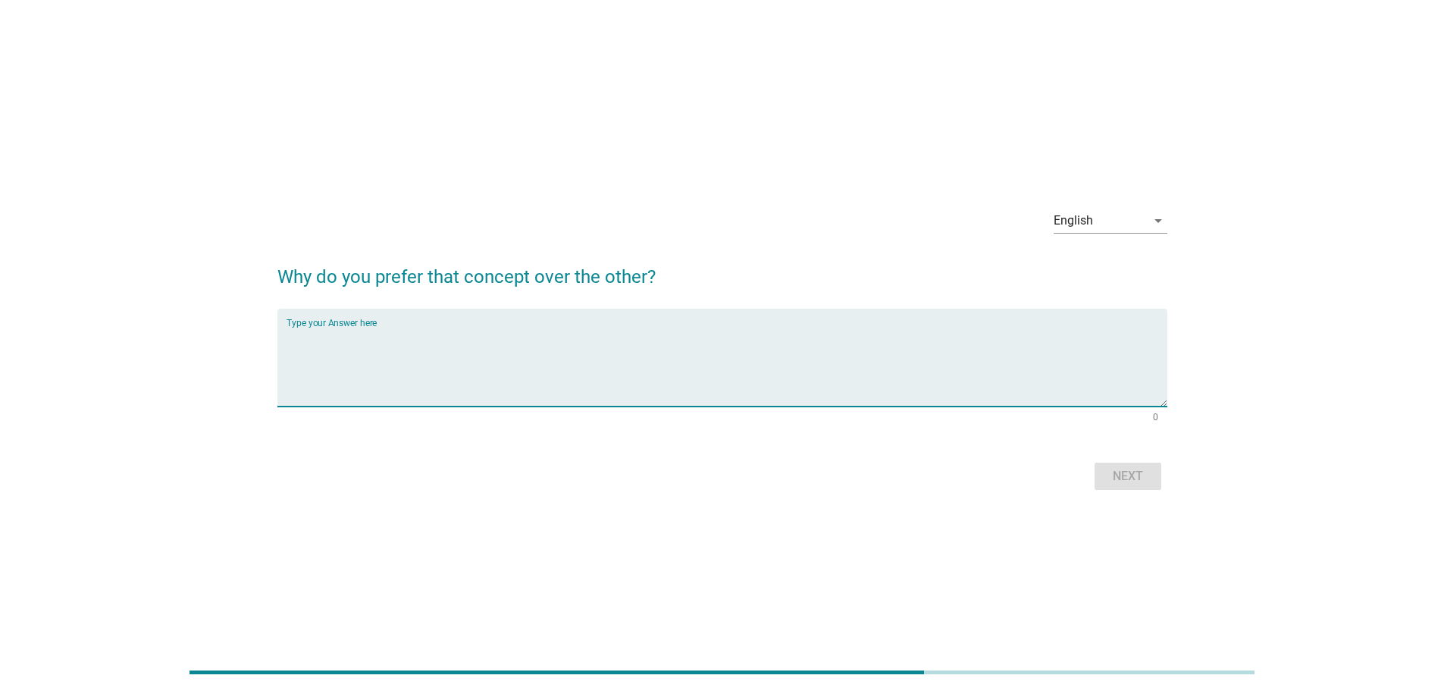
click at [570, 351] on textarea "Type your Answer here" at bounding box center [727, 367] width 881 height 80
type textarea "no comment"
click at [1140, 480] on div "Next" at bounding box center [1128, 476] width 42 height 18
click at [592, 328] on textarea "Type your Answer here" at bounding box center [727, 367] width 881 height 80
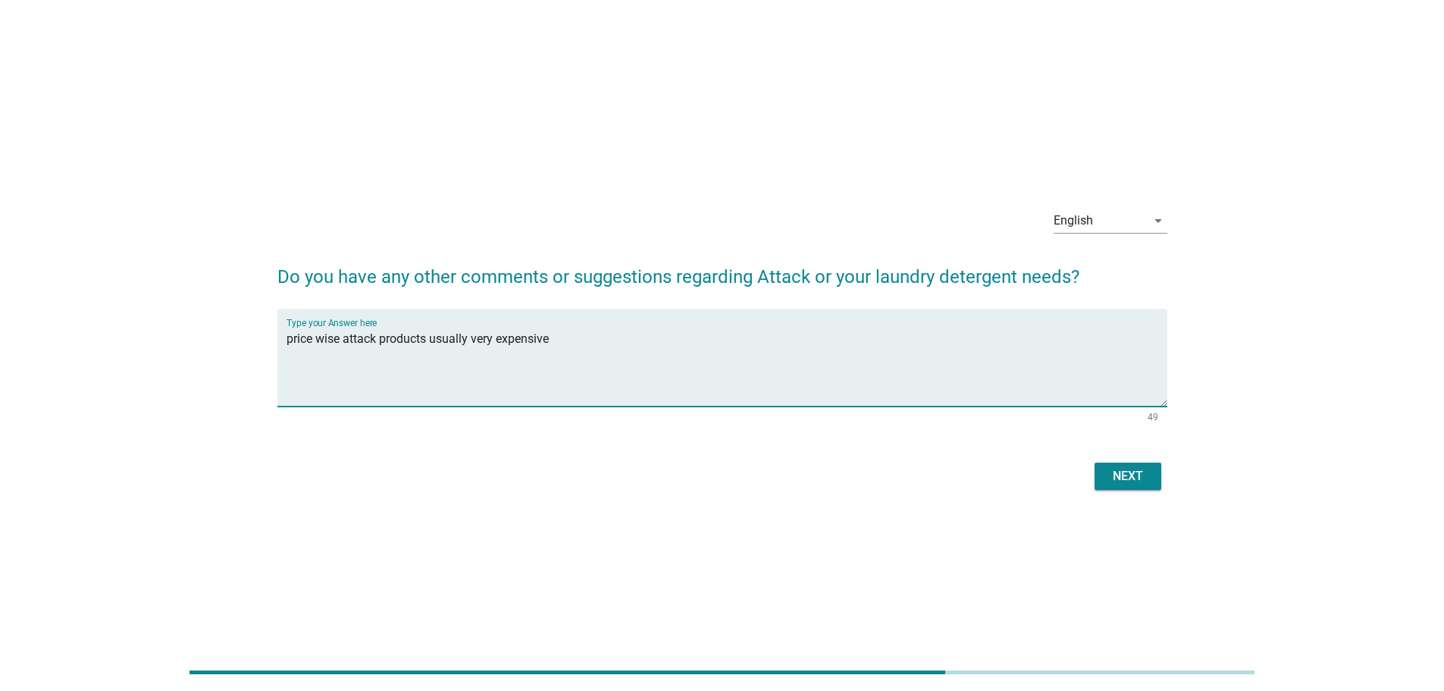
type textarea "price wise attack products usually very expensive"
click at [1125, 472] on div "Next" at bounding box center [1128, 476] width 42 height 18
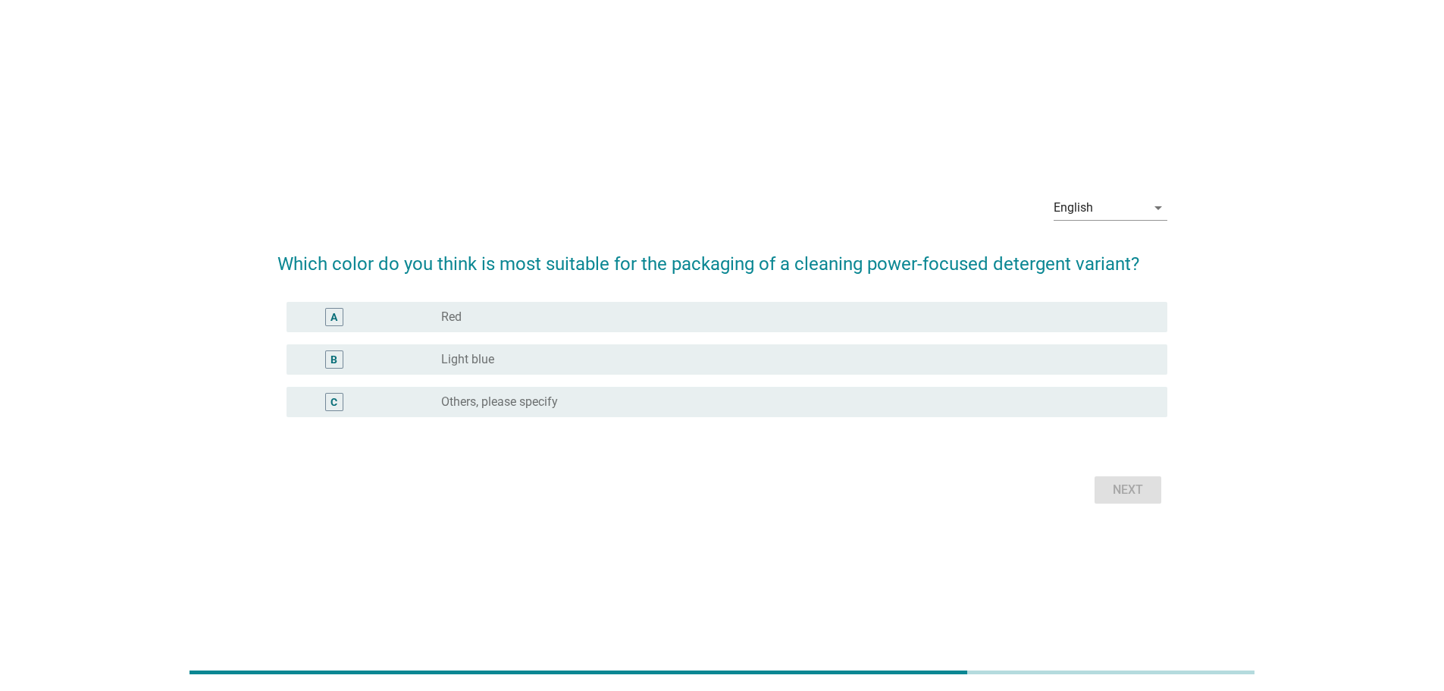
click at [463, 312] on div "radio_button_unchecked Red" at bounding box center [792, 316] width 702 height 15
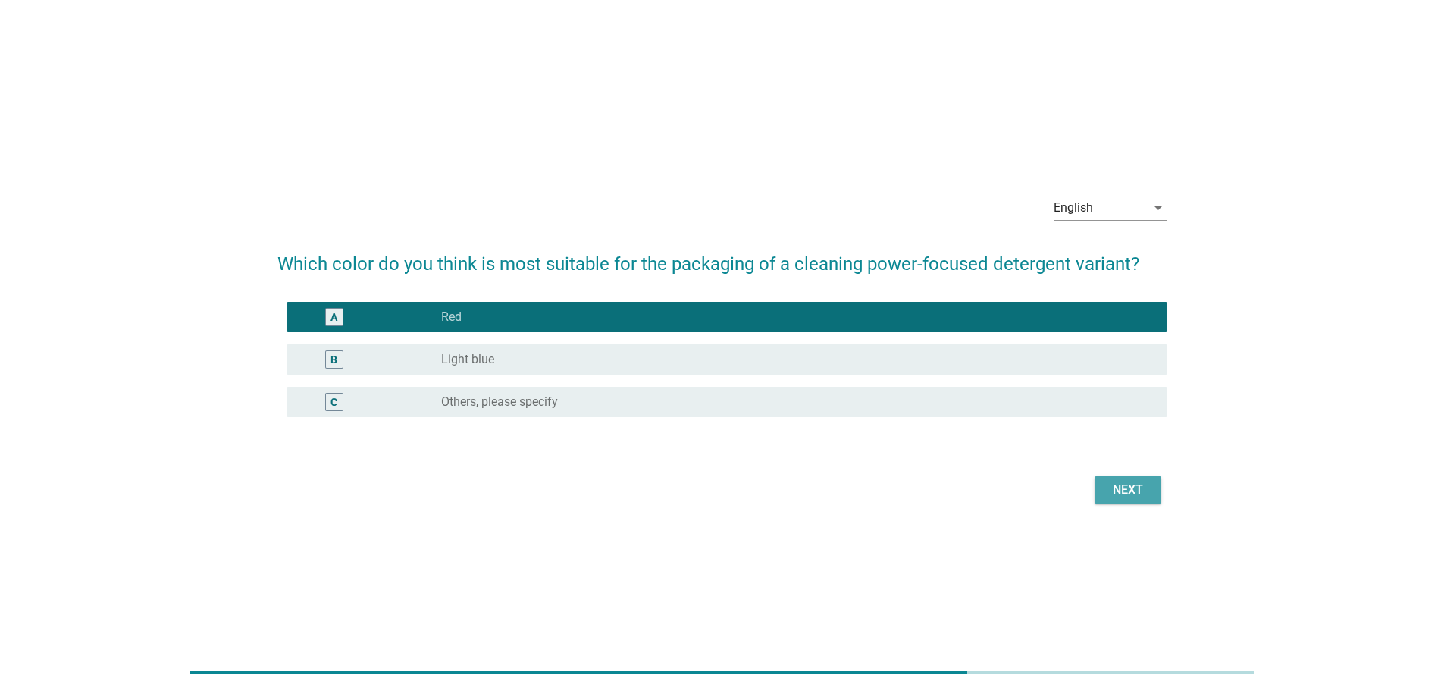
click at [1133, 494] on div "Next" at bounding box center [1128, 490] width 42 height 18
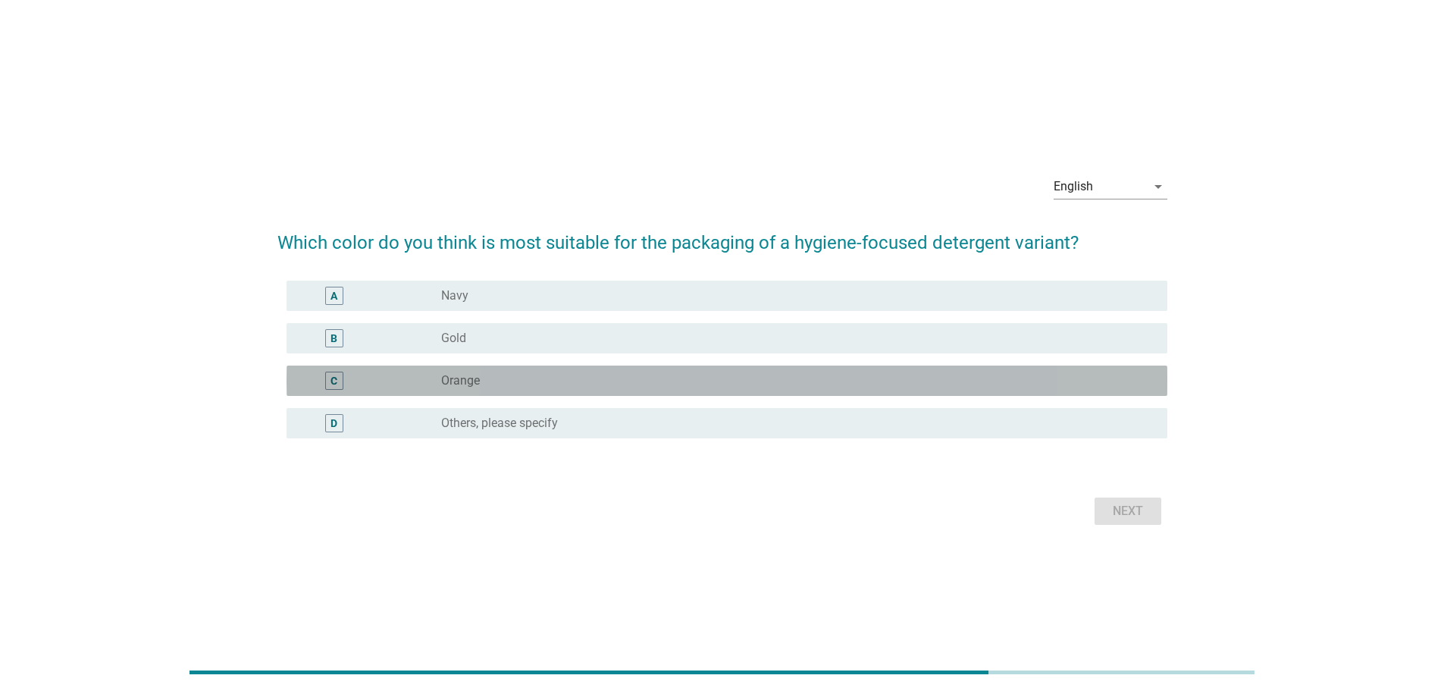
click at [637, 381] on div "radio_button_unchecked Orange" at bounding box center [792, 380] width 702 height 15
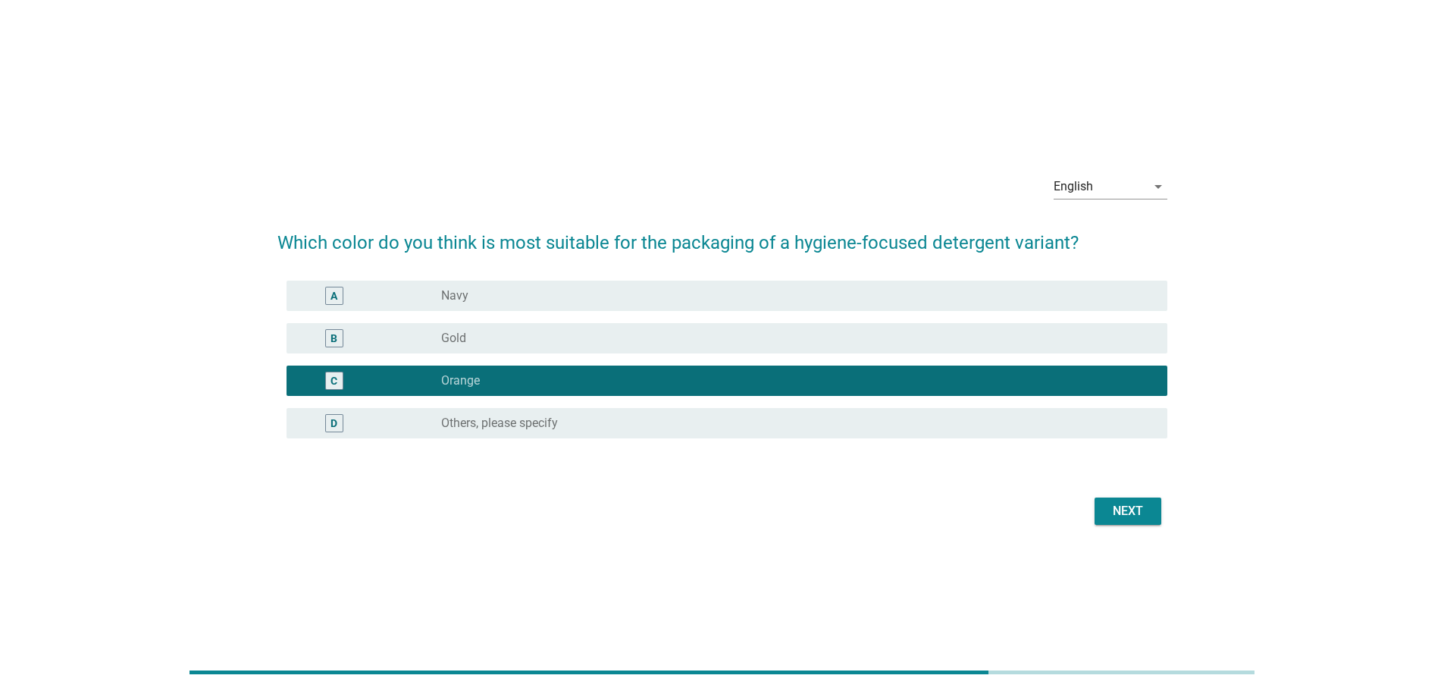
click at [1138, 518] on div "Next" at bounding box center [1128, 511] width 42 height 18
